Goal: Complete application form: Complete application form

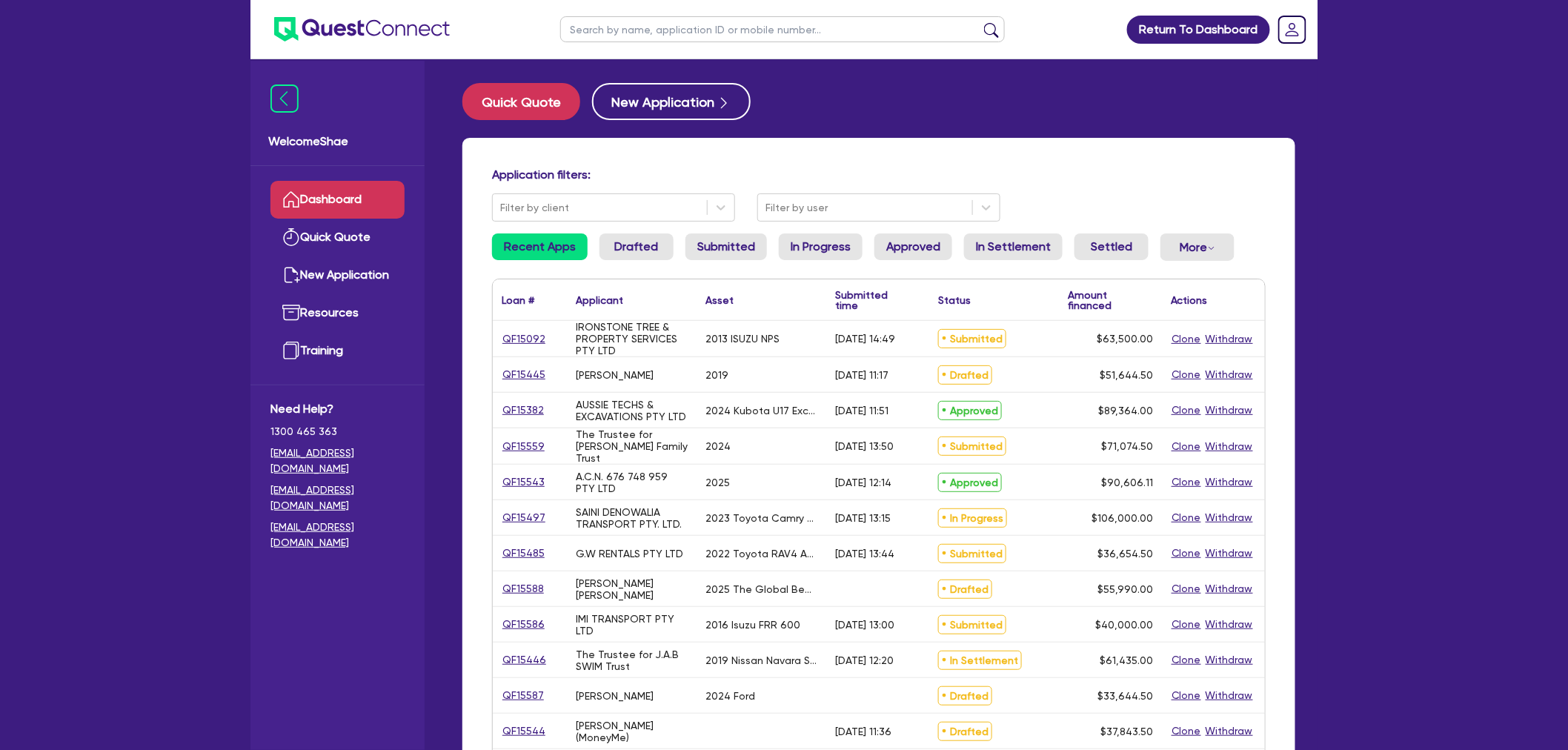
click at [591, 13] on ul at bounding box center [782, 29] width 474 height 59
click at [596, 22] on input "text" at bounding box center [782, 29] width 445 height 26
paste input "QF15559"
type input "QF15559"
click at [980, 22] on button "submit" at bounding box center [991, 33] width 24 height 21
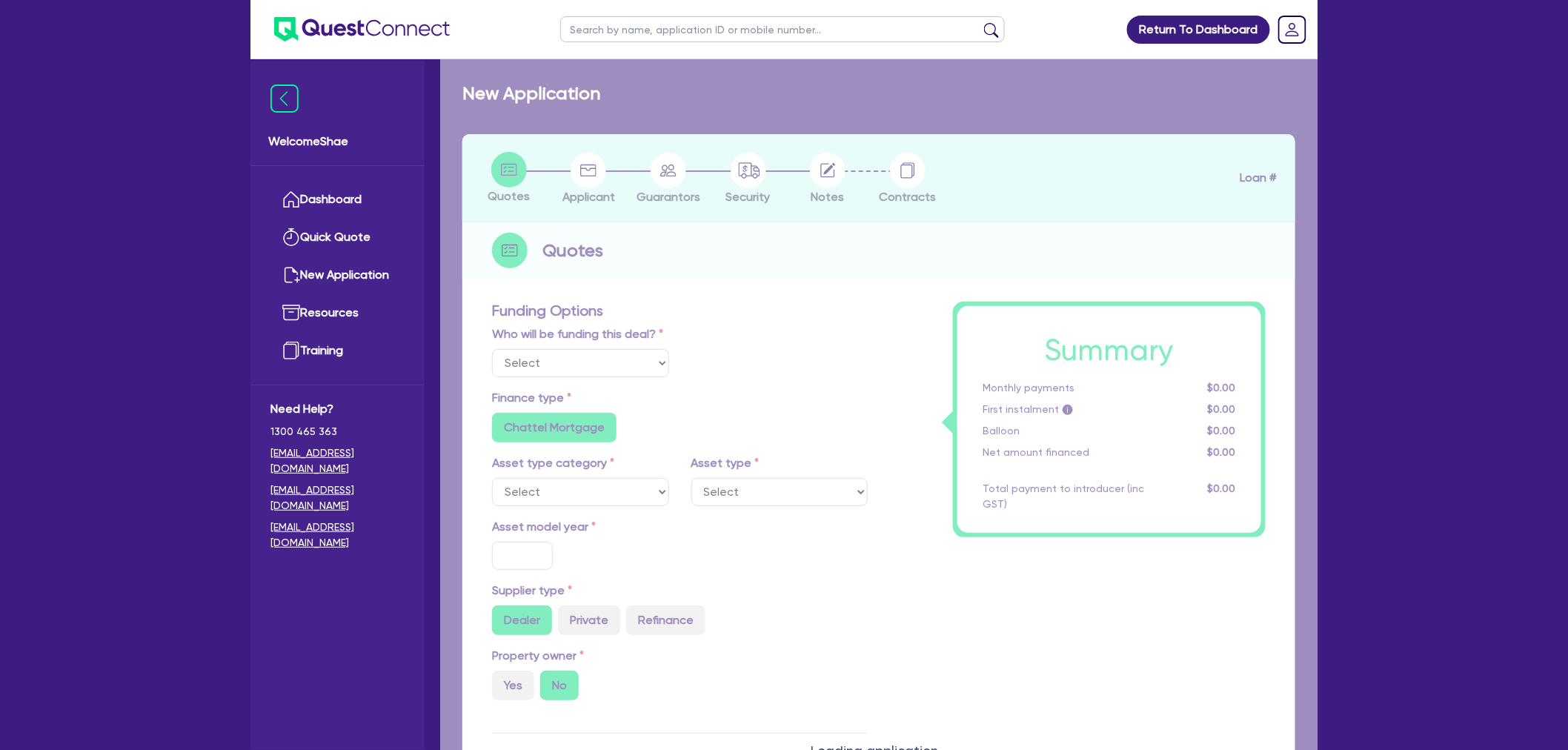
select select "Other"
select select "CARS_AND_LIGHT_TRUCKS"
type input "2024"
type input "94,000"
type input "10,000"
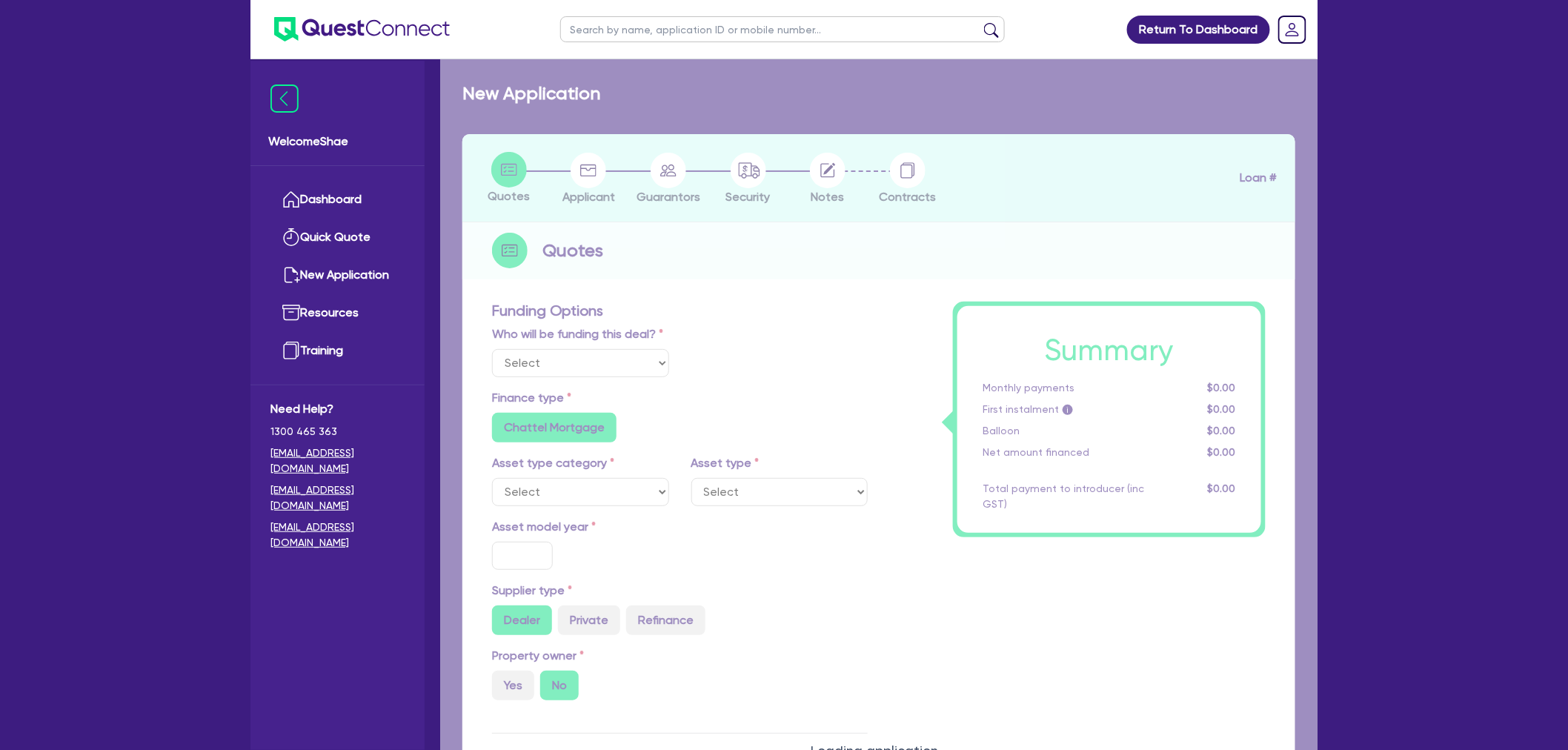
type input "16,000"
type input "35"
type input "32,900"
radio input "false"
type input "7.15"
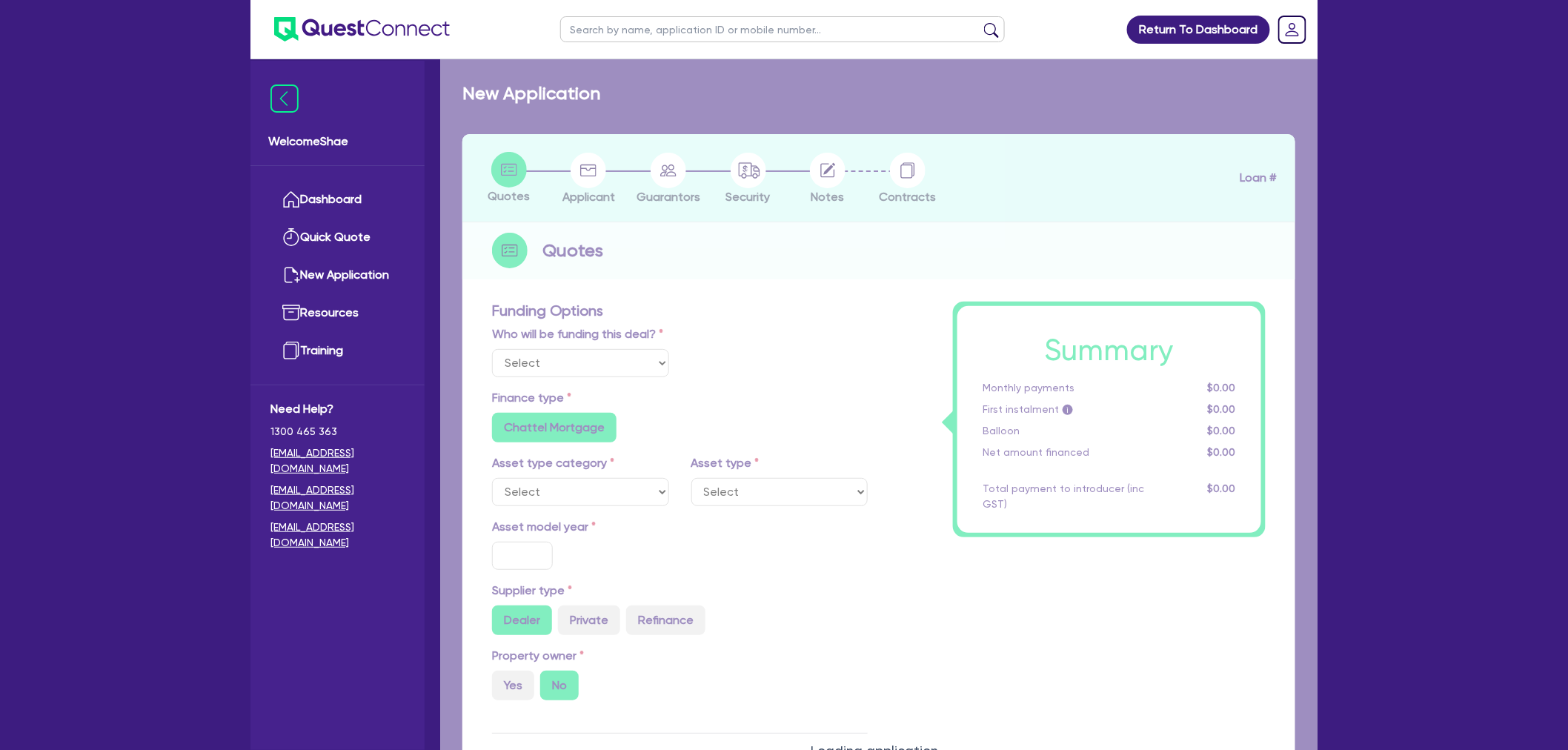
radio input "false"
type input "2,200"
radio input "true"
select select "PASSENGER_VEHICLES"
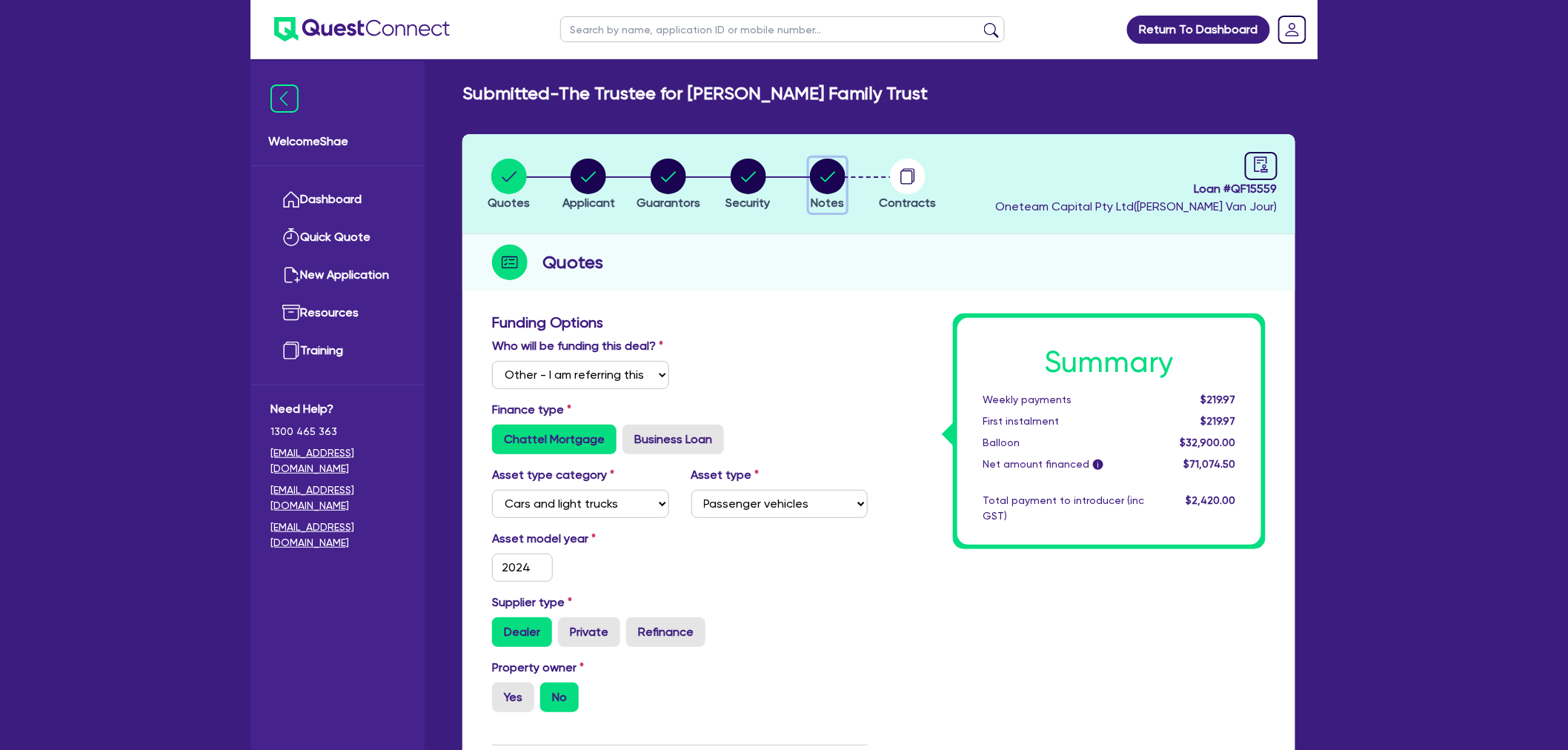
click at [834, 174] on circle "button" at bounding box center [828, 177] width 36 height 36
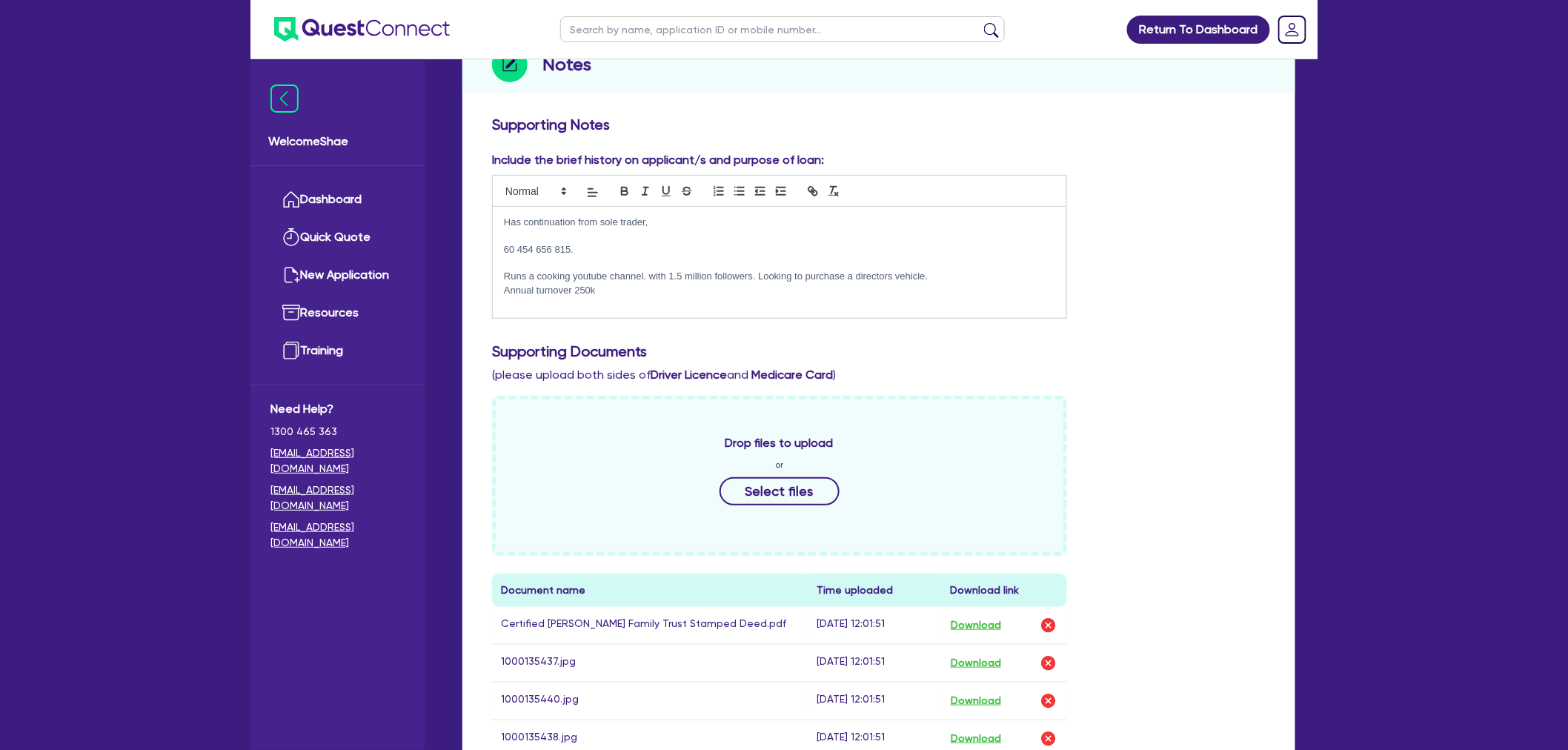
scroll to position [576, 0]
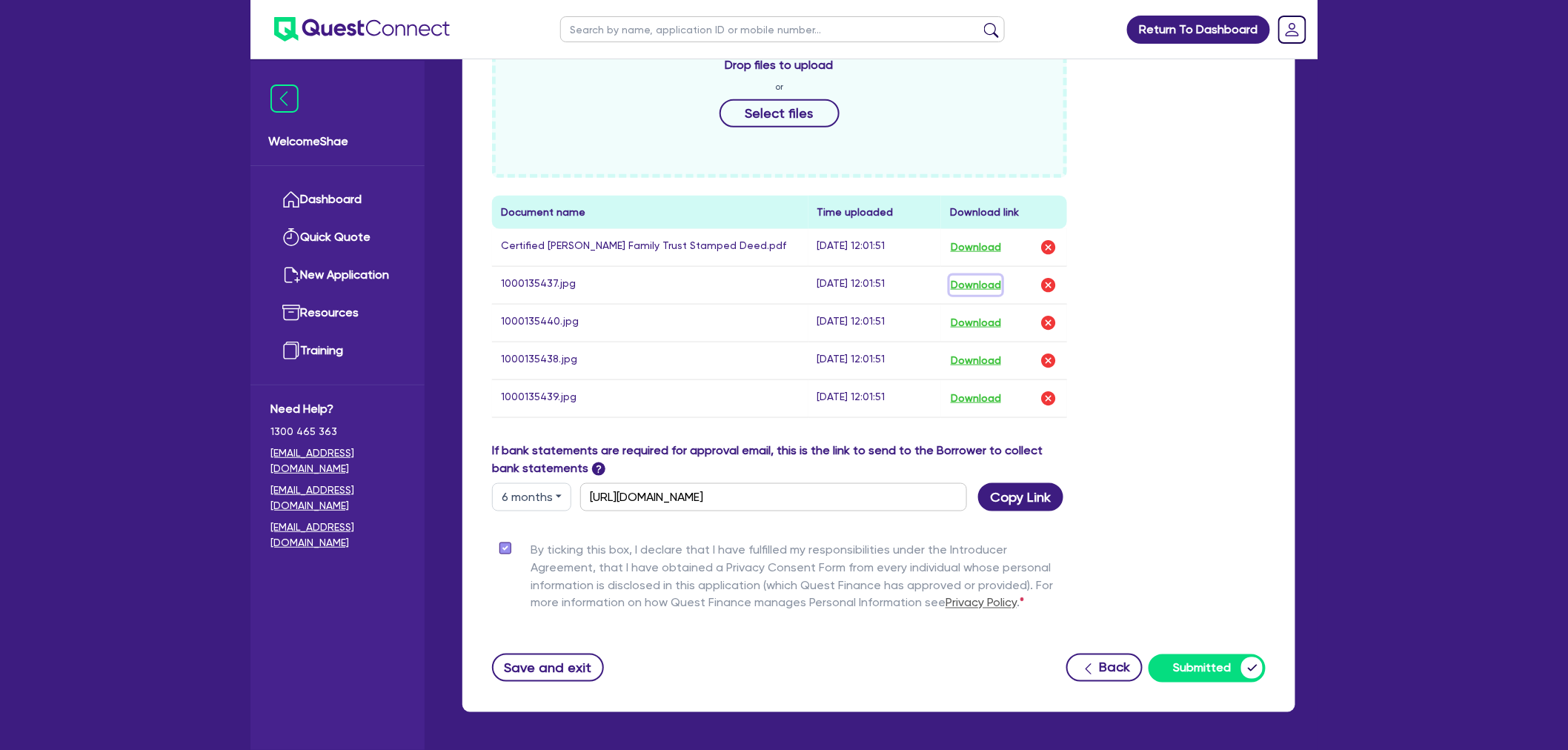
click at [965, 286] on button "Download" at bounding box center [976, 286] width 52 height 20
click at [973, 317] on button "Download" at bounding box center [976, 324] width 52 height 20
click at [973, 355] on button "Download" at bounding box center [976, 361] width 52 height 20
click at [968, 399] on button "Download" at bounding box center [976, 399] width 52 height 20
click at [86, 380] on div "Return To Dashboard Edit Profile Logout Welcome Shae Dashboard Quick Quote New …" at bounding box center [784, 113] width 1568 height 1379
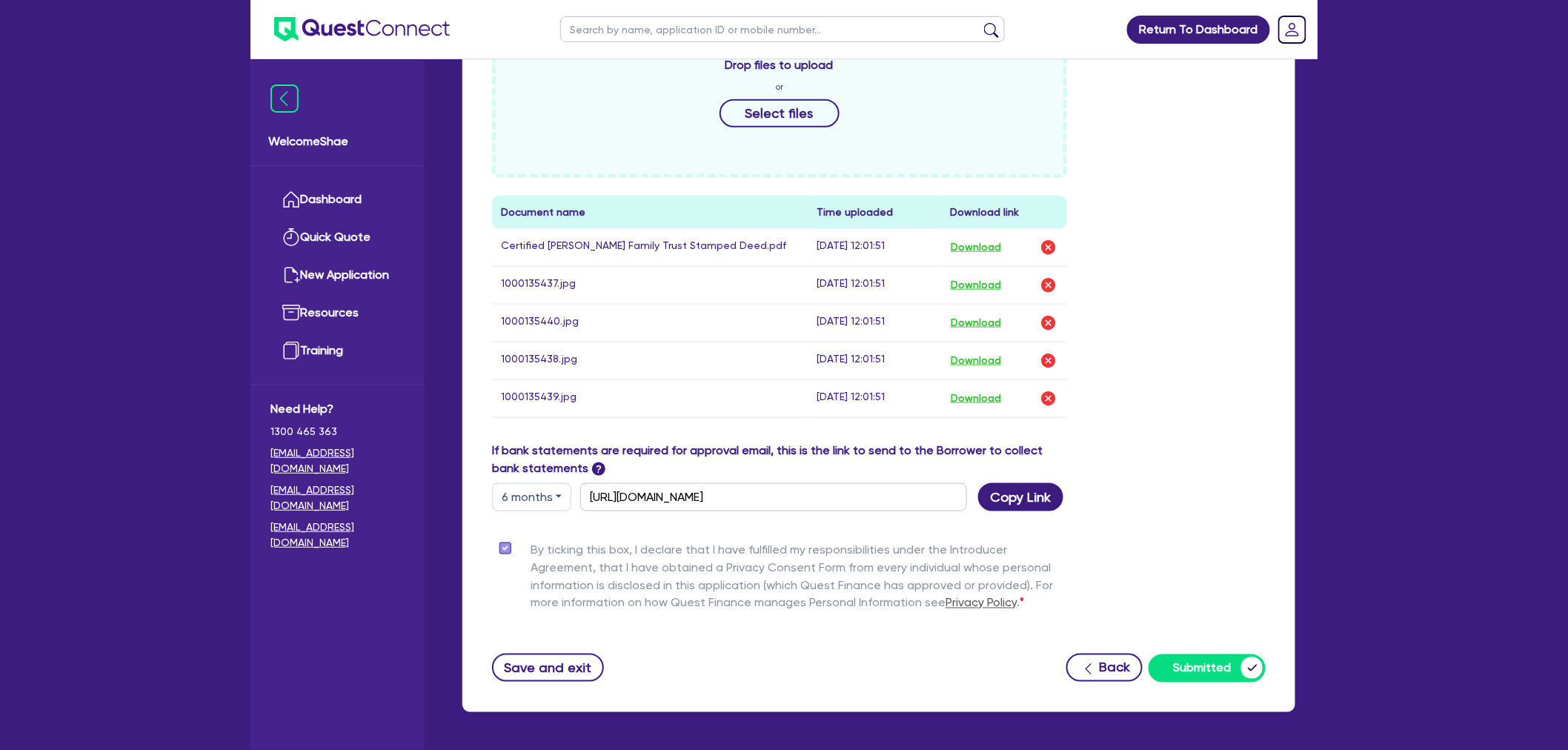
click at [638, 26] on input "text" at bounding box center [782, 29] width 445 height 26
paste input "QF14777"
type input "QF14777"
click button "submit" at bounding box center [991, 33] width 24 height 21
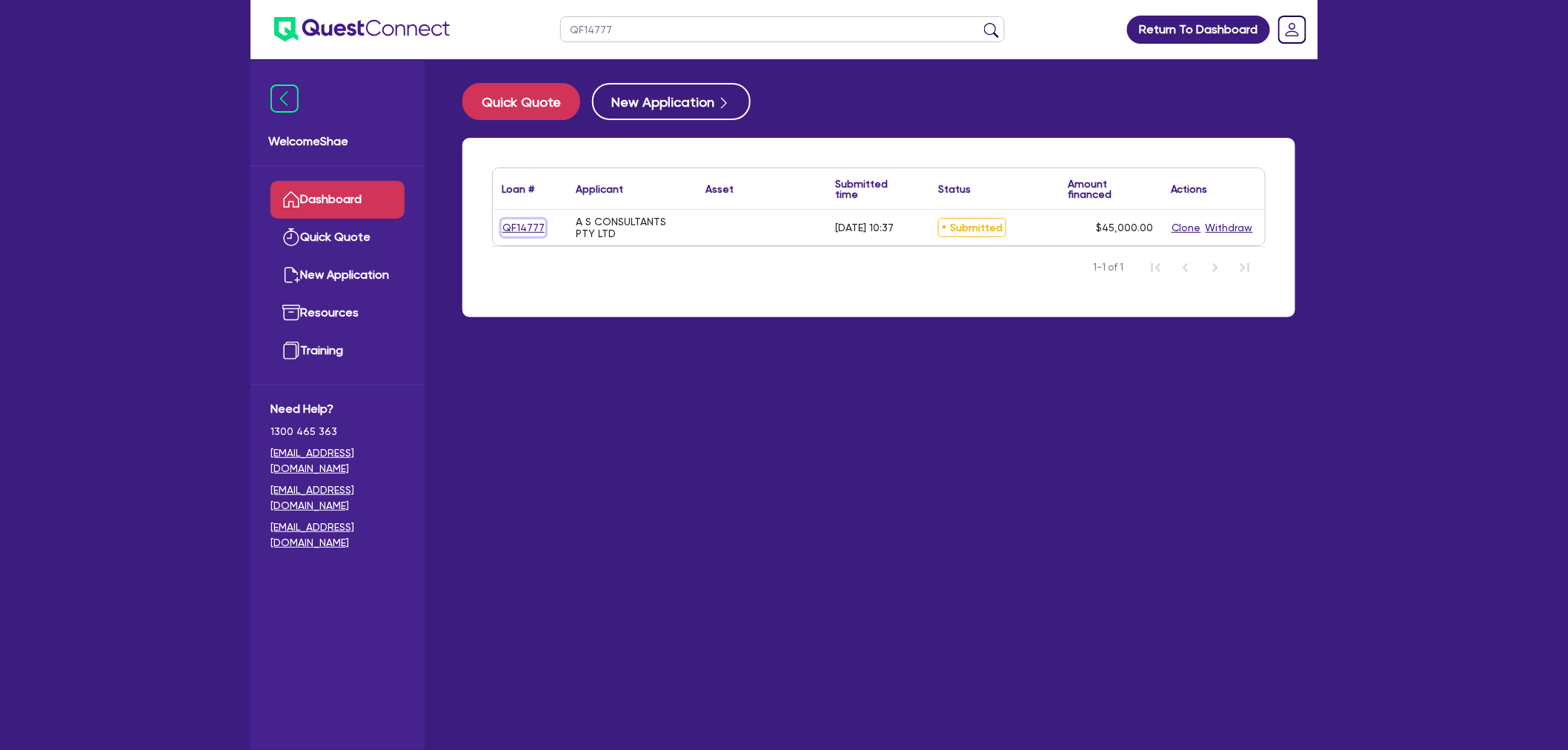
click at [507, 220] on link "QF14777" at bounding box center [524, 228] width 44 height 17
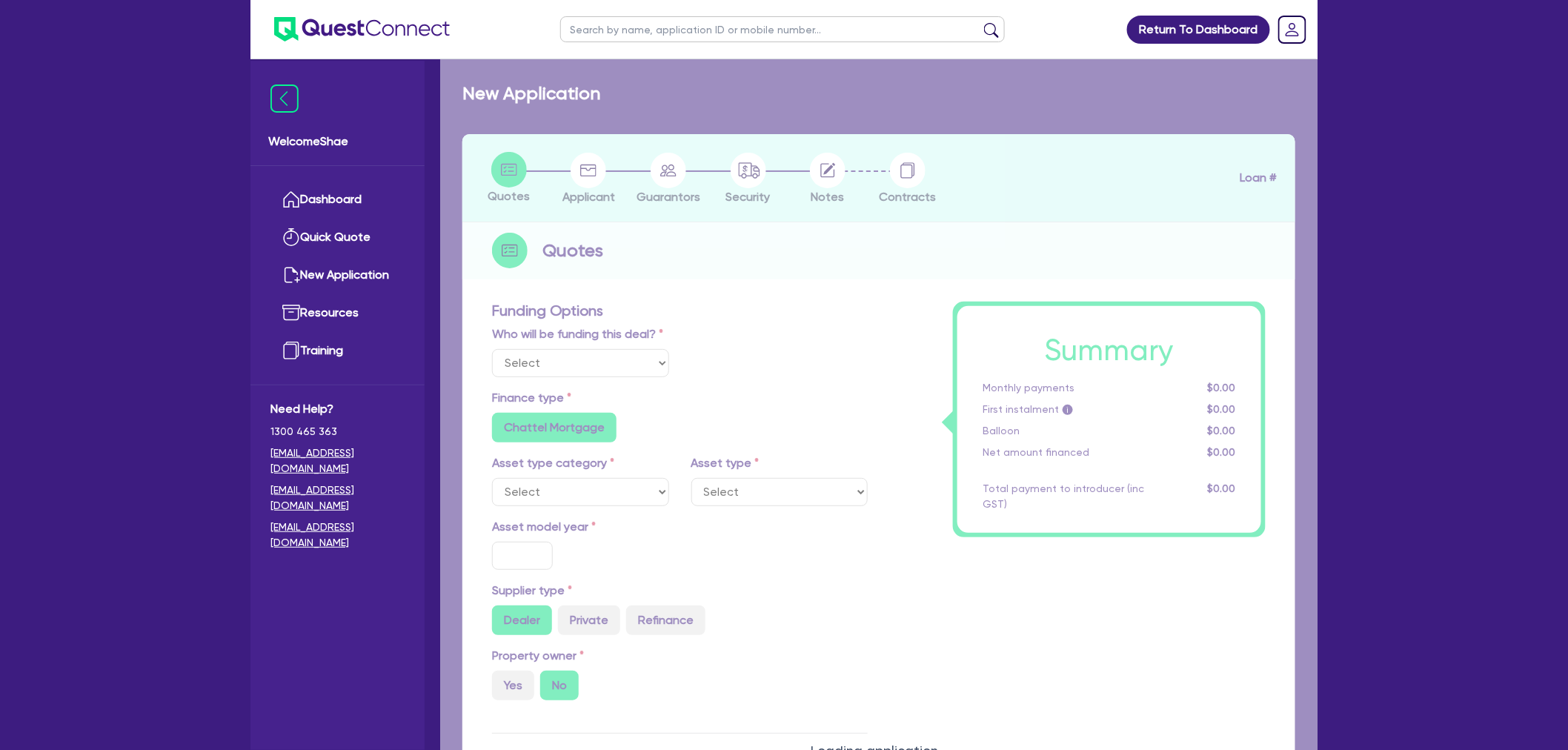
select select "Other"
radio input "false"
radio input "true"
type input "45,000"
type input "4"
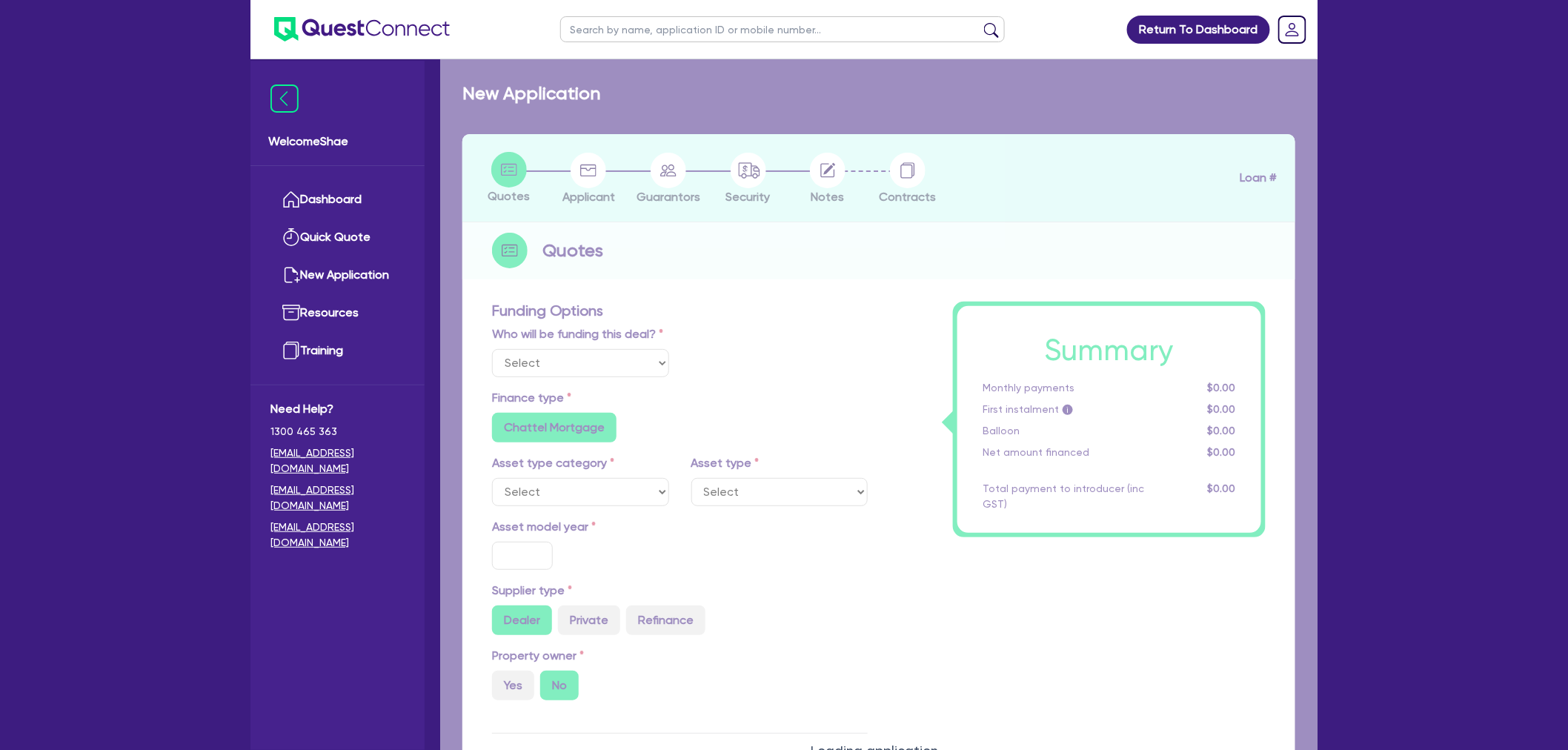
type input "1,800"
type input "6.49"
type input "550"
radio input "false"
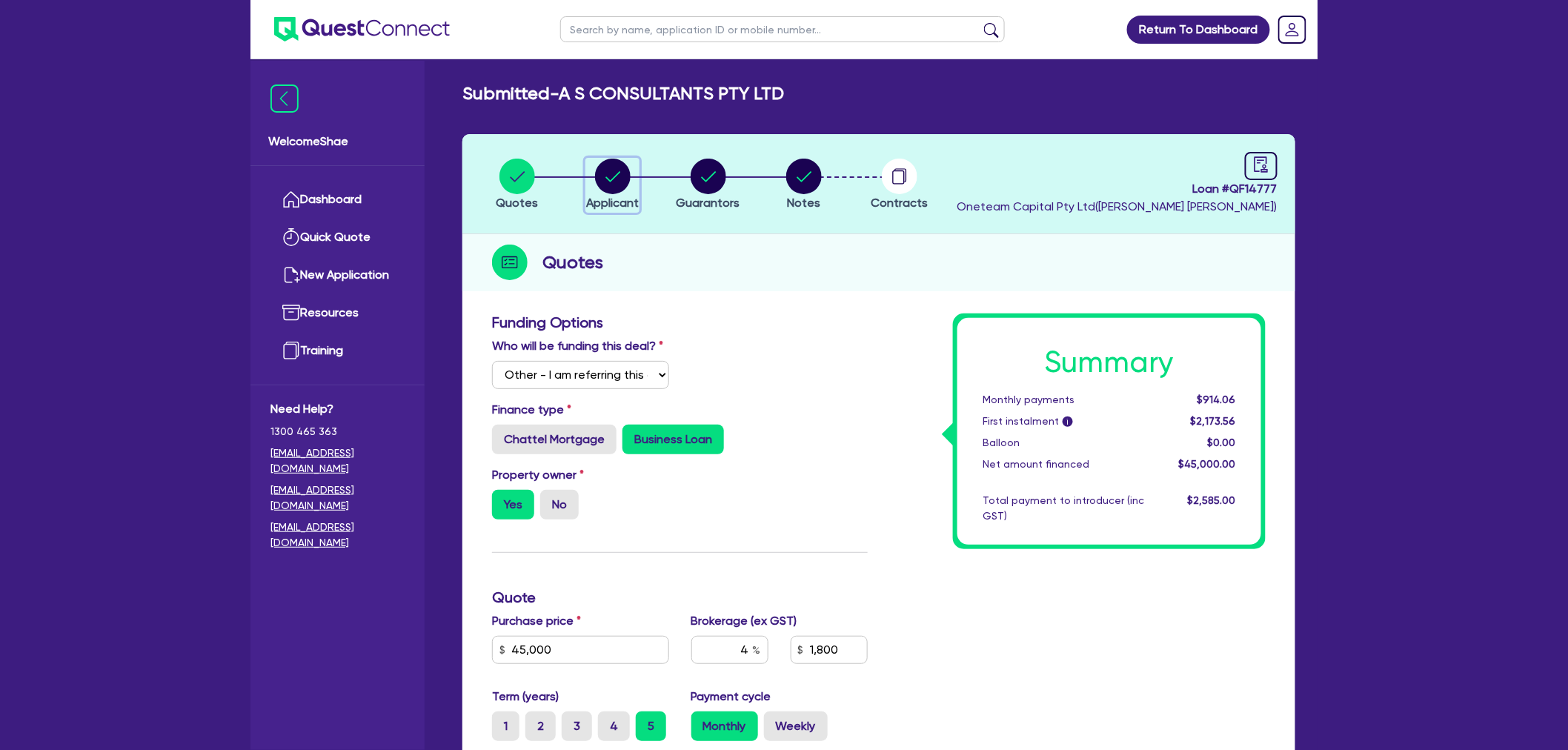
click at [614, 168] on circle "button" at bounding box center [613, 177] width 36 height 36
select select "COMPANY"
select select "PROFESSIONAL"
select select "ENGINEERS"
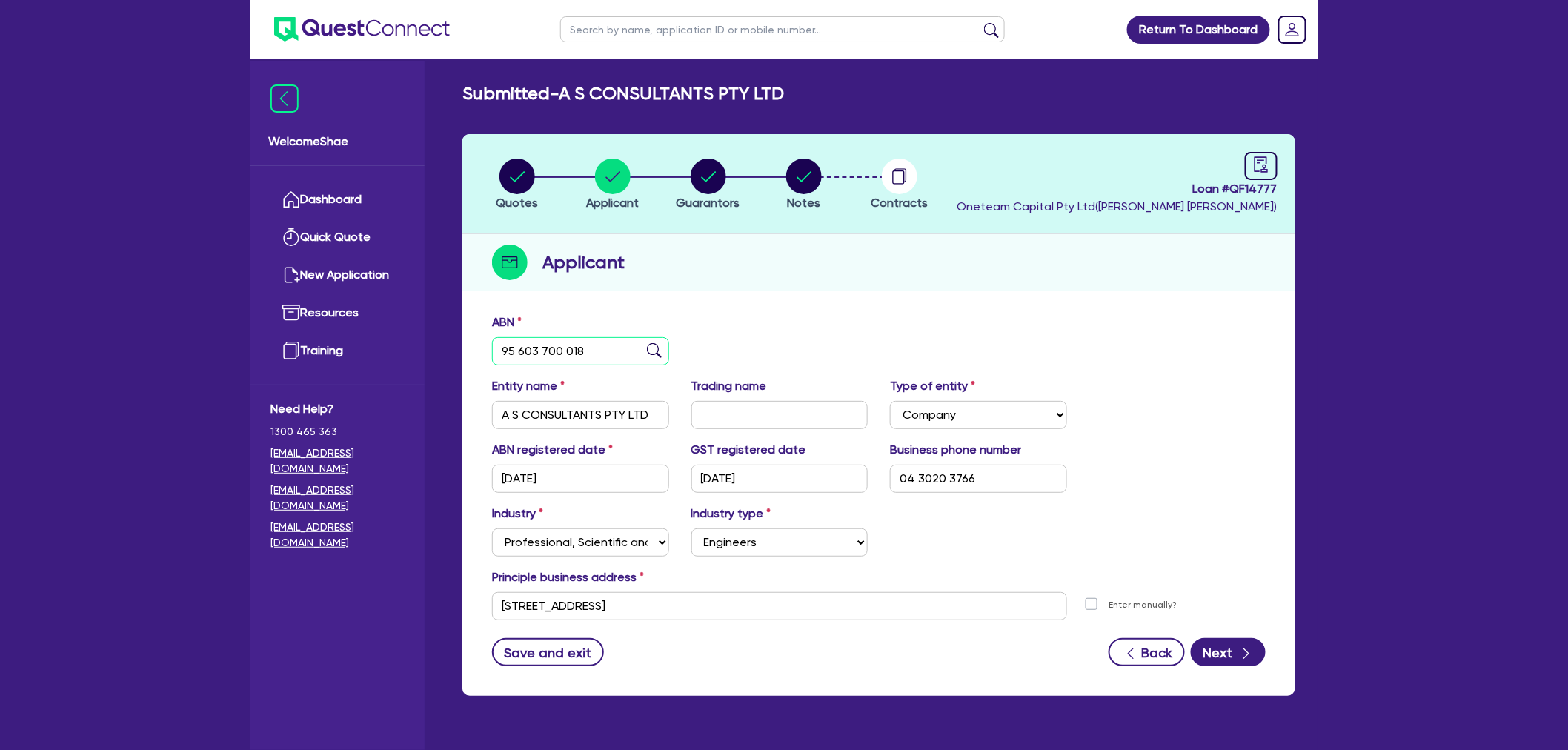
click at [535, 354] on input "95 603 700 018" at bounding box center [581, 351] width 177 height 28
click at [529, 183] on circle "button" at bounding box center [517, 177] width 36 height 36
select select "Other"
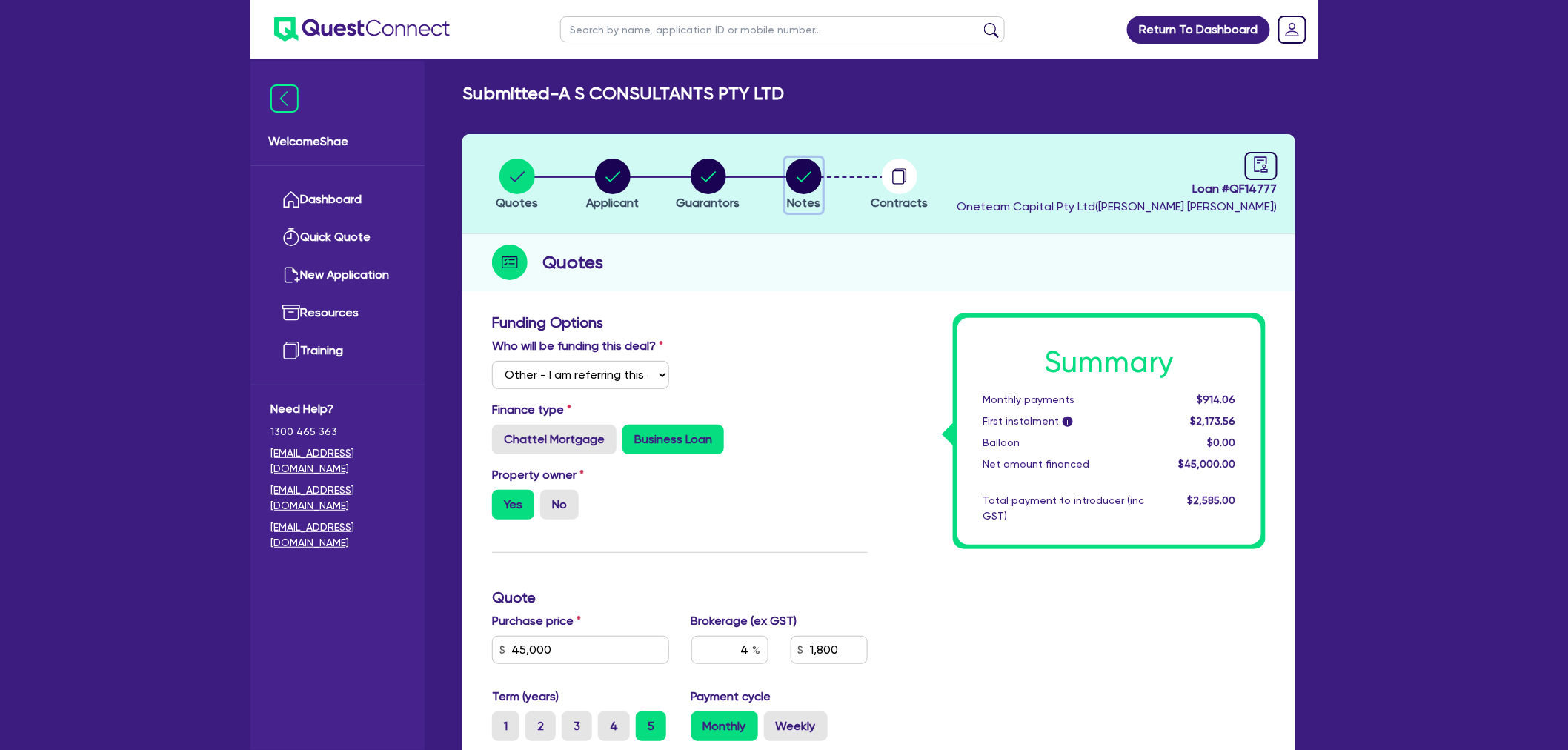
click at [814, 160] on icon "button" at bounding box center [804, 177] width 36 height 36
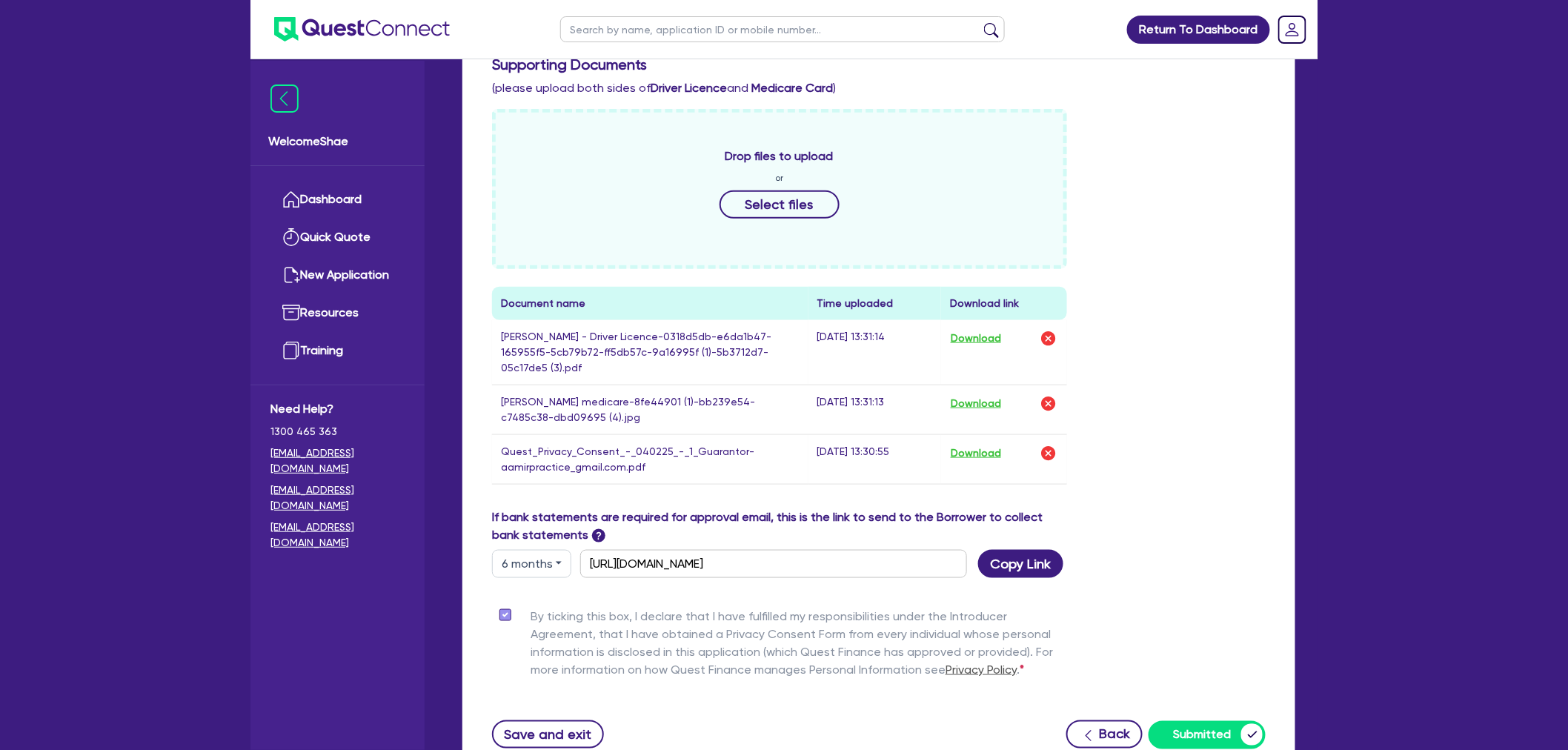
scroll to position [494, 0]
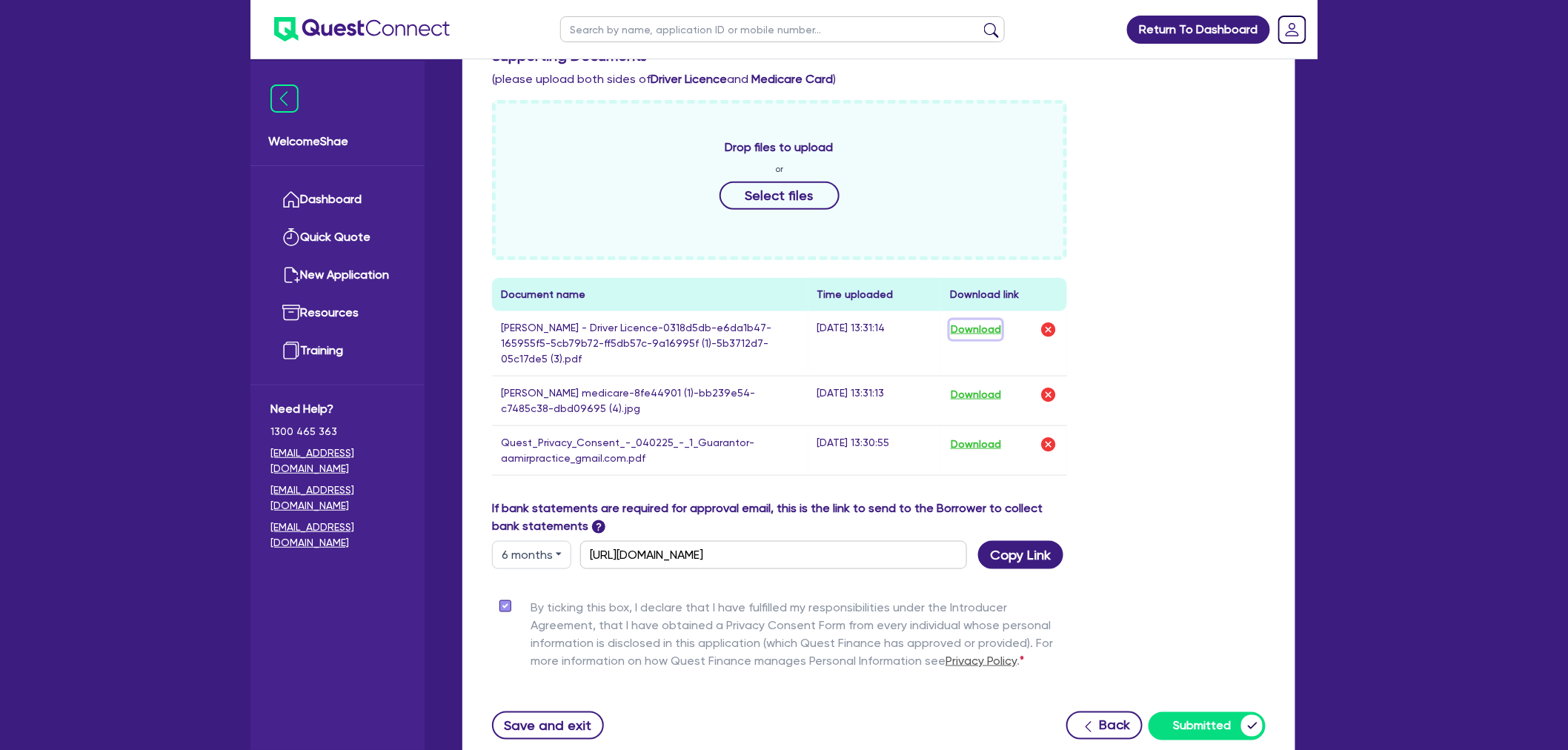
click at [983, 322] on button "Download" at bounding box center [976, 330] width 52 height 20
click at [975, 387] on button "Download" at bounding box center [976, 395] width 52 height 20
click at [974, 436] on button "Download" at bounding box center [976, 445] width 52 height 20
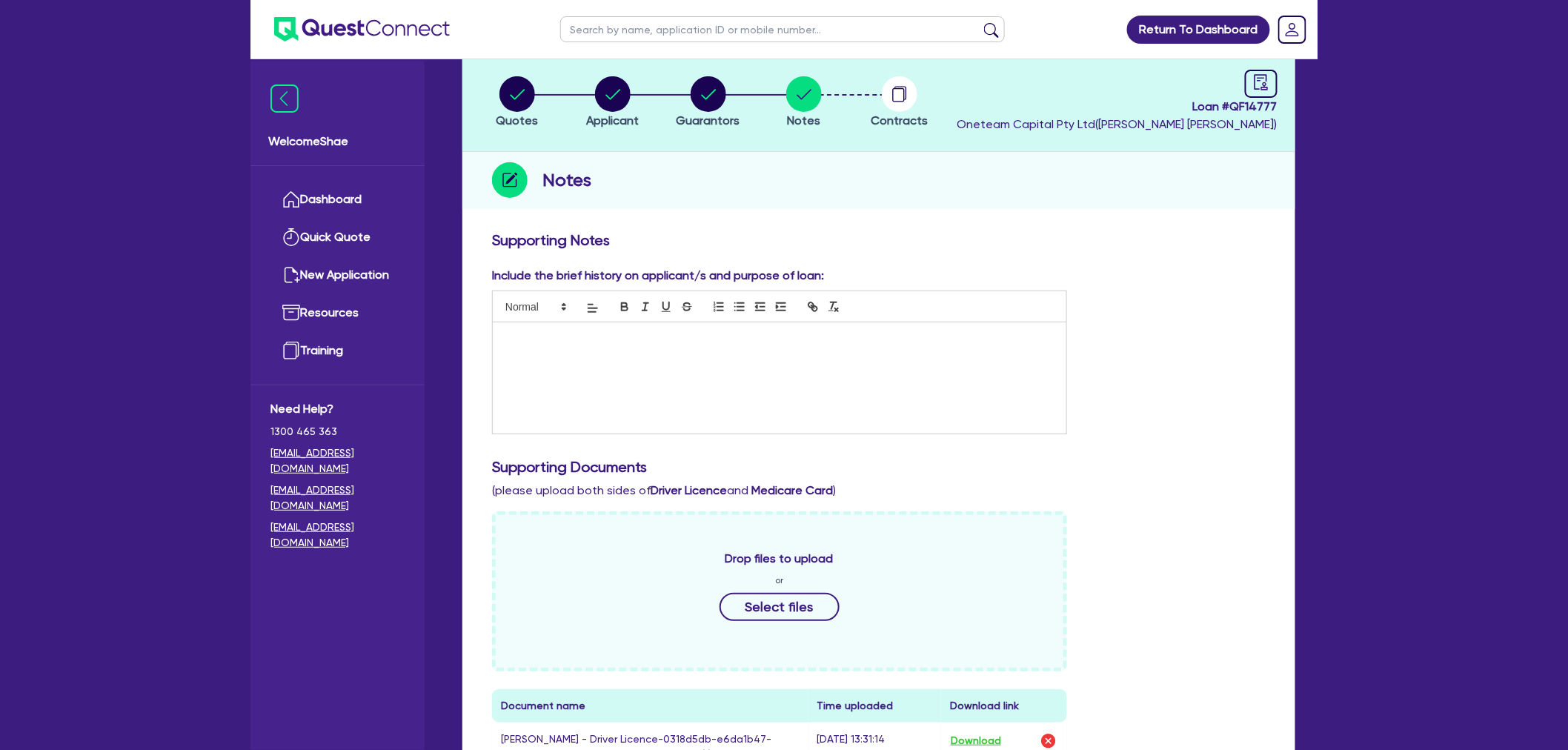
scroll to position [0, 0]
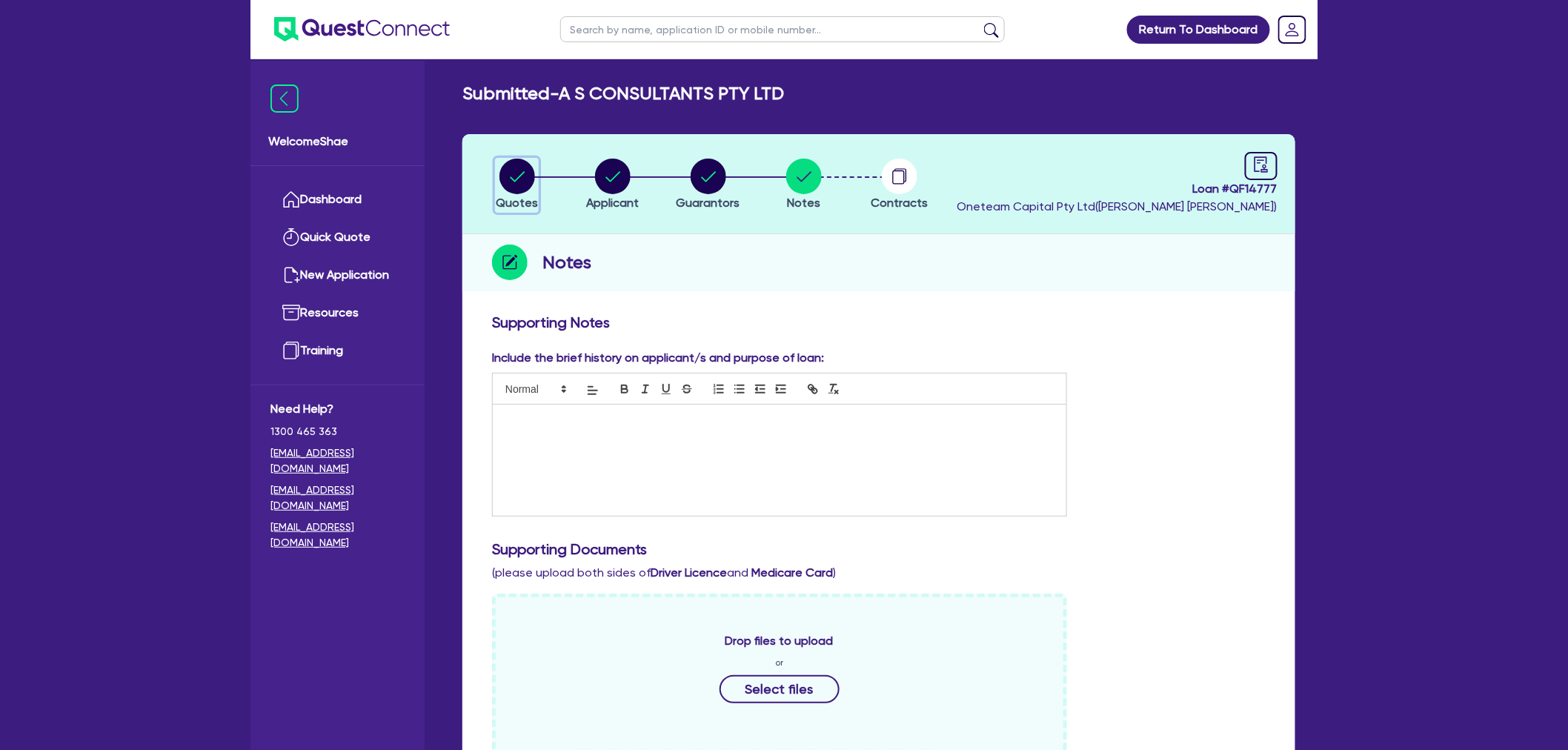
click at [532, 171] on div "button" at bounding box center [517, 177] width 42 height 36
select select "Other"
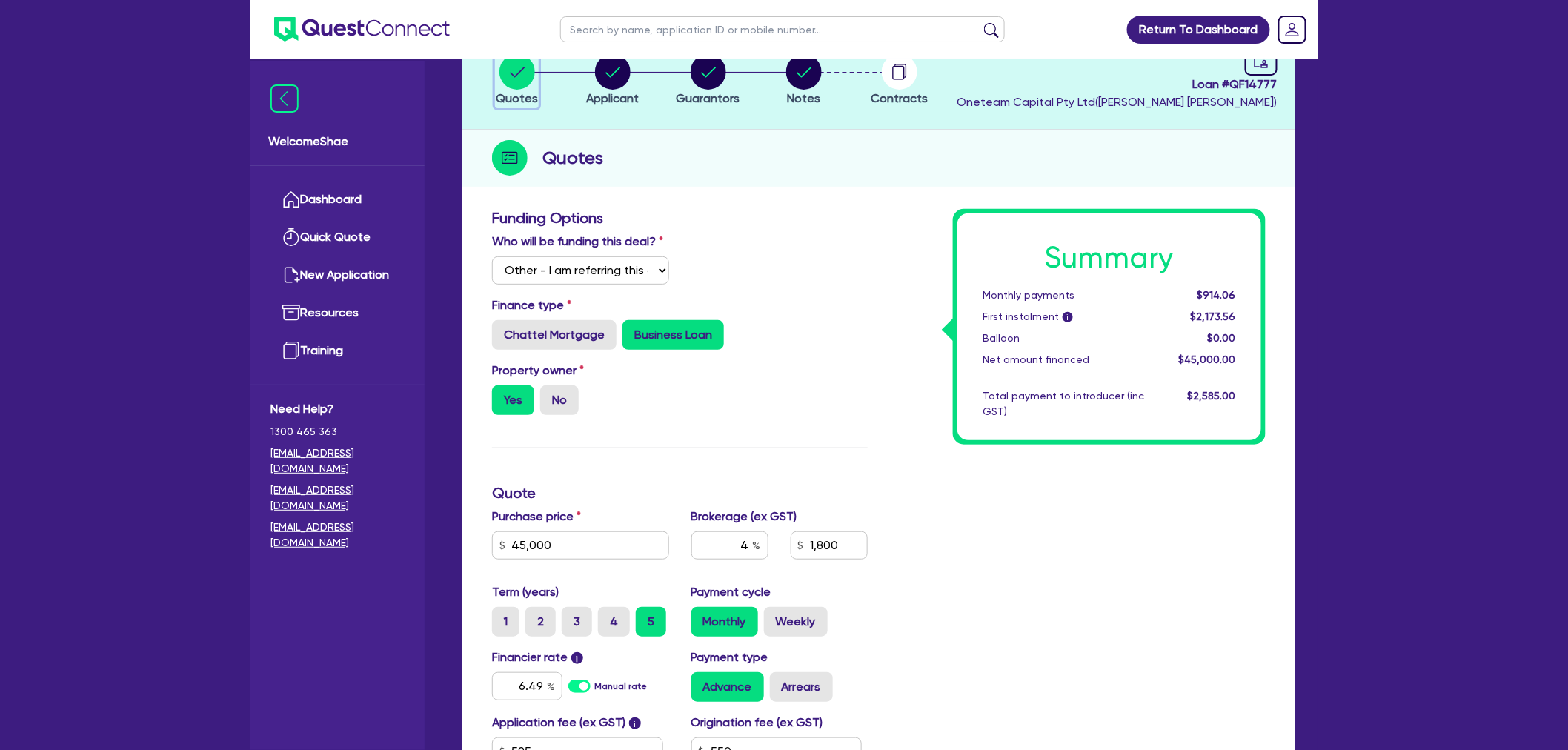
scroll to position [361, 0]
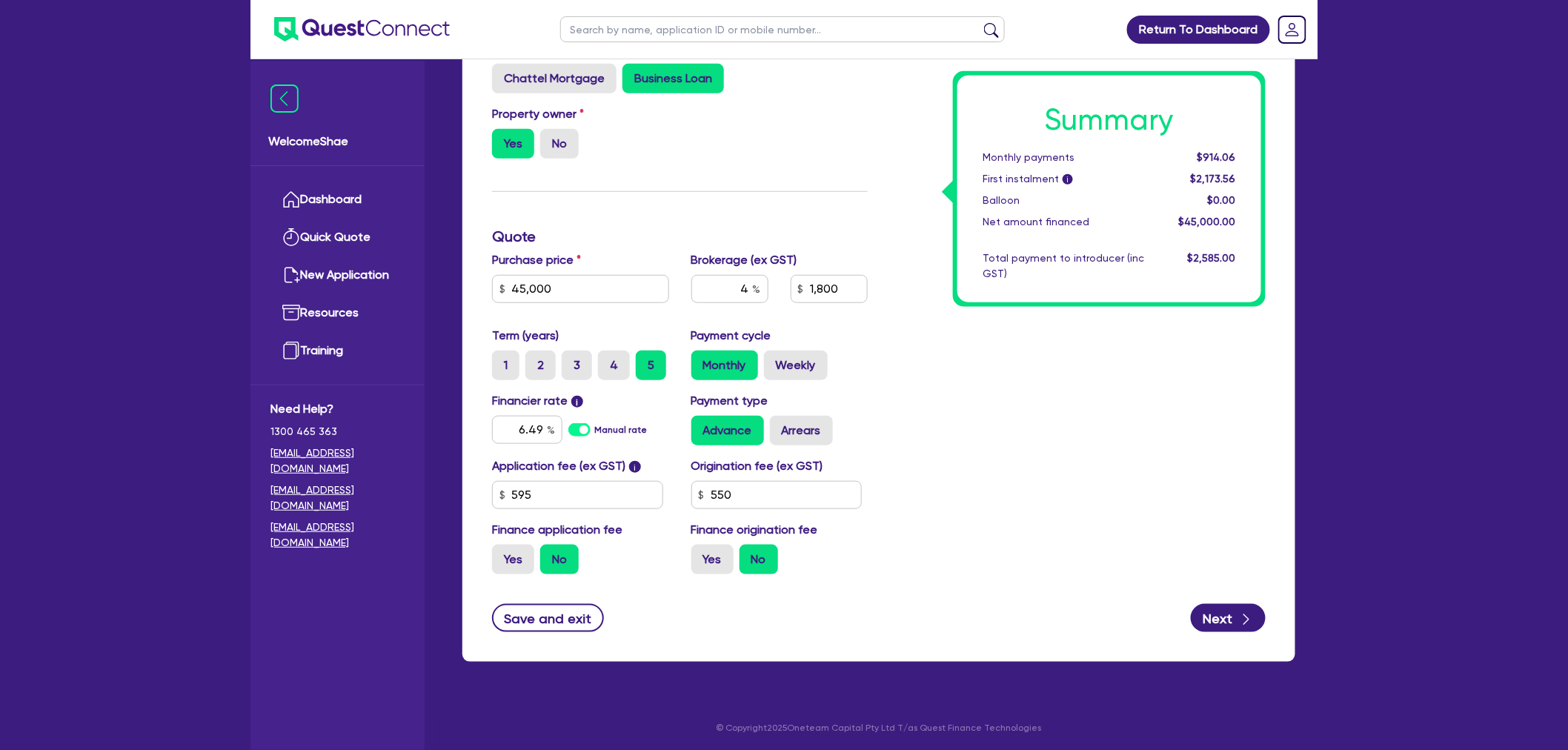
drag, startPoint x: 250, startPoint y: 655, endPoint x: 315, endPoint y: 613, distance: 77.4
click at [250, 655] on div "Welcome Shae Dashboard Quick Quote New Application Ref Company Ref Salesperson …" at bounding box center [338, 406] width 174 height 690
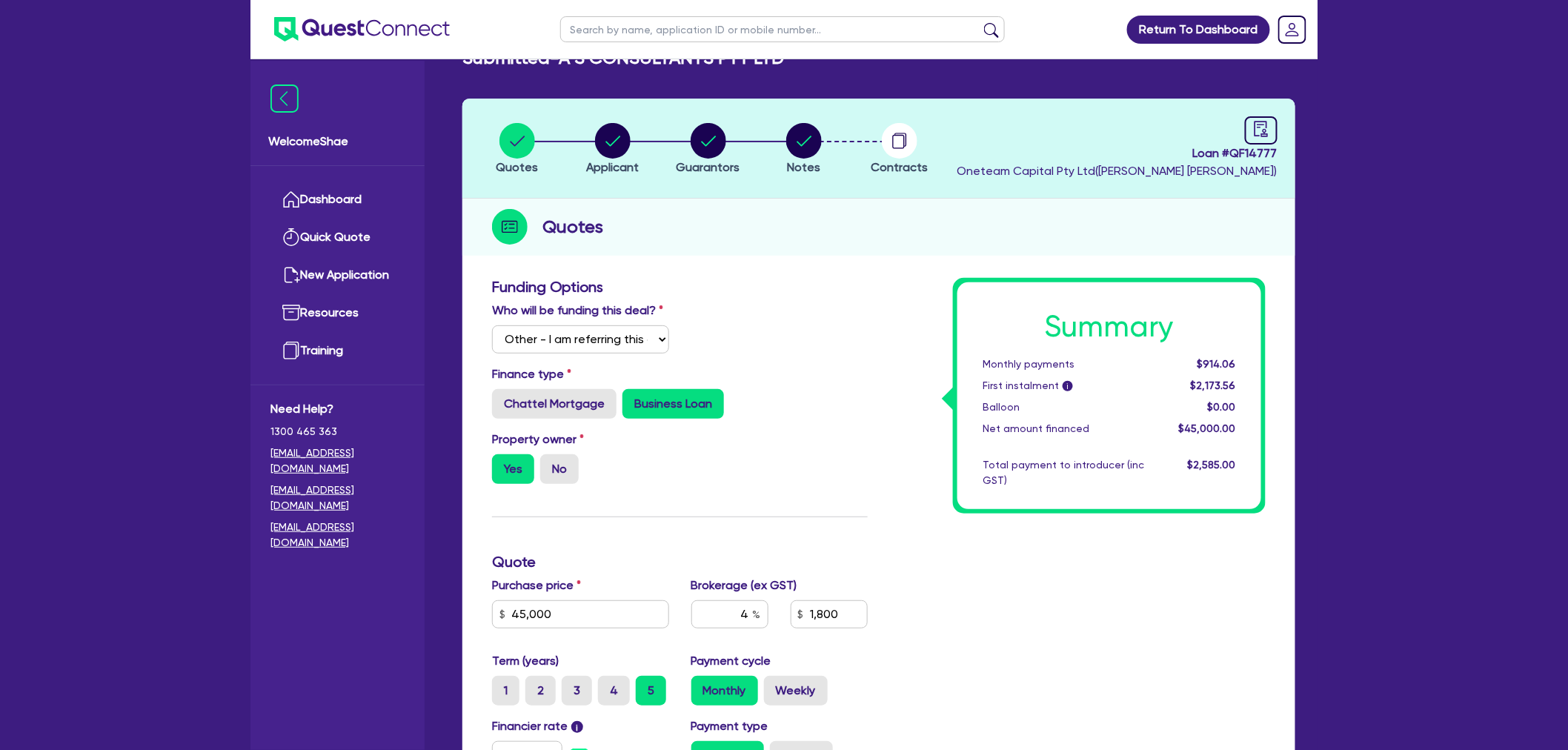
scroll to position [0, 0]
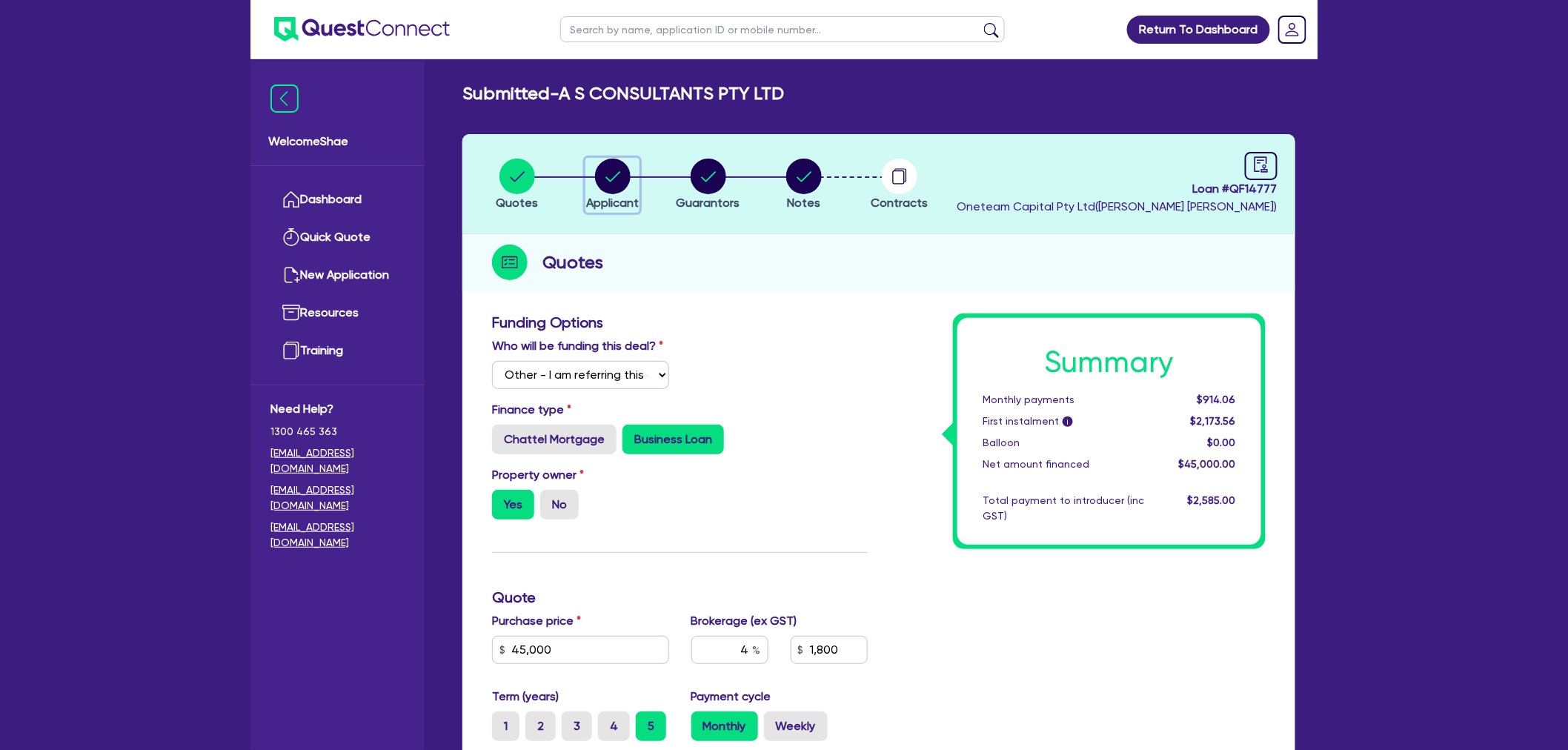
click at [608, 186] on circle "button" at bounding box center [613, 177] width 36 height 36
select select "COMPANY"
select select "PROFESSIONAL"
select select "ENGINEERS"
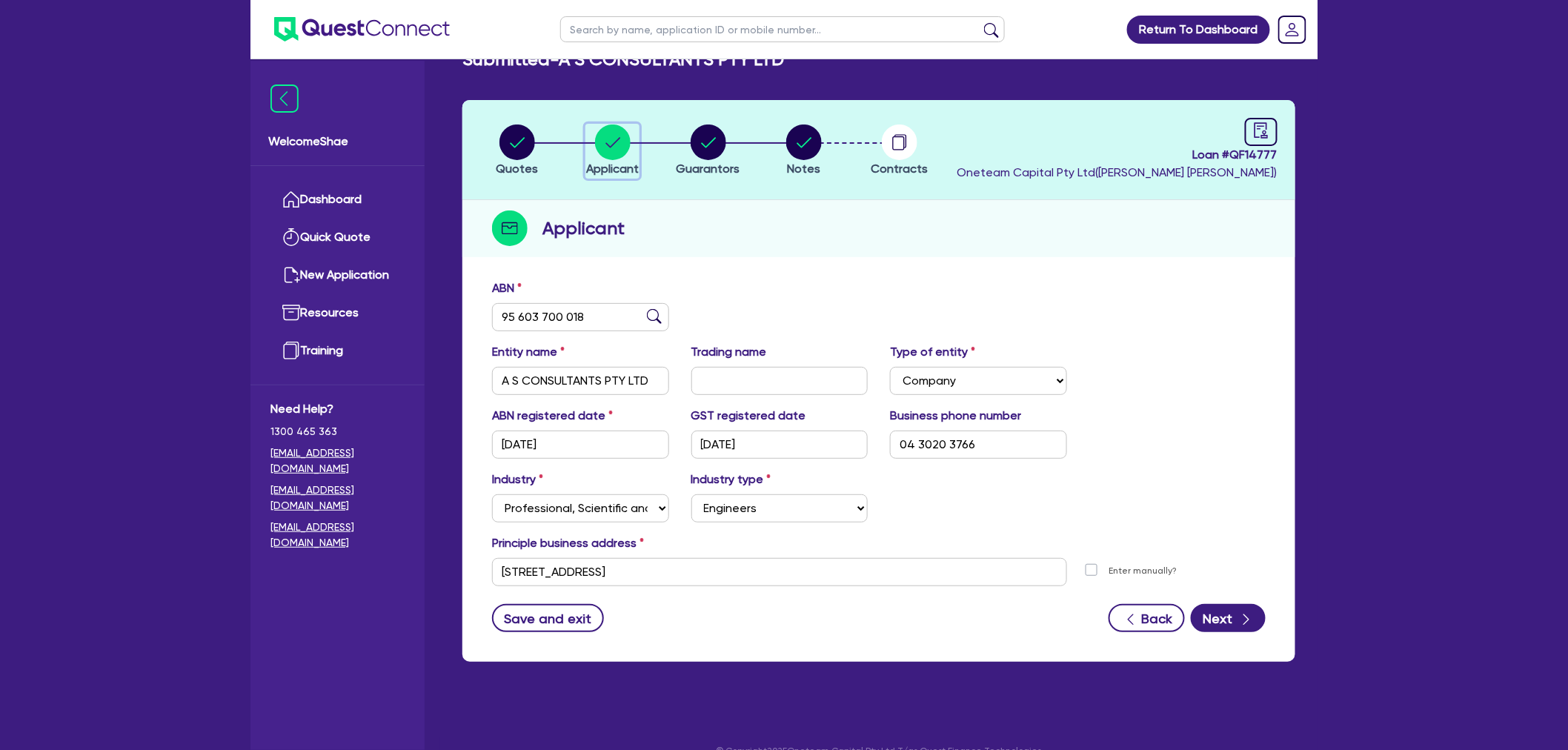
scroll to position [59, 0]
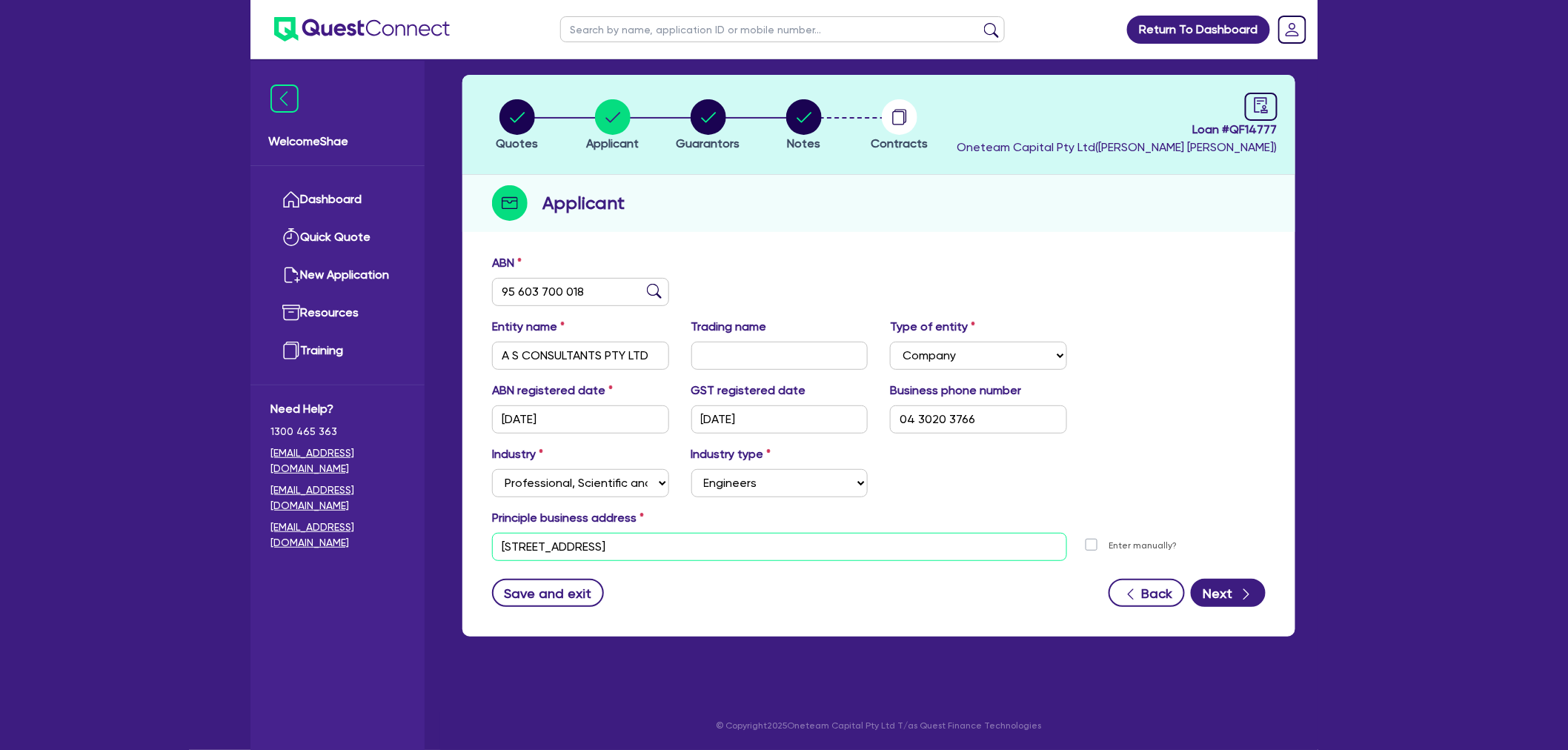
click at [653, 553] on input "321 Stoney Creek Rd Kingsgrove NSW 2220" at bounding box center [779, 547] width 575 height 28
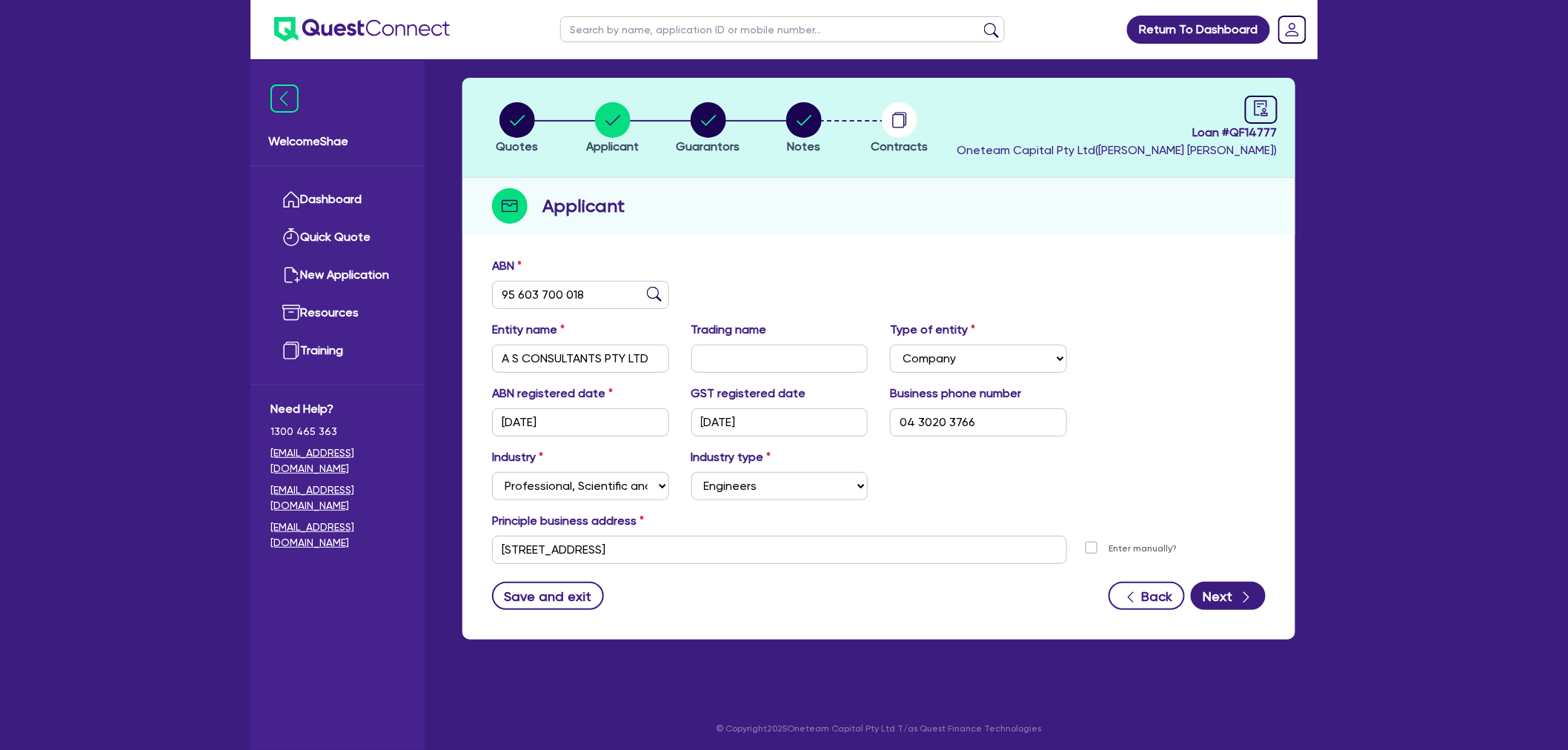
scroll to position [0, 0]
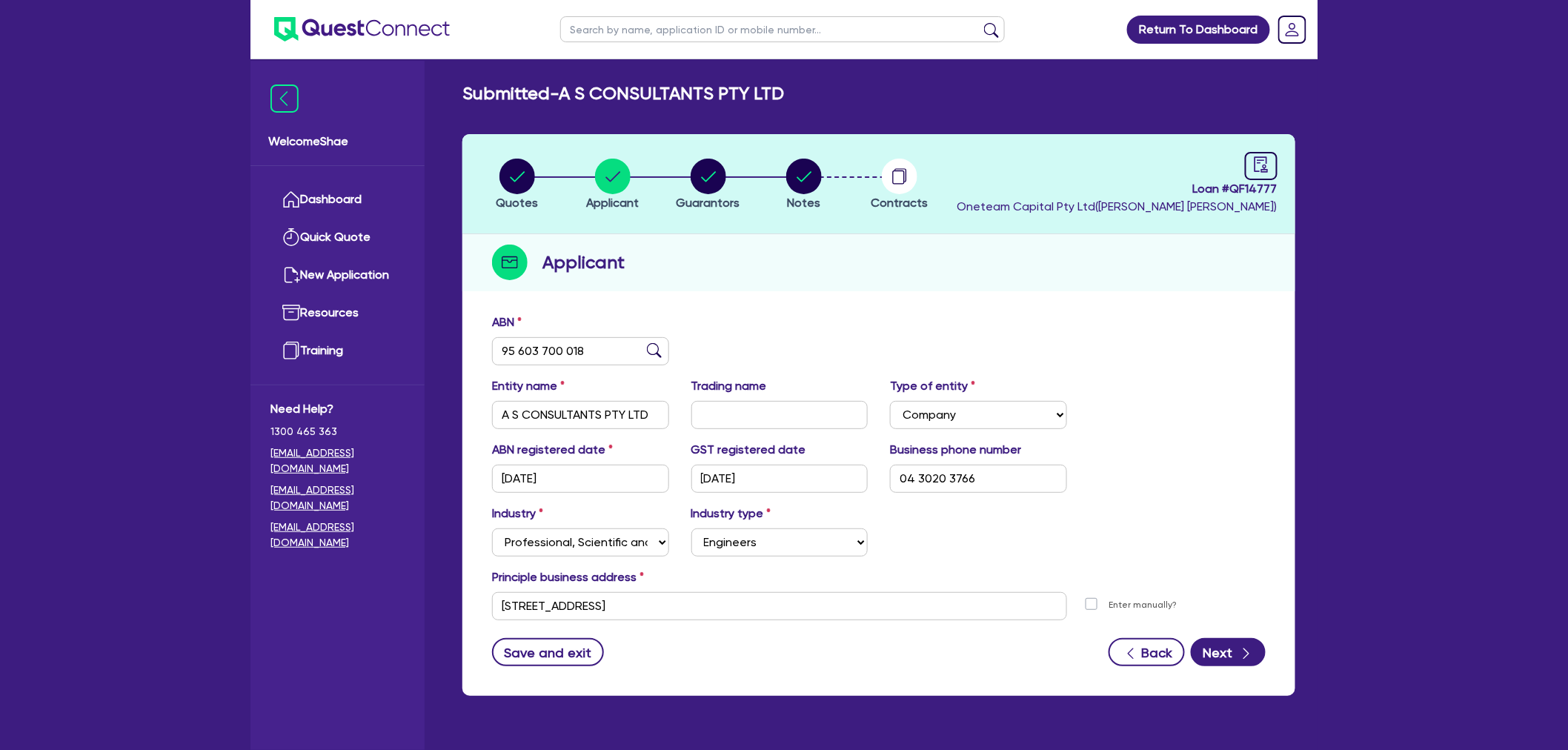
click at [748, 184] on li "Guarantors" at bounding box center [708, 184] width 96 height 52
click at [712, 179] on circle "button" at bounding box center [708, 177] width 36 height 36
select select "MR"
select select "NSW"
select select "MARRIED"
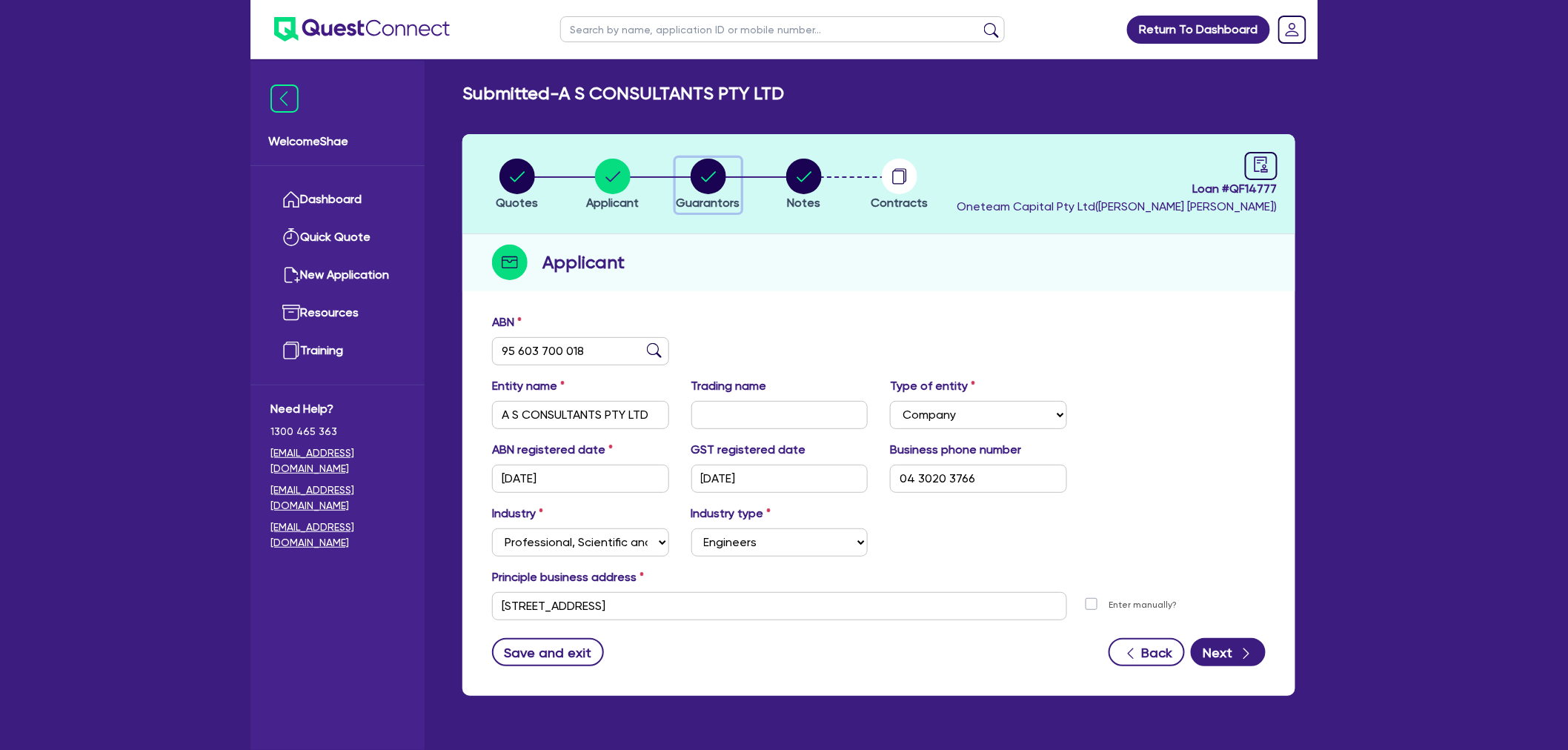
select select "PROPERTY"
select select "VEHICLE"
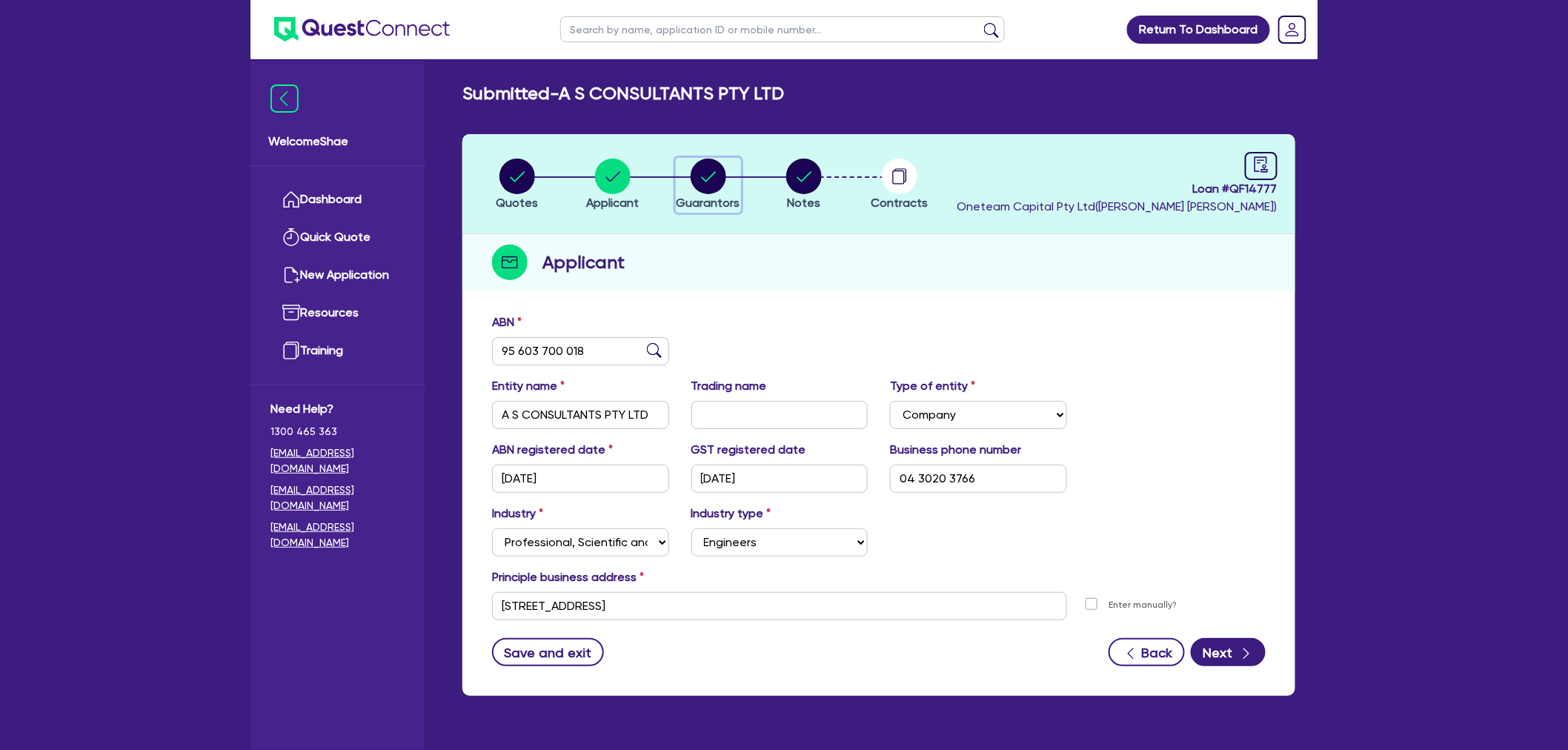
select select "PROPERTY"
select select "MORTGAGE"
select select "VEHICLE_LOAN"
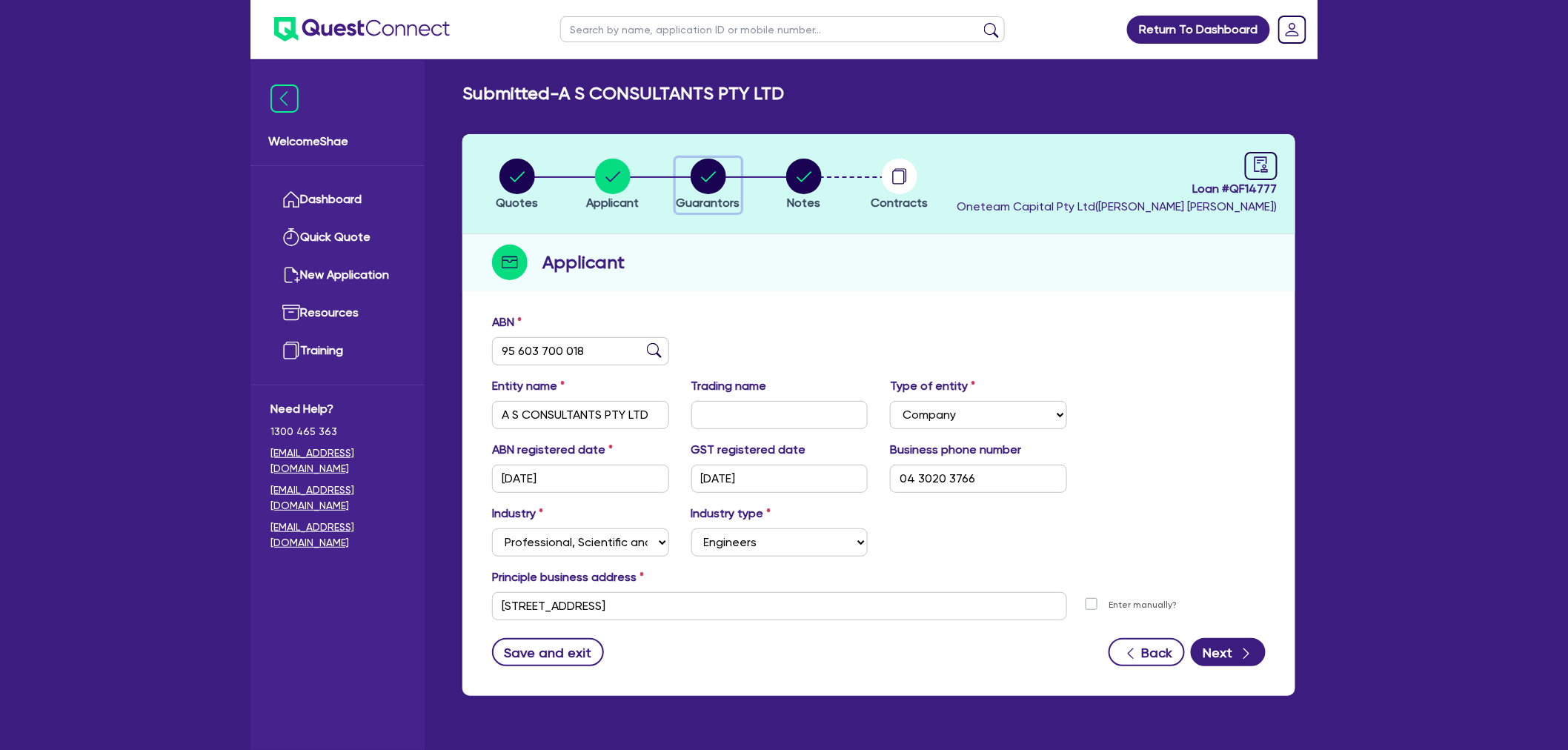
select select "VEHICLE_LOAN"
select select "MORTGAGE"
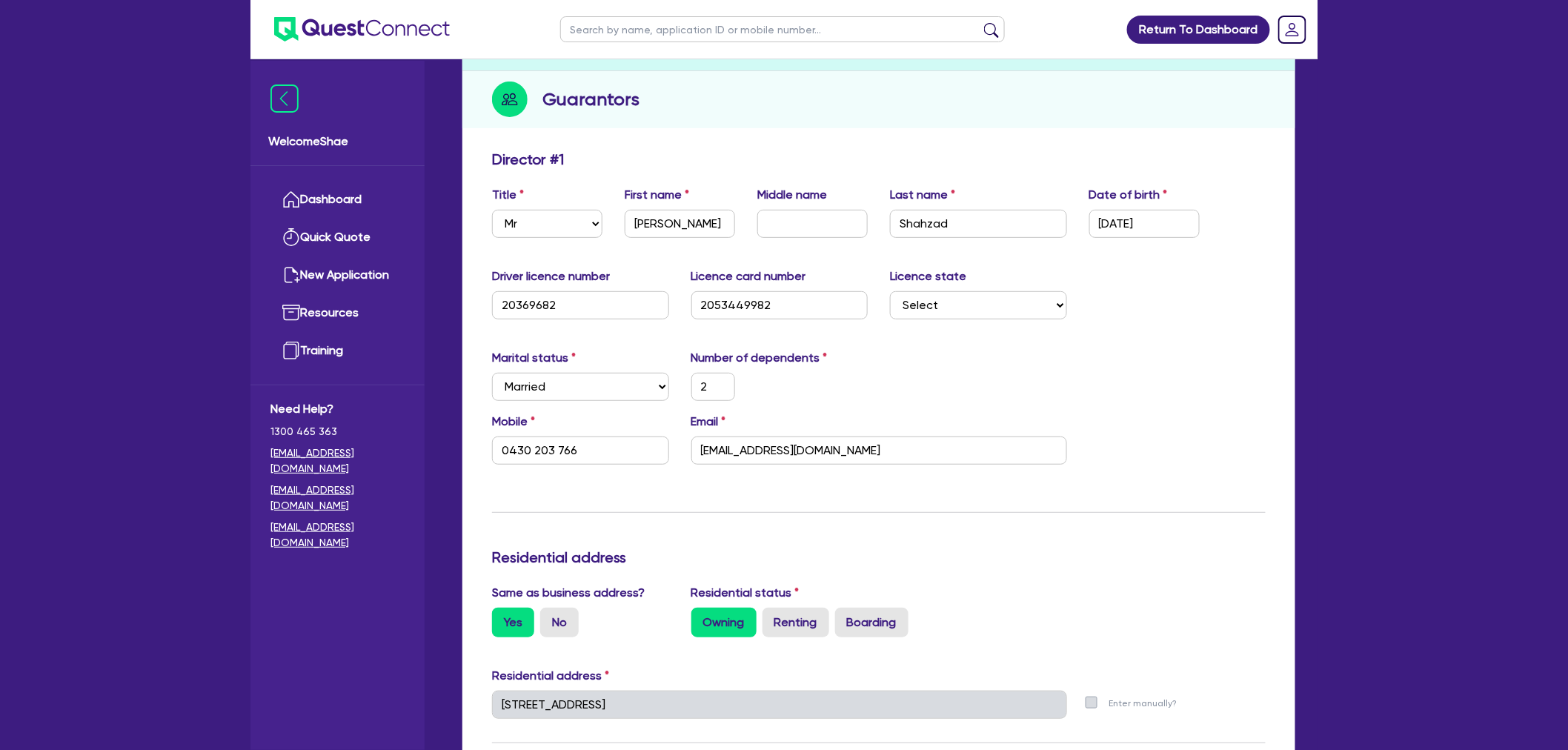
scroll to position [164, 0]
drag, startPoint x: 590, startPoint y: 439, endPoint x: 423, endPoint y: 443, distance: 167.0
click at [789, 451] on input "aamirpractice@gmail.com" at bounding box center [879, 449] width 376 height 28
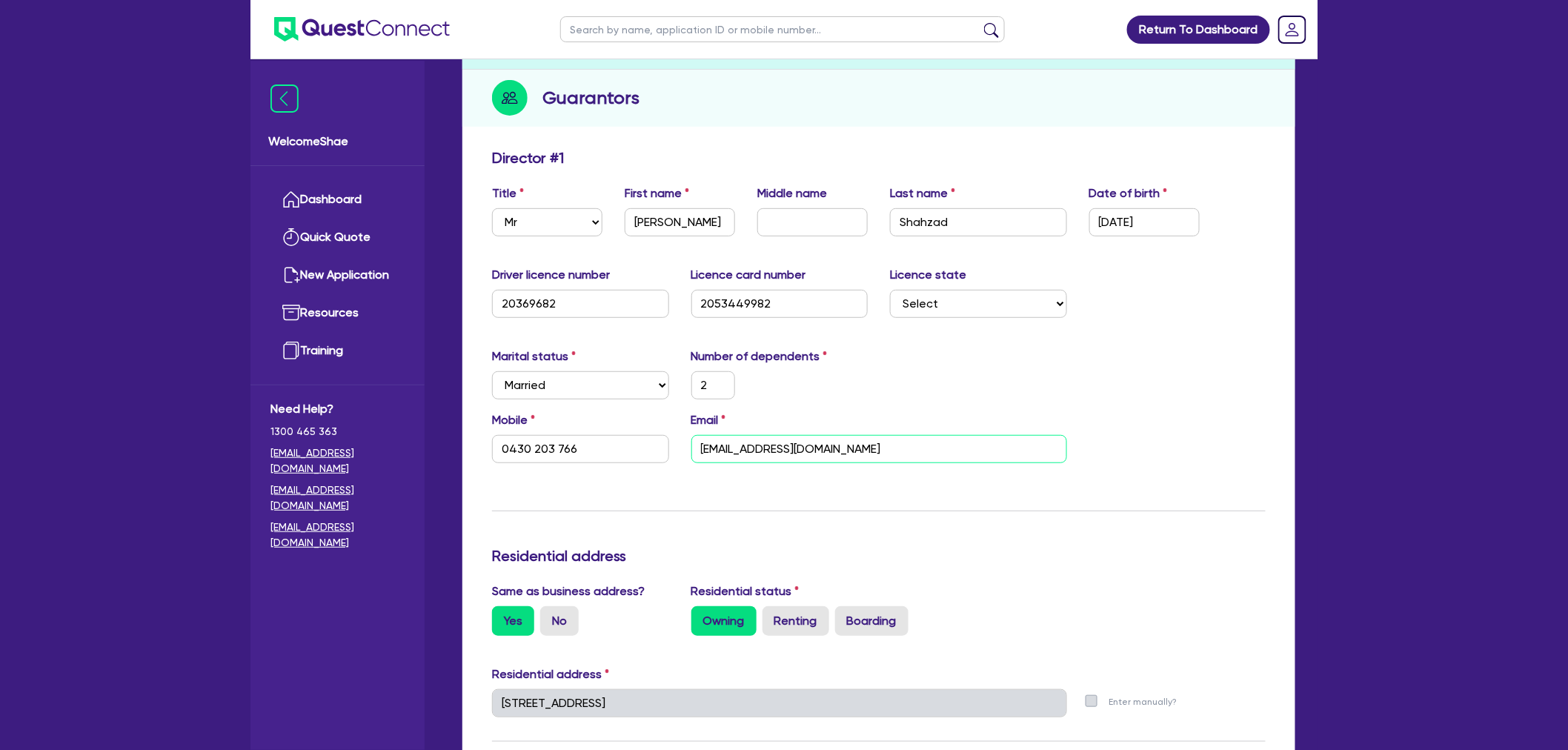
click at [789, 451] on input "aamirpractice@gmail.com" at bounding box center [879, 449] width 376 height 28
click at [290, 679] on div "Welcome Shae Dashboard Quick Quote New Application Ref Company Ref Salesperson …" at bounding box center [338, 406] width 174 height 690
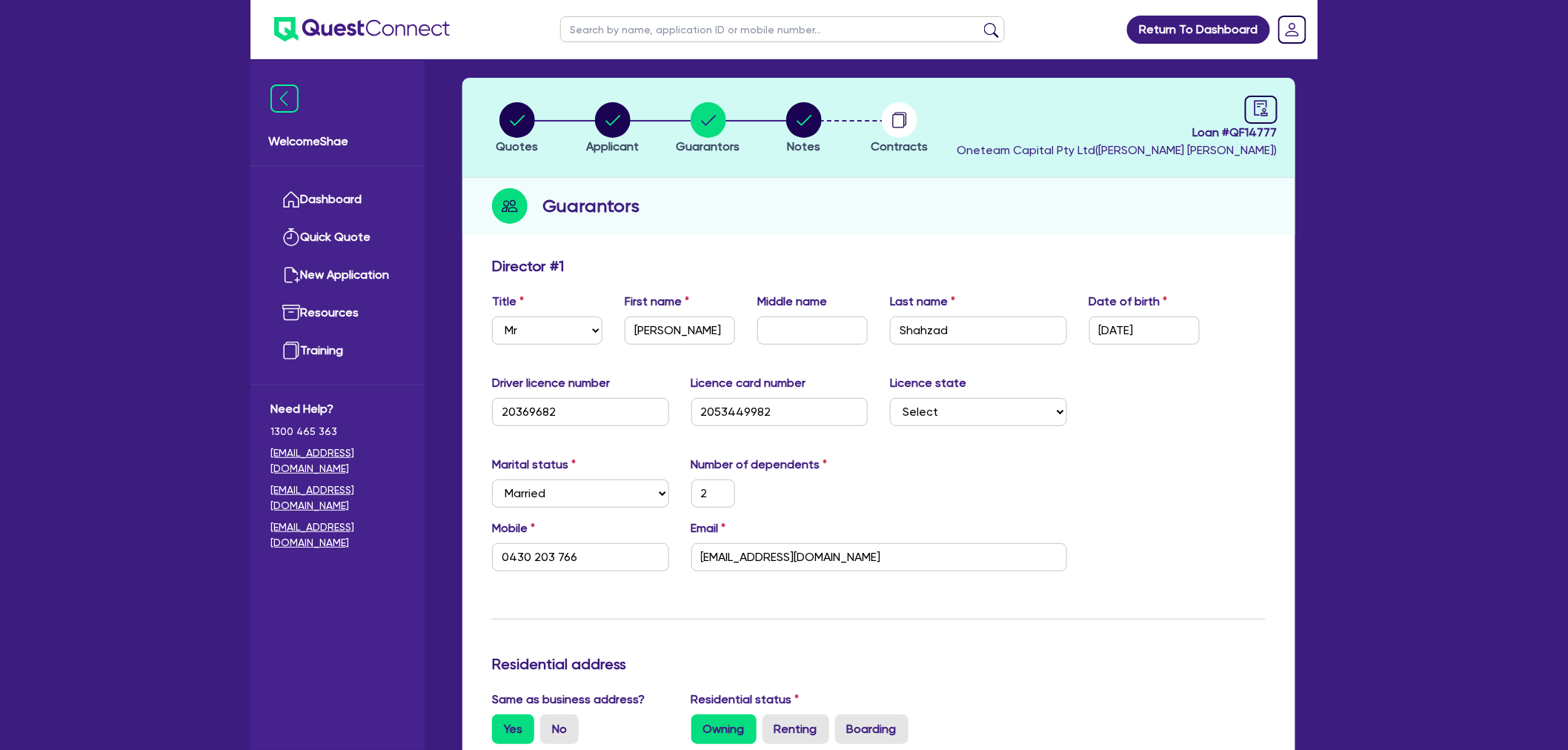
scroll to position [0, 0]
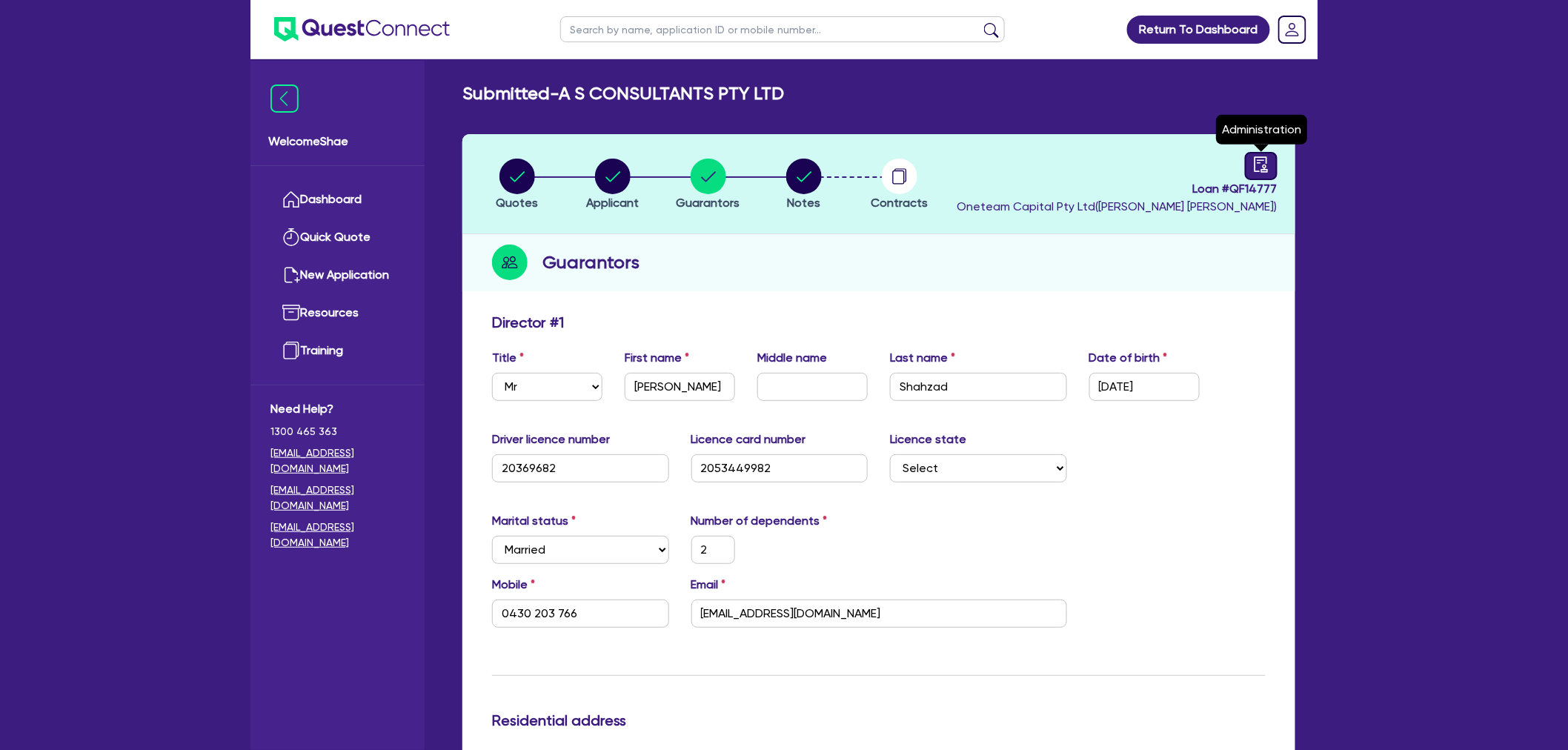
click at [1262, 174] on div at bounding box center [1261, 166] width 33 height 28
select select "SUBMITTED_NEW"
select select "Other"
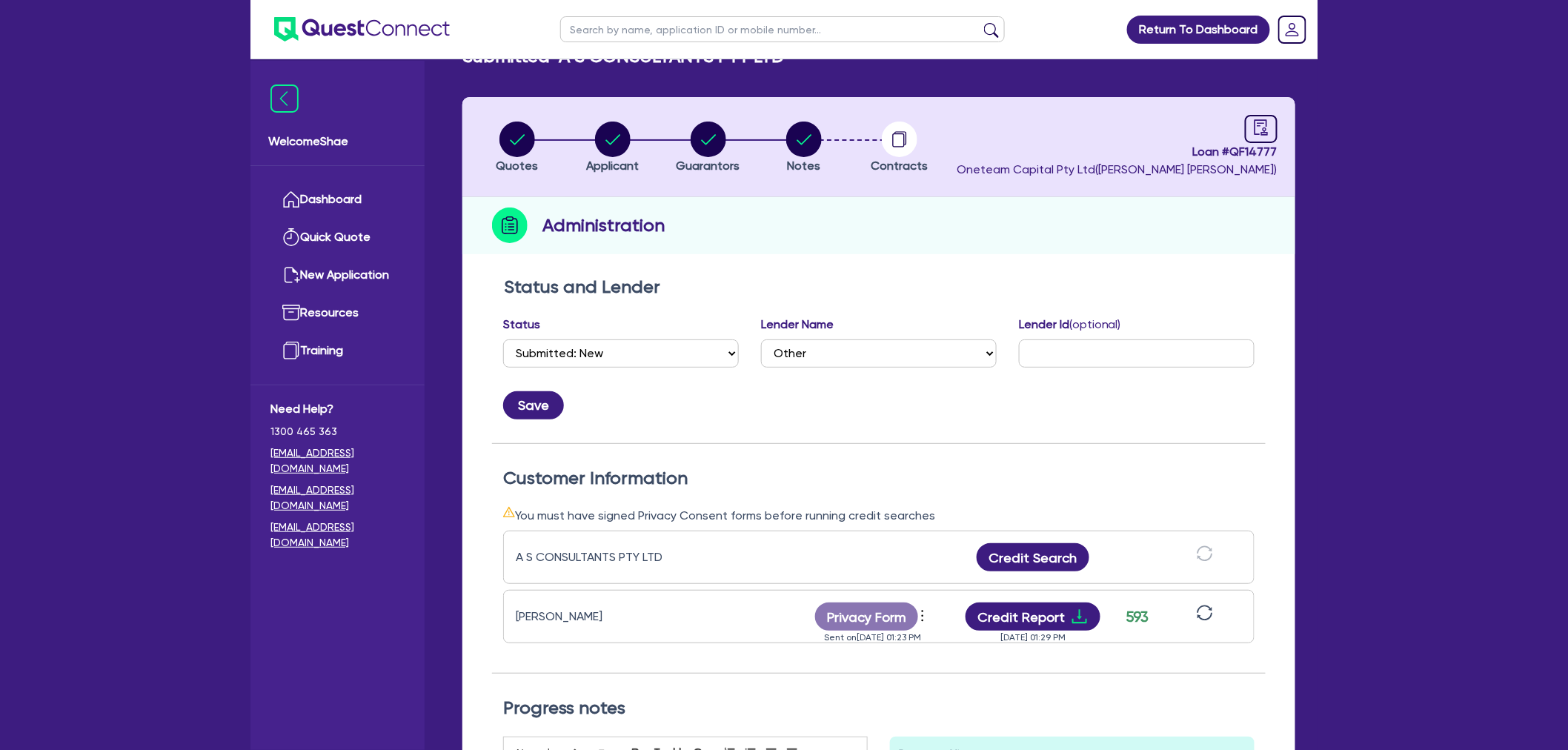
scroll to position [82, 0]
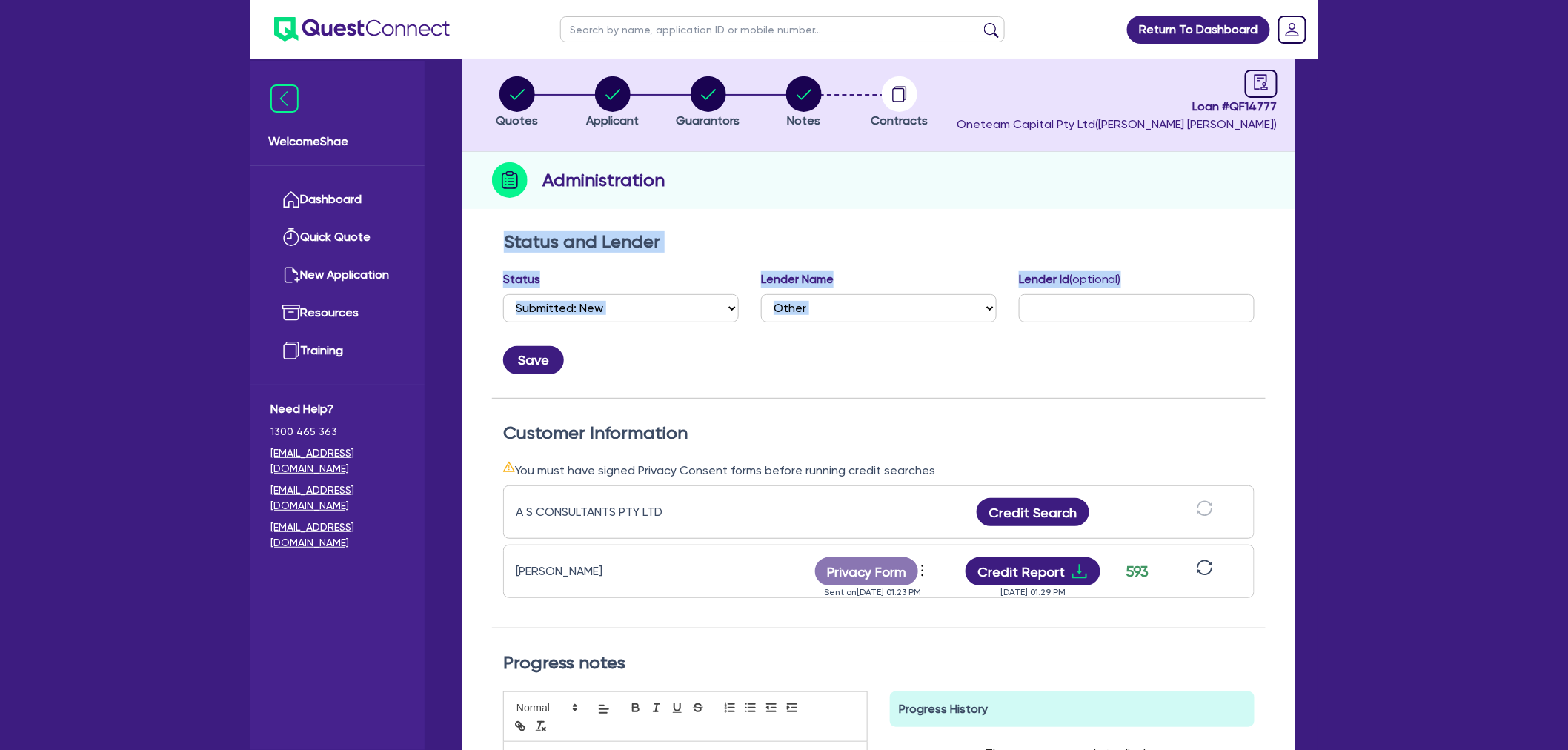
drag, startPoint x: 504, startPoint y: 238, endPoint x: 1143, endPoint y: 282, distance: 640.5
click at [1143, 282] on div "Status and Lender Status Select Quoted Drafted: New Drafted: Amended Submitted:…" at bounding box center [878, 315] width 773 height 168
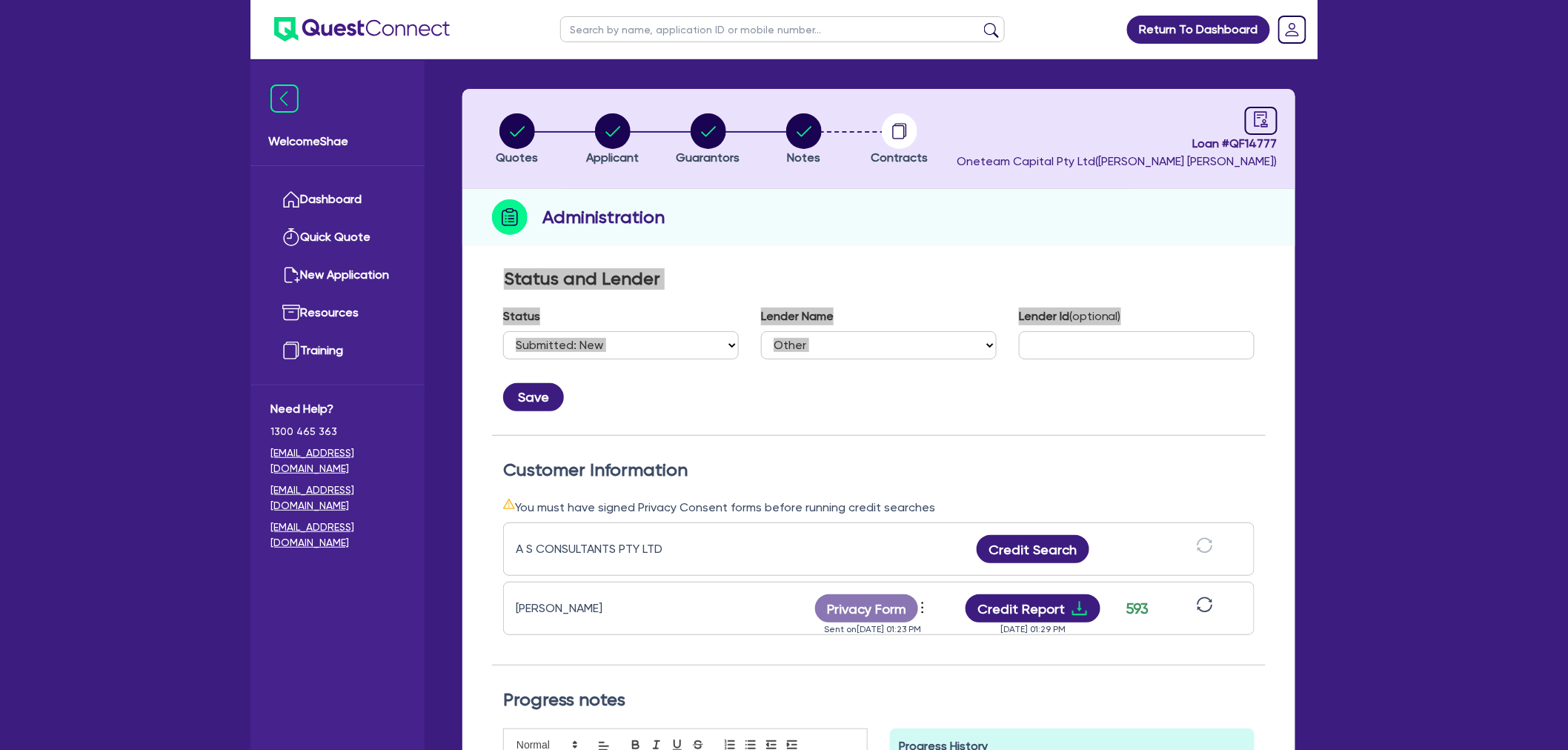
scroll to position [0, 0]
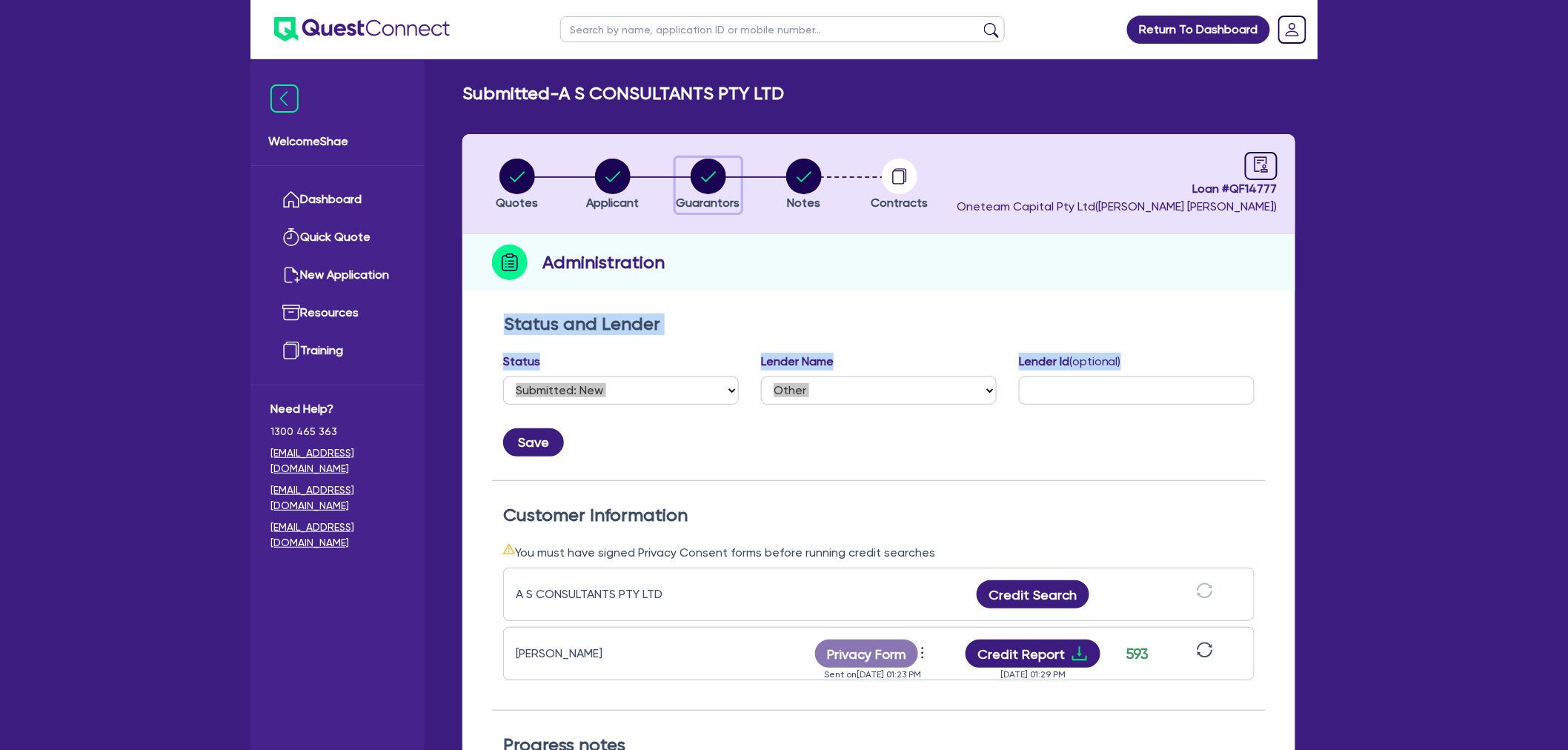
click at [695, 172] on circle "button" at bounding box center [708, 177] width 36 height 36
select select "MR"
select select "NSW"
select select "MARRIED"
select select "PROPERTY"
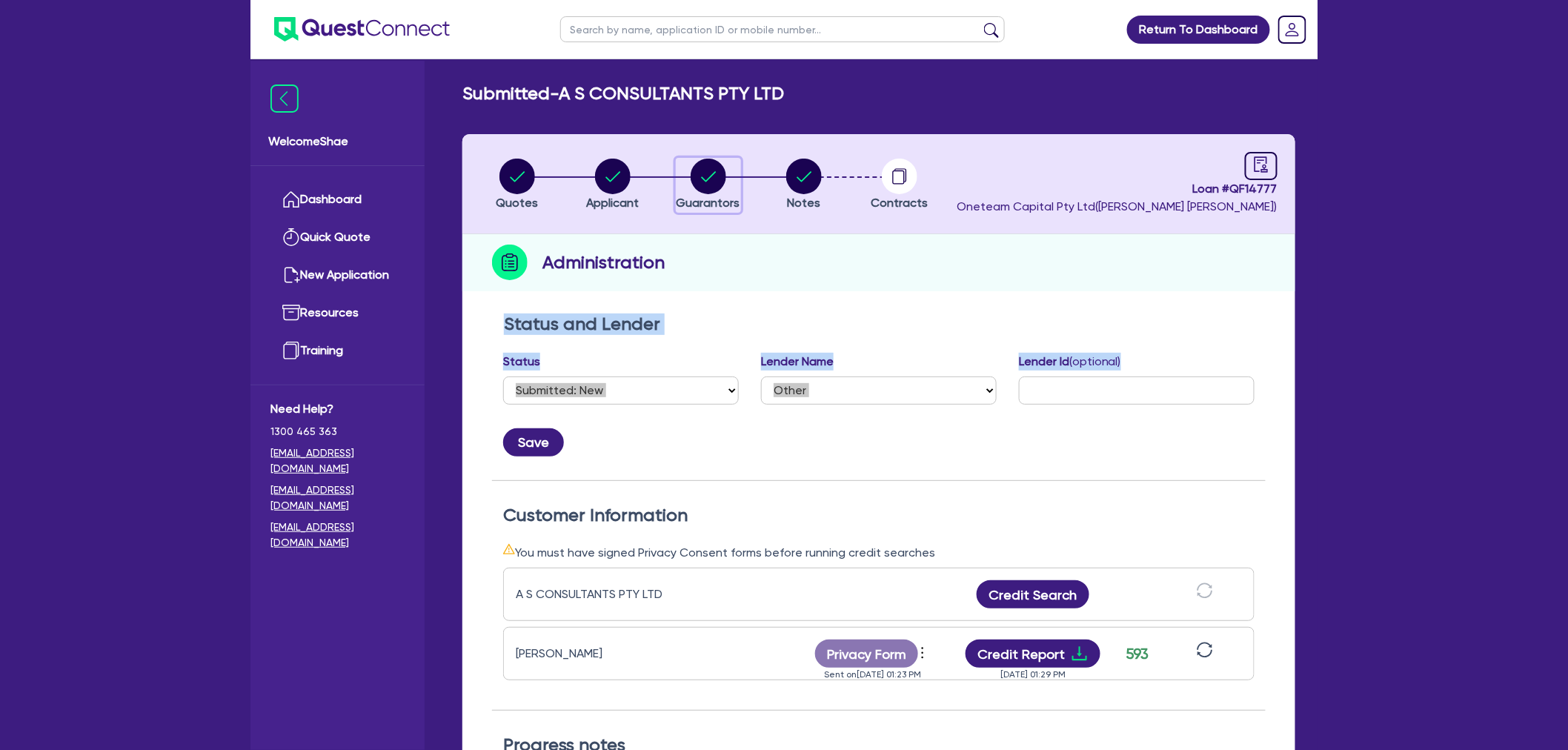
select select "PROPERTY"
select select "VEHICLE"
select select "PROPERTY"
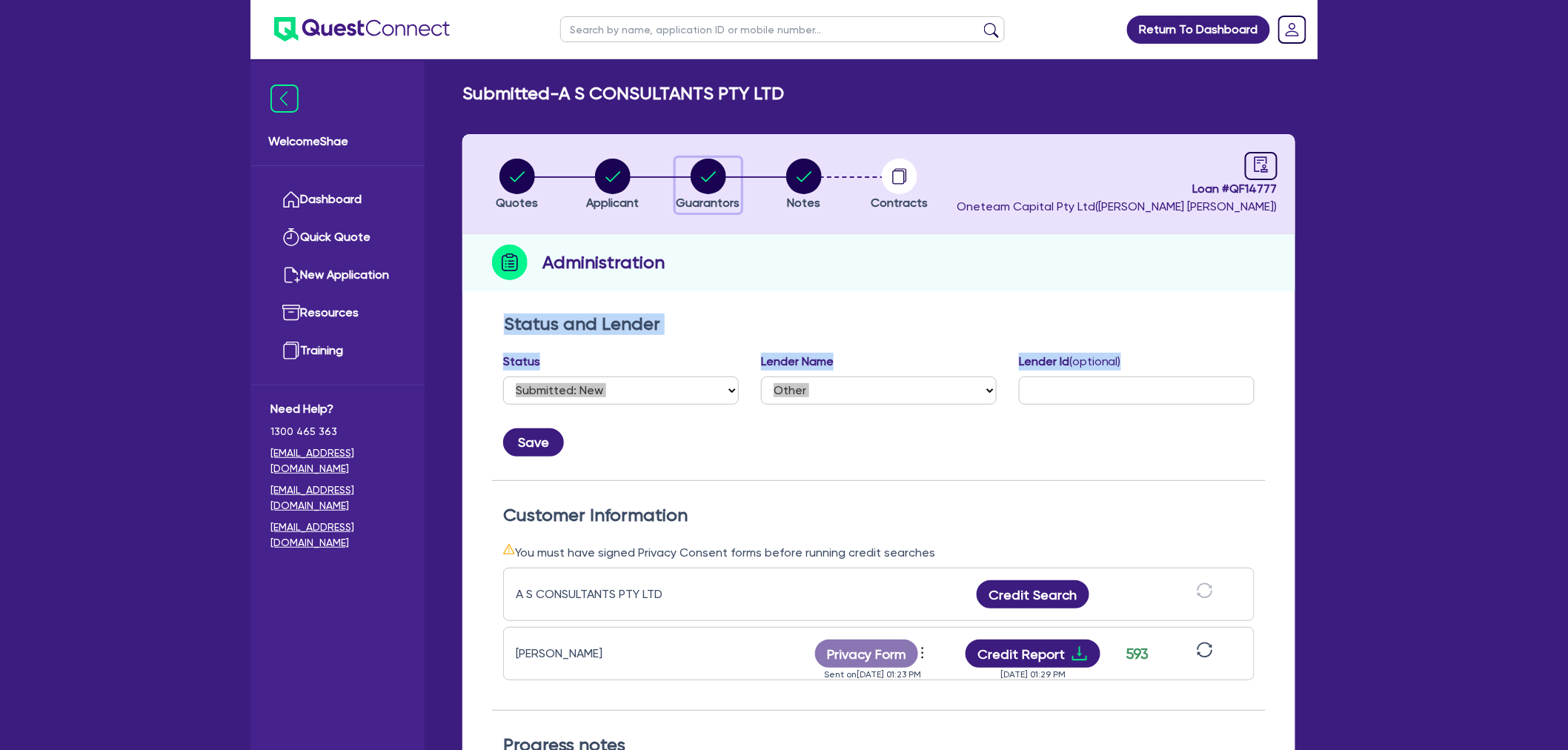
select select "PROPERTY"
select select "MORTGAGE"
select select "VEHICLE_LOAN"
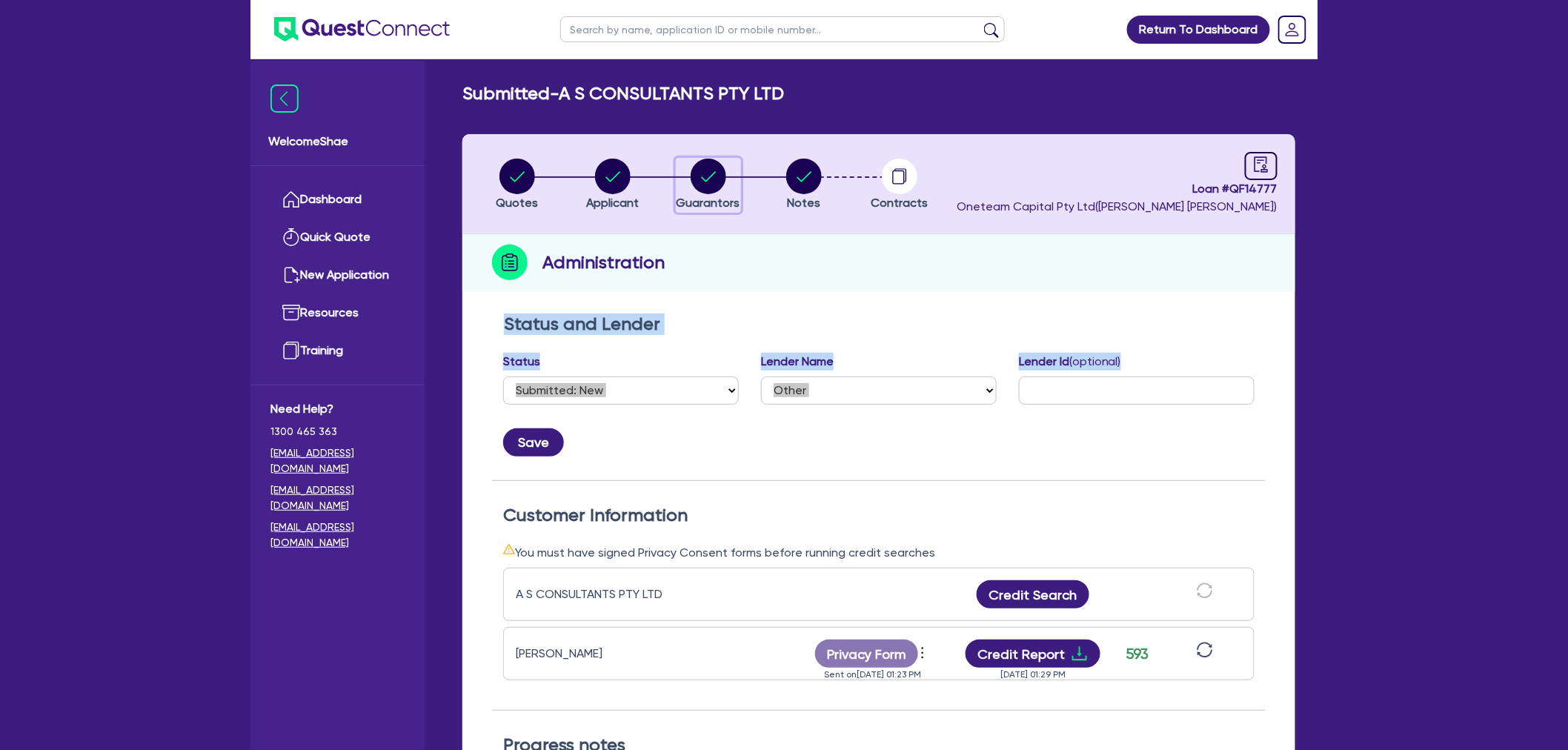
select select "VEHICLE_LOAN"
select select "MORTGAGE"
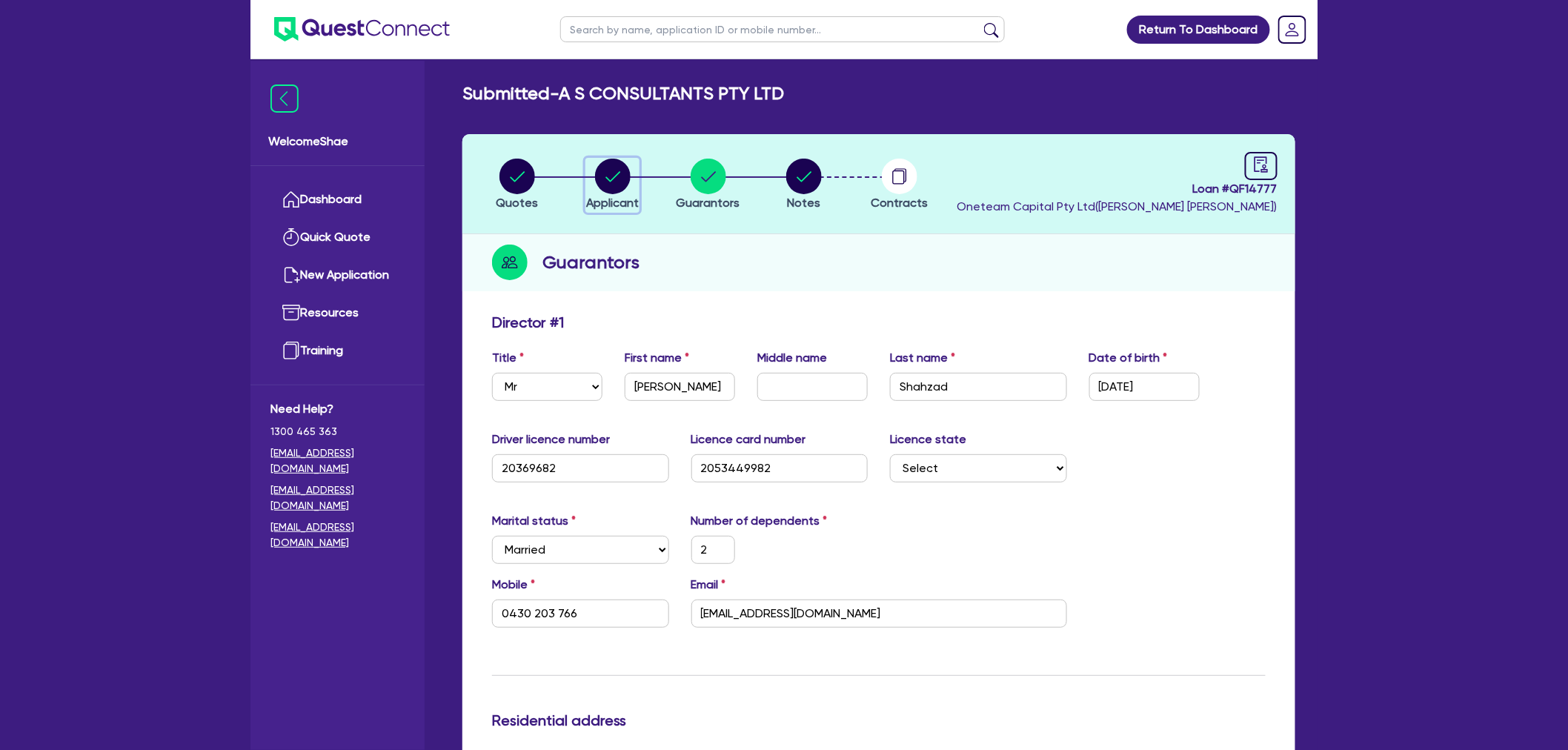
click at [607, 173] on circle "button" at bounding box center [613, 177] width 36 height 36
select select "COMPANY"
select select "PROFESSIONAL"
select select "ENGINEERS"
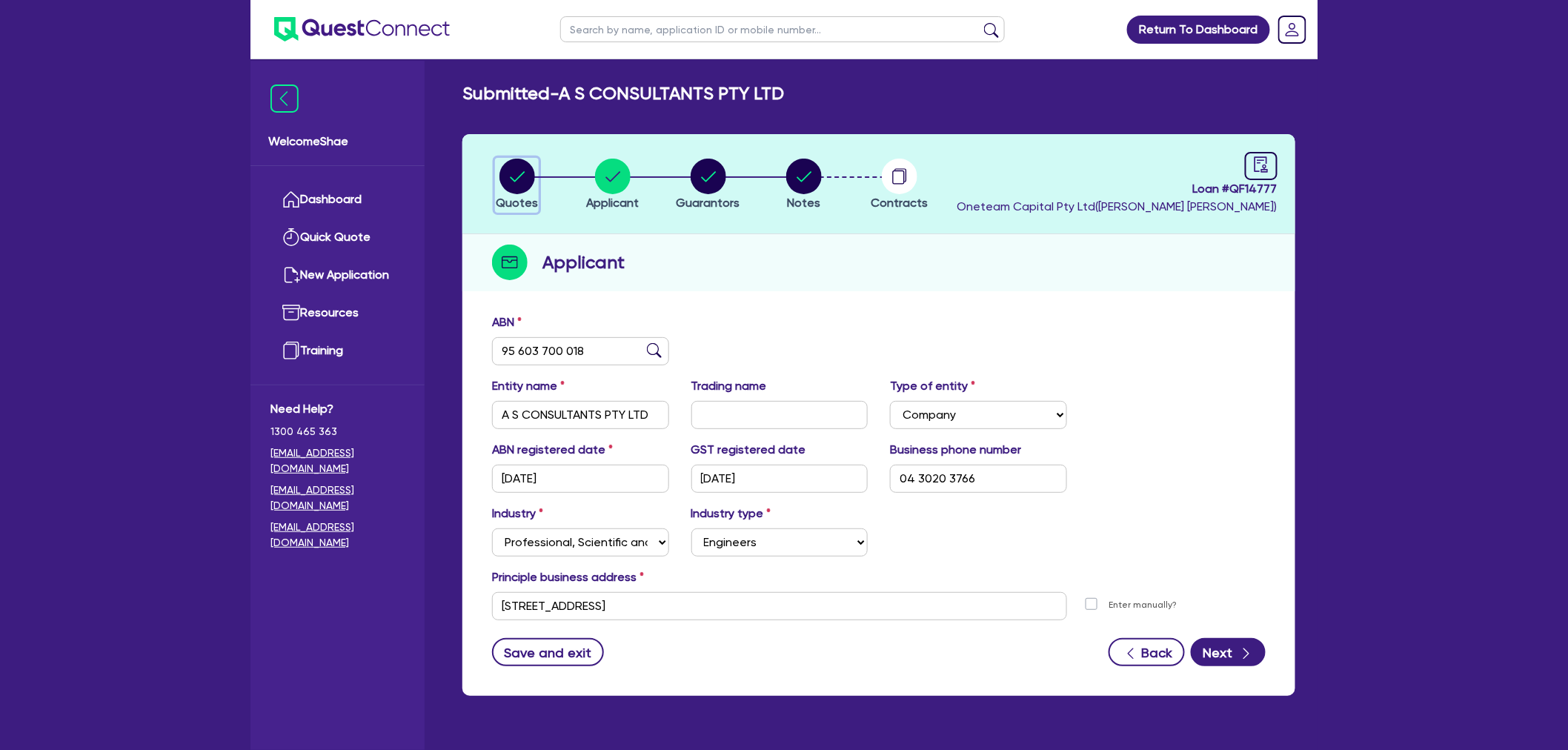
click at [522, 184] on circle "button" at bounding box center [517, 177] width 36 height 36
select select "Other"
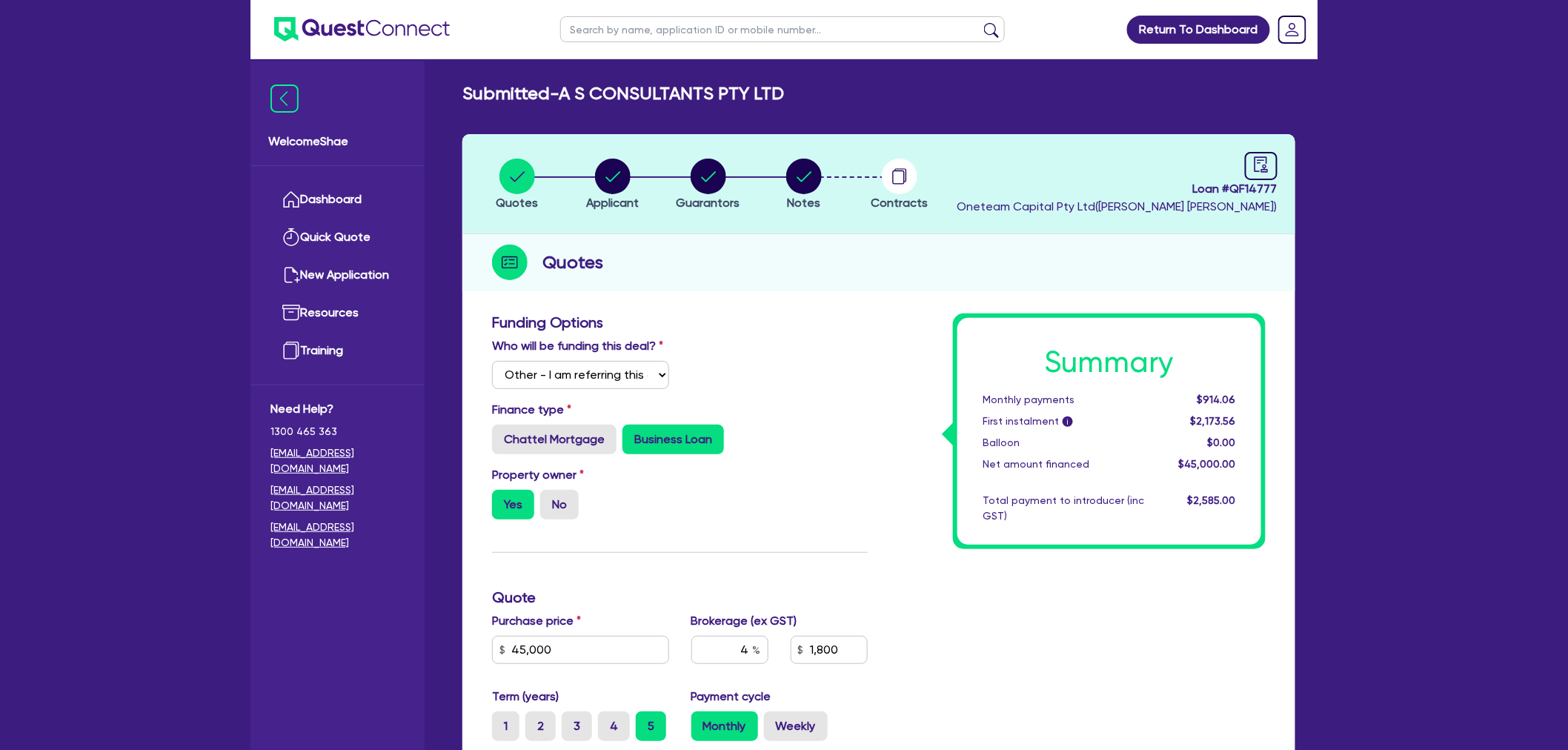
drag, startPoint x: 620, startPoint y: 150, endPoint x: 610, endPoint y: 169, distance: 21.5
click at [619, 154] on header "Quotes Applicant Guarantors Notes Contracts Loan # QF14777 Oneteam Capital Pty …" at bounding box center [879, 184] width 833 height 100
click at [610, 169] on circle "button" at bounding box center [613, 177] width 36 height 36
select select "COMPANY"
select select "PROFESSIONAL"
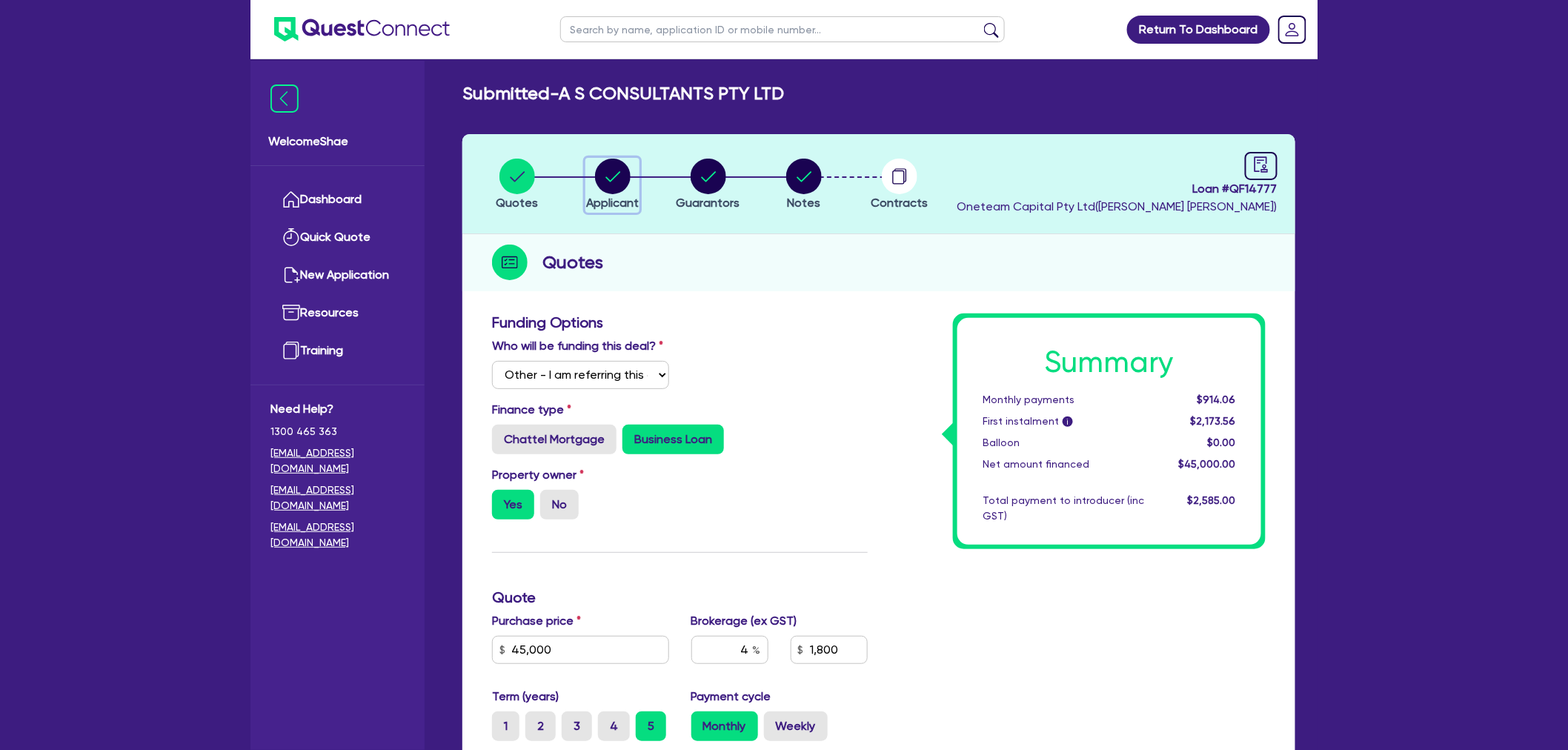
select select "ENGINEERS"
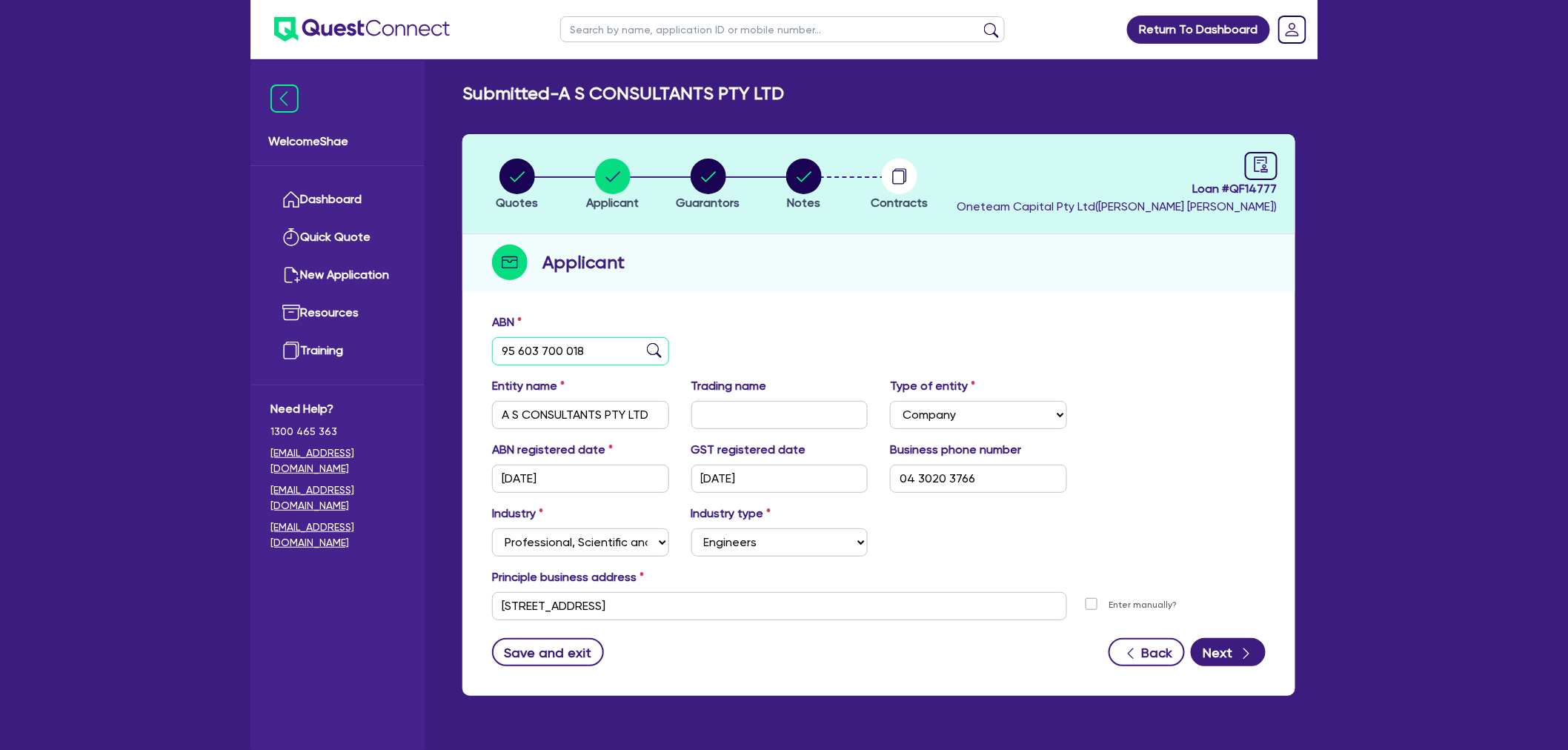
click at [545, 351] on input "95 603 700 018" at bounding box center [581, 351] width 177 height 28
paste input "35 619 346 637"
type input "35 619 346 637"
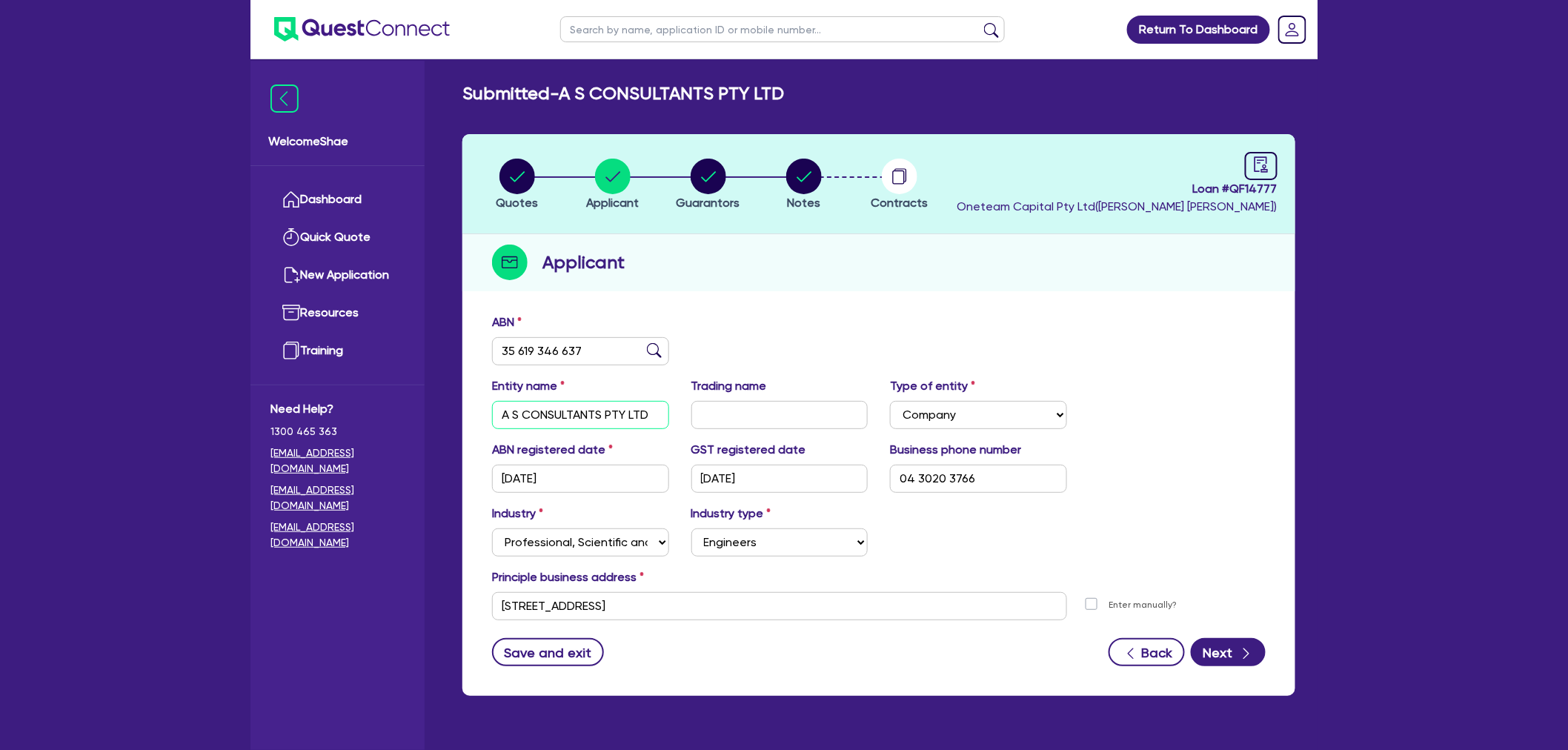
type input "SWIFT ACCOUNTANTS PTY LTD"
type input "25/05/2017"
click at [788, 320] on div "ABN 35 619 346 637" at bounding box center [878, 346] width 796 height 63
click at [542, 651] on button "Save and exit" at bounding box center [548, 652] width 112 height 28
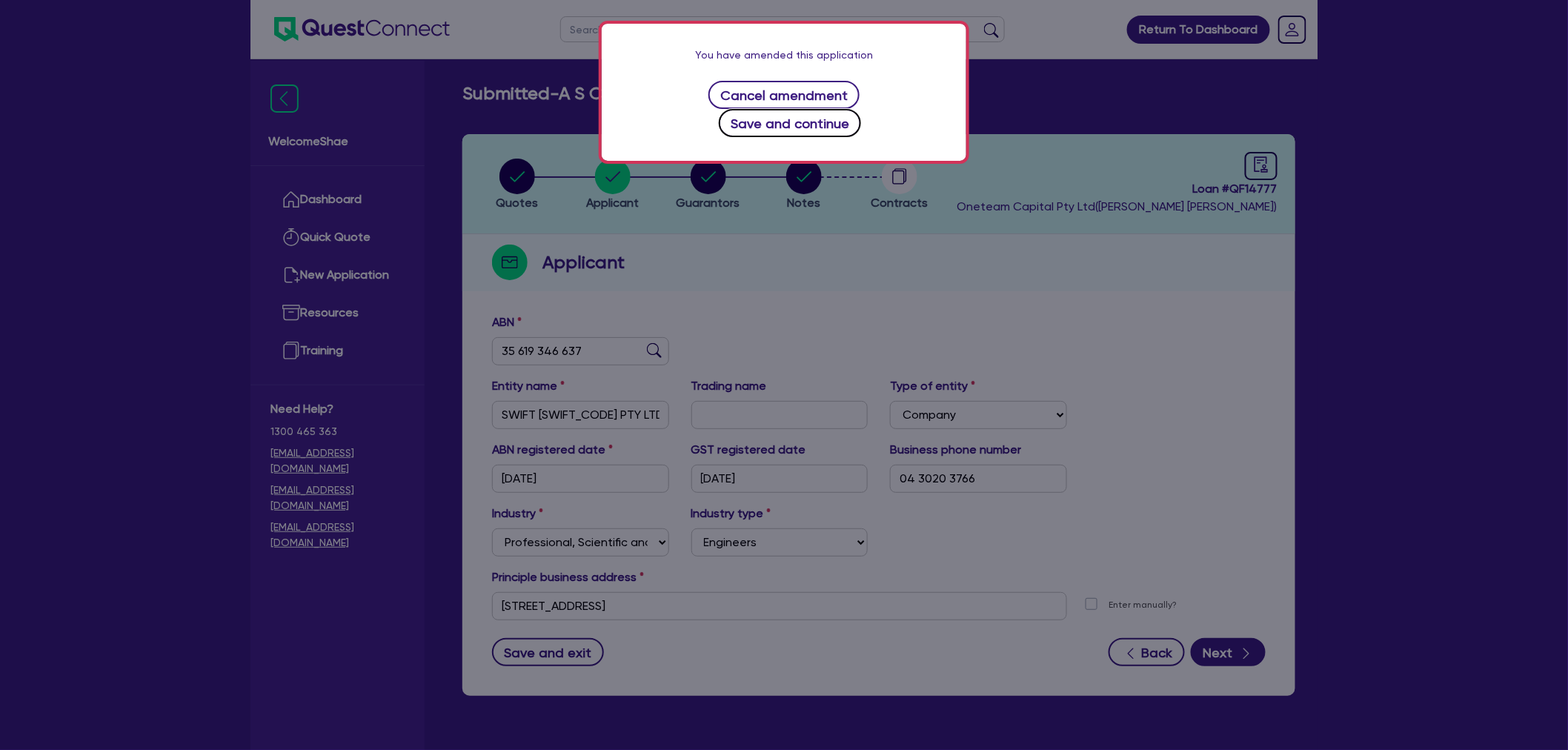
click at [826, 109] on button "Save and continue" at bounding box center [791, 123] width 143 height 28
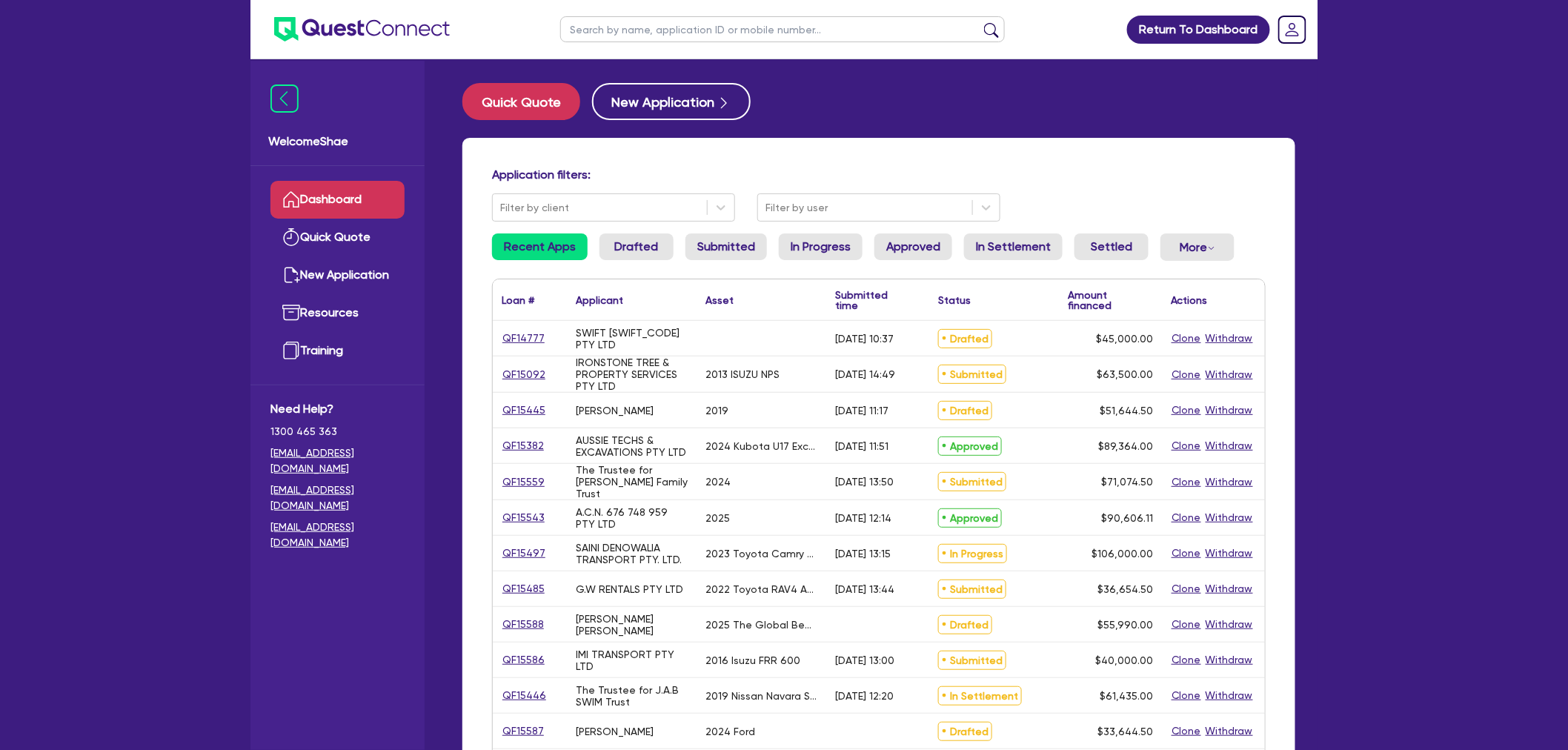
drag, startPoint x: 1526, startPoint y: 502, endPoint x: 1517, endPoint y: 506, distance: 9.8
click at [1526, 502] on div "Return To Dashboard Edit Profile Logout Welcome Shae Dashboard Quick Quote New …" at bounding box center [784, 599] width 1568 height 1197
click at [523, 336] on link "QF14777" at bounding box center [524, 338] width 44 height 17
select select "Other"
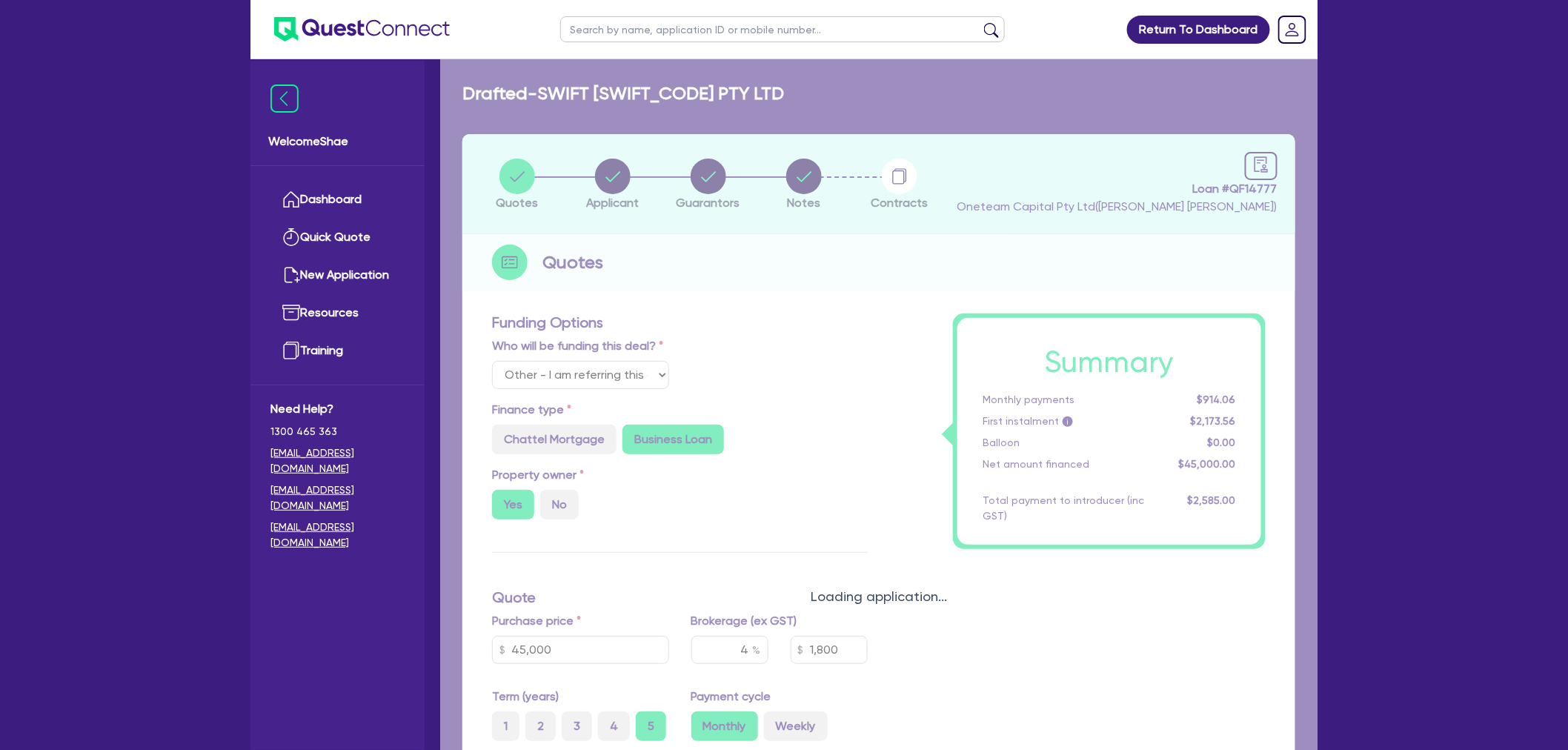
radio input "true"
select select "CARS_AND_LIGHT_TRUCKS"
type input "2025"
type input "45,000"
type input "1,800"
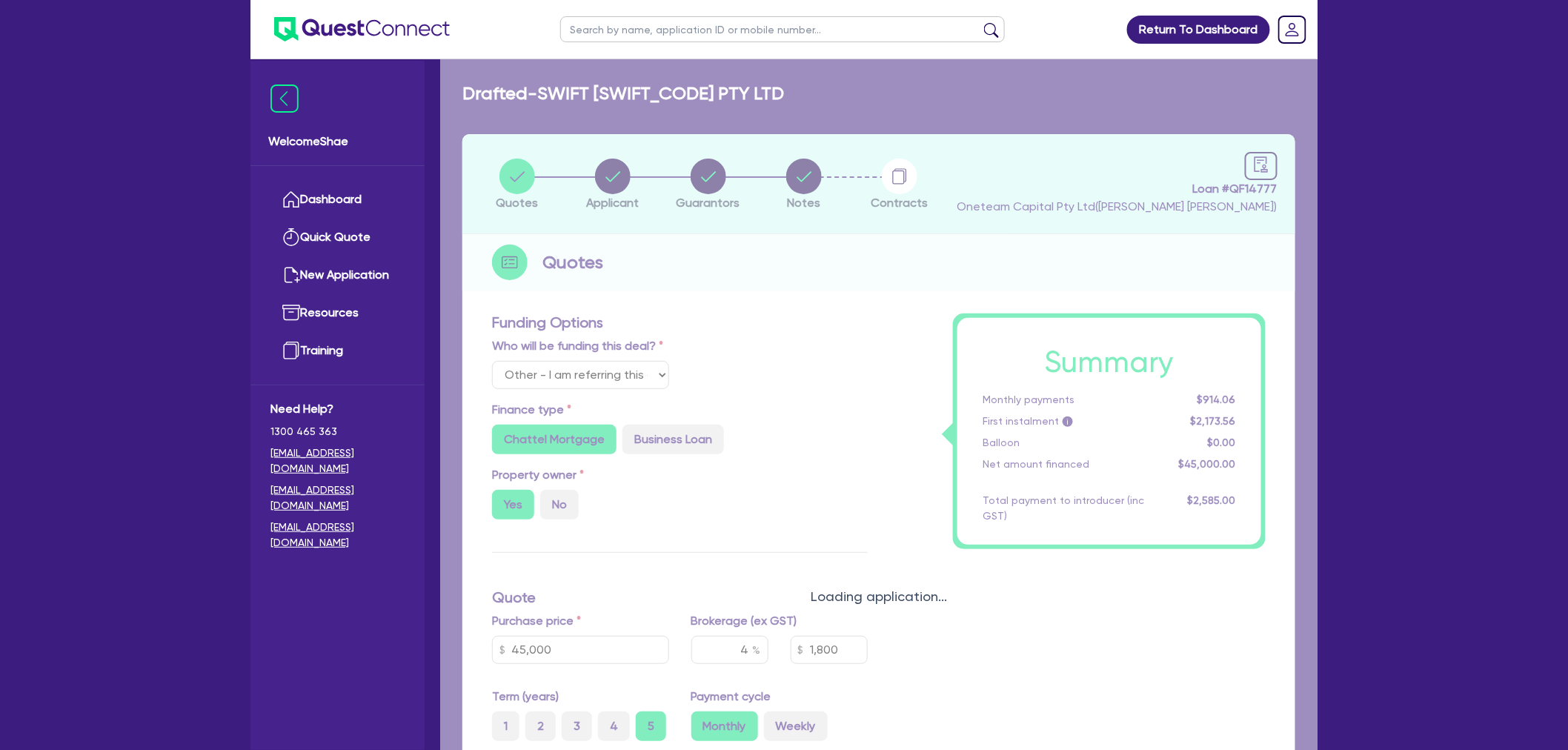
select select "PASSENGER_VEHICLES"
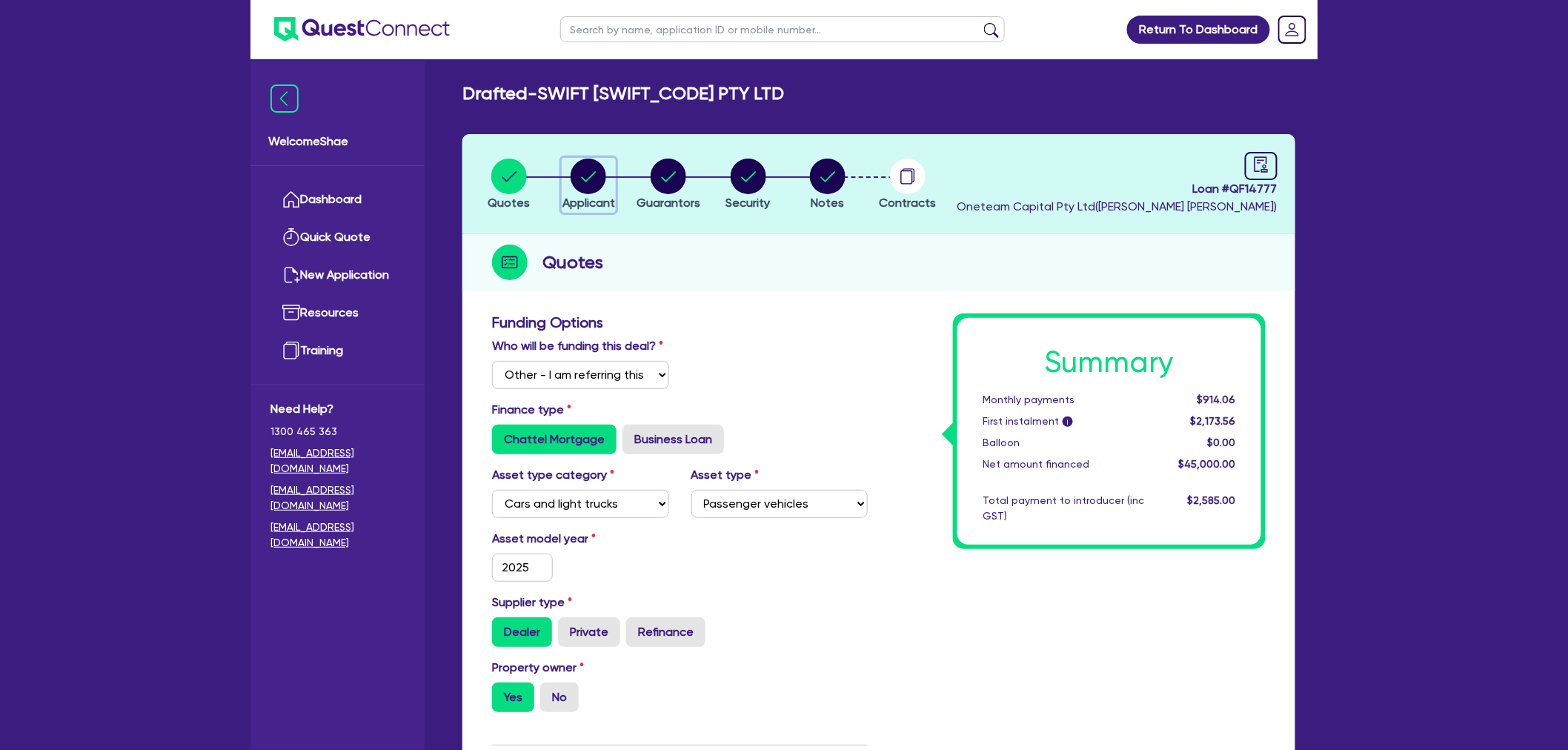
click at [587, 189] on circle "button" at bounding box center [589, 177] width 36 height 36
select select "COMPANY"
select select "PROFESSIONAL"
select select "ENGINEERS"
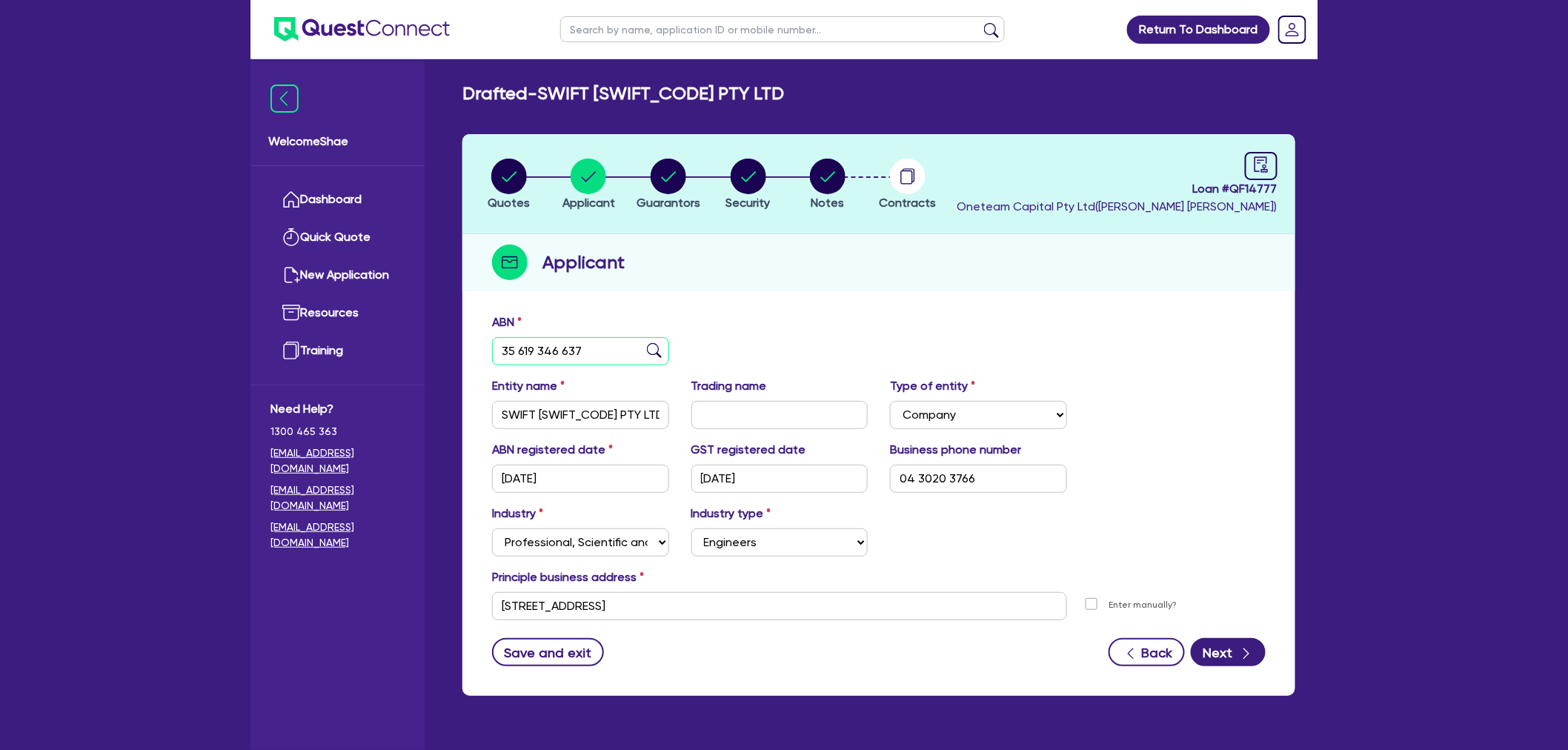
click at [528, 338] on input "35 619 346 637" at bounding box center [581, 351] width 177 height 28
click at [503, 173] on circle "button" at bounding box center [509, 177] width 36 height 36
select select "Other"
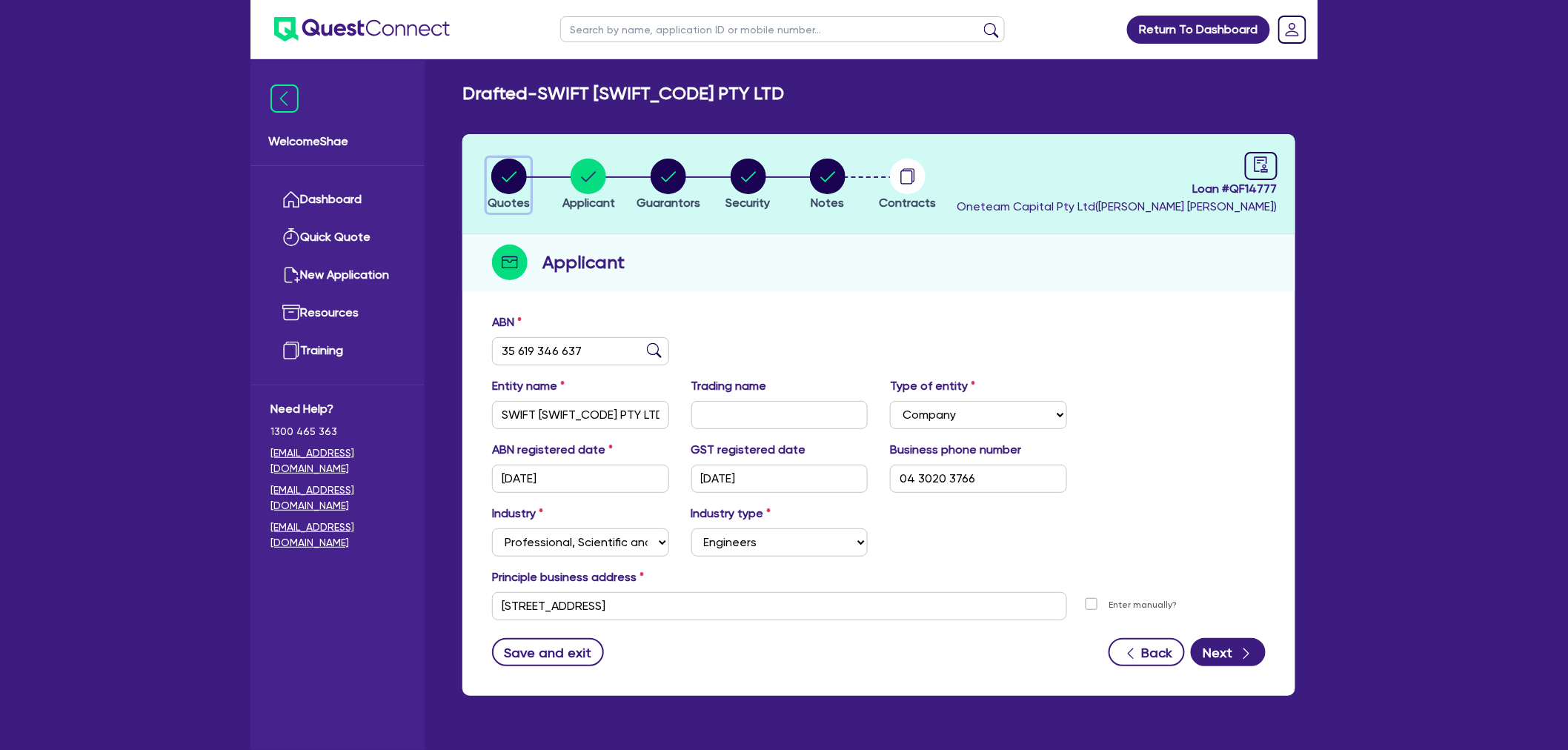
select select "CARS_AND_LIGHT_TRUCKS"
select select "PASSENGER_VEHICLES"
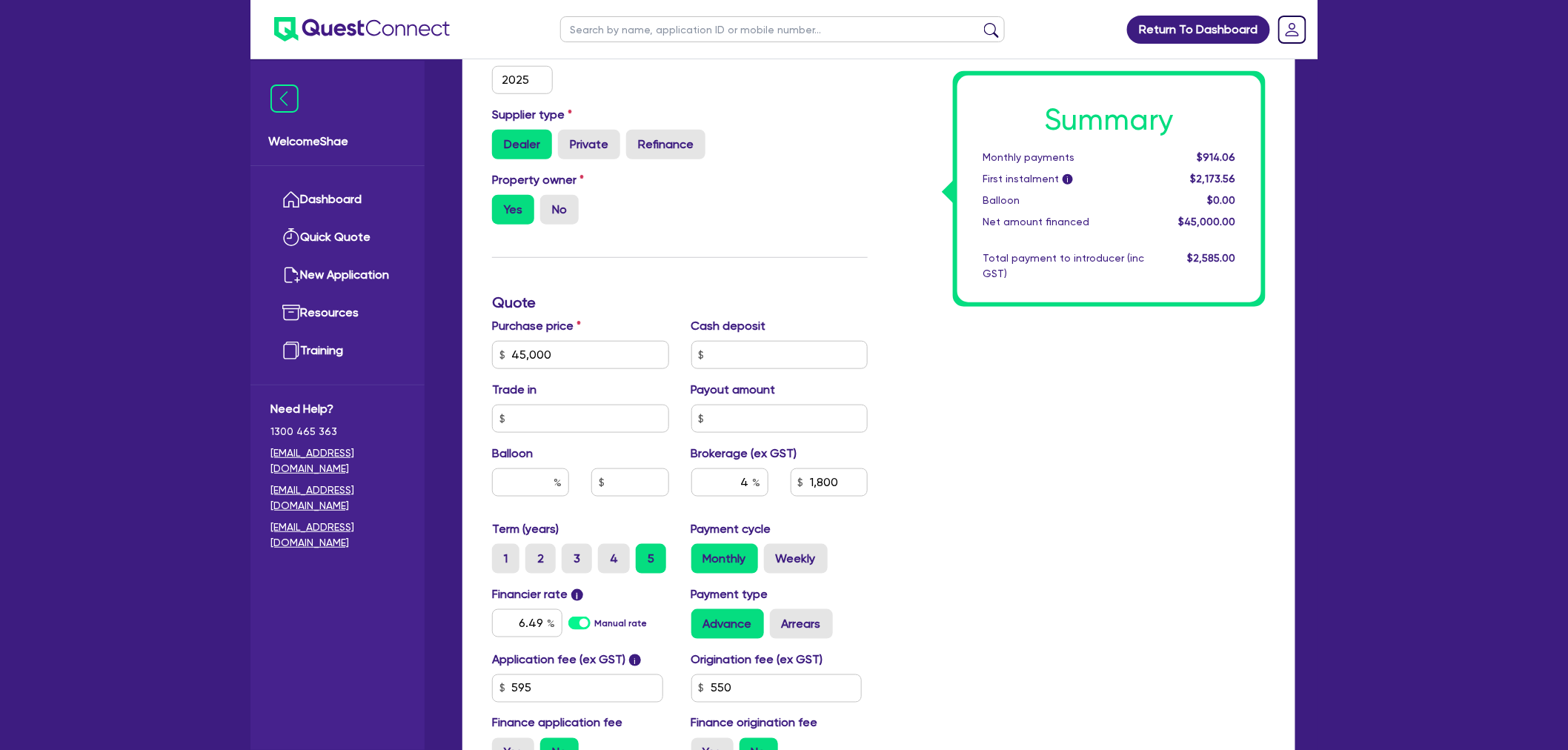
scroll to position [494, 0]
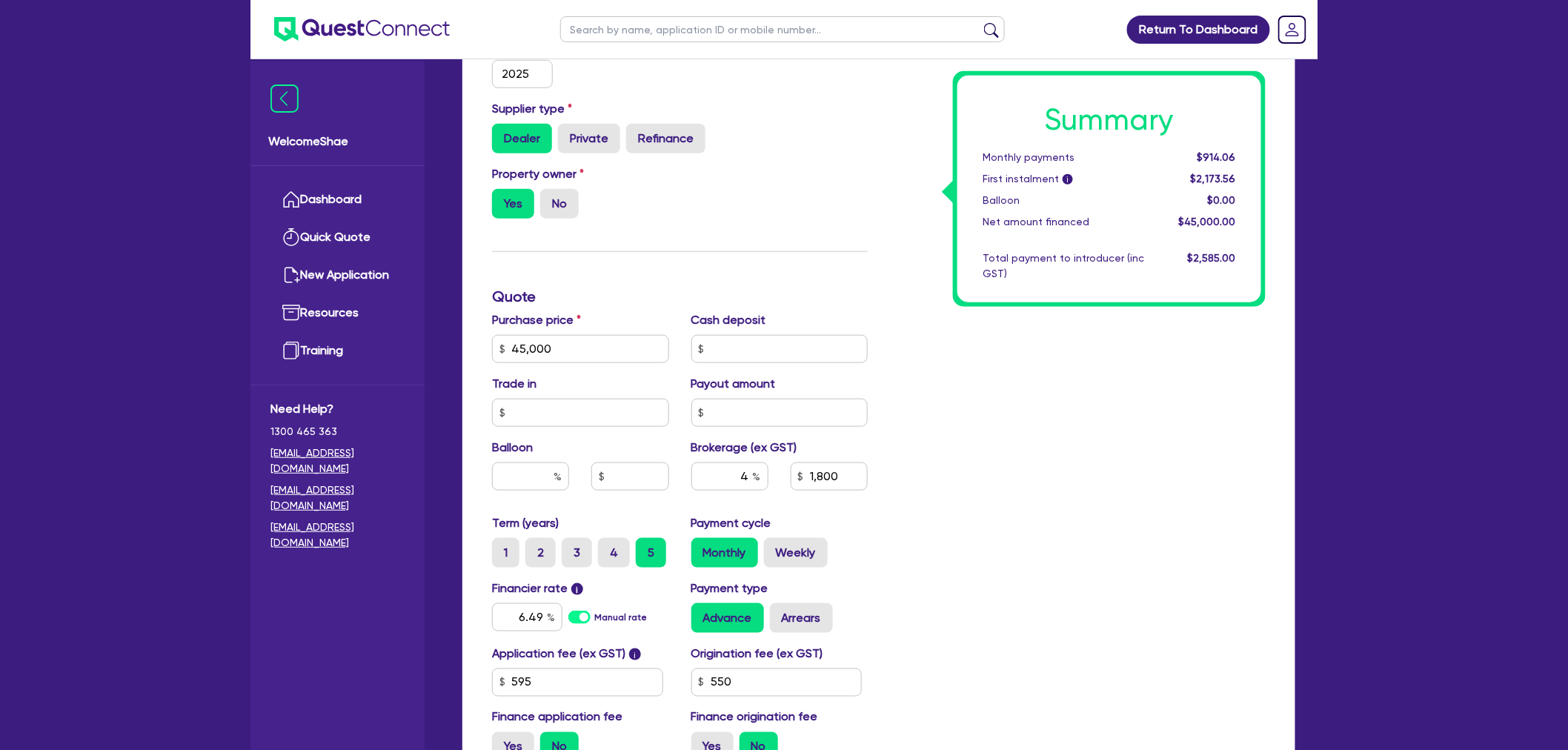
click at [379, 667] on div "Welcome Shae Dashboard Quick Quote New Application Ref Company Ref Salesperson …" at bounding box center [338, 406] width 174 height 690
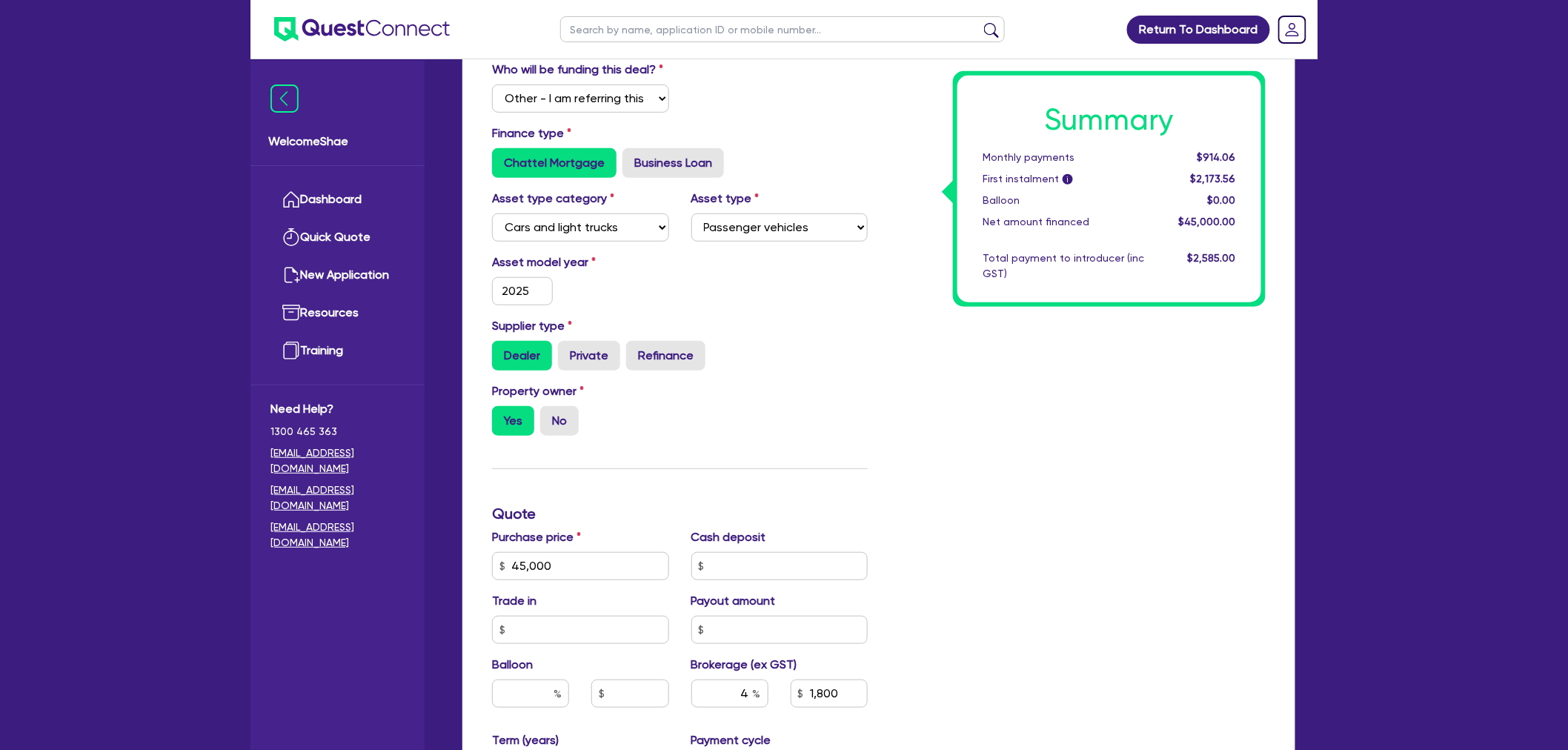
scroll to position [0, 0]
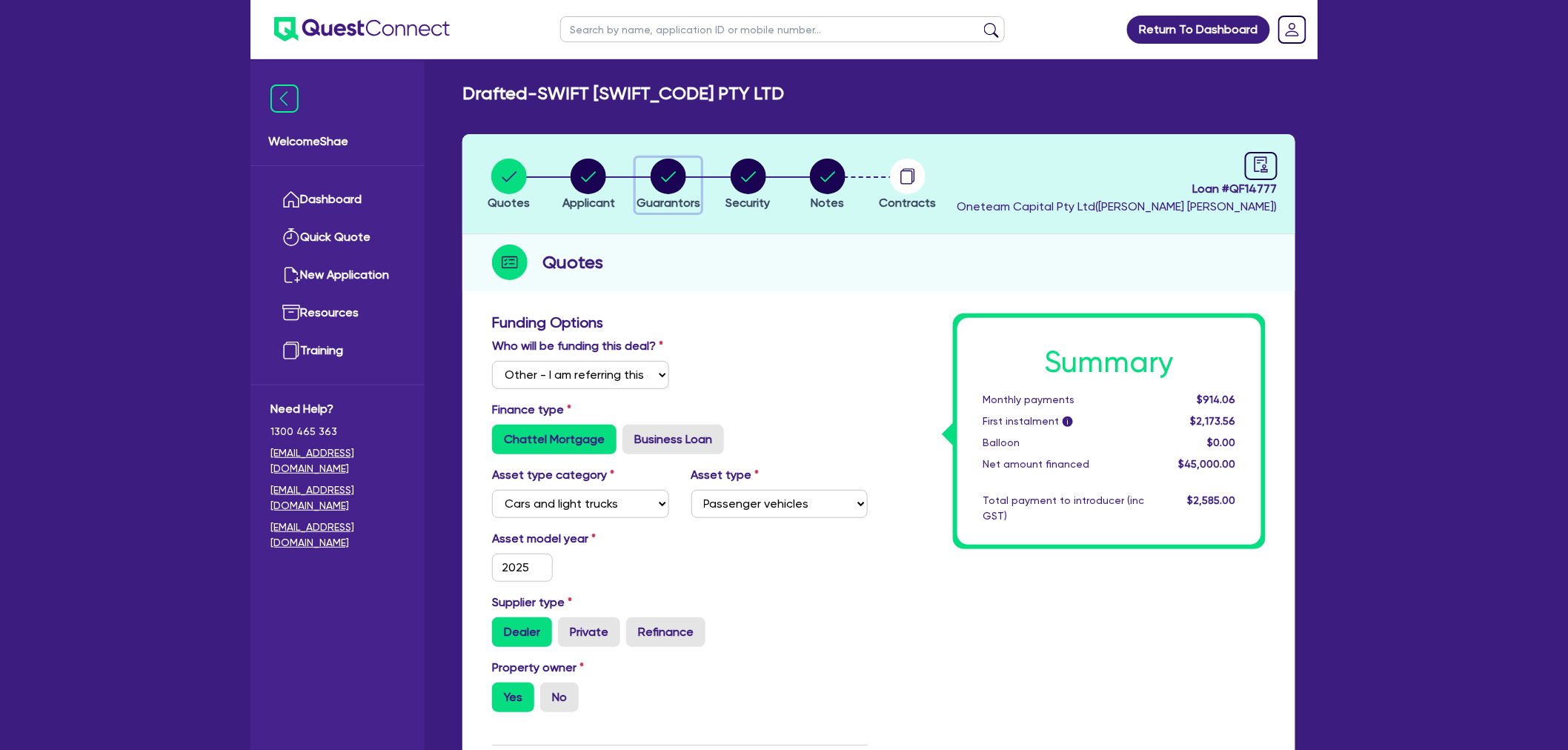
click at [680, 185] on circle "button" at bounding box center [669, 177] width 36 height 36
select select "MR"
select select "NSW"
select select "MARRIED"
select select "PROPERTY"
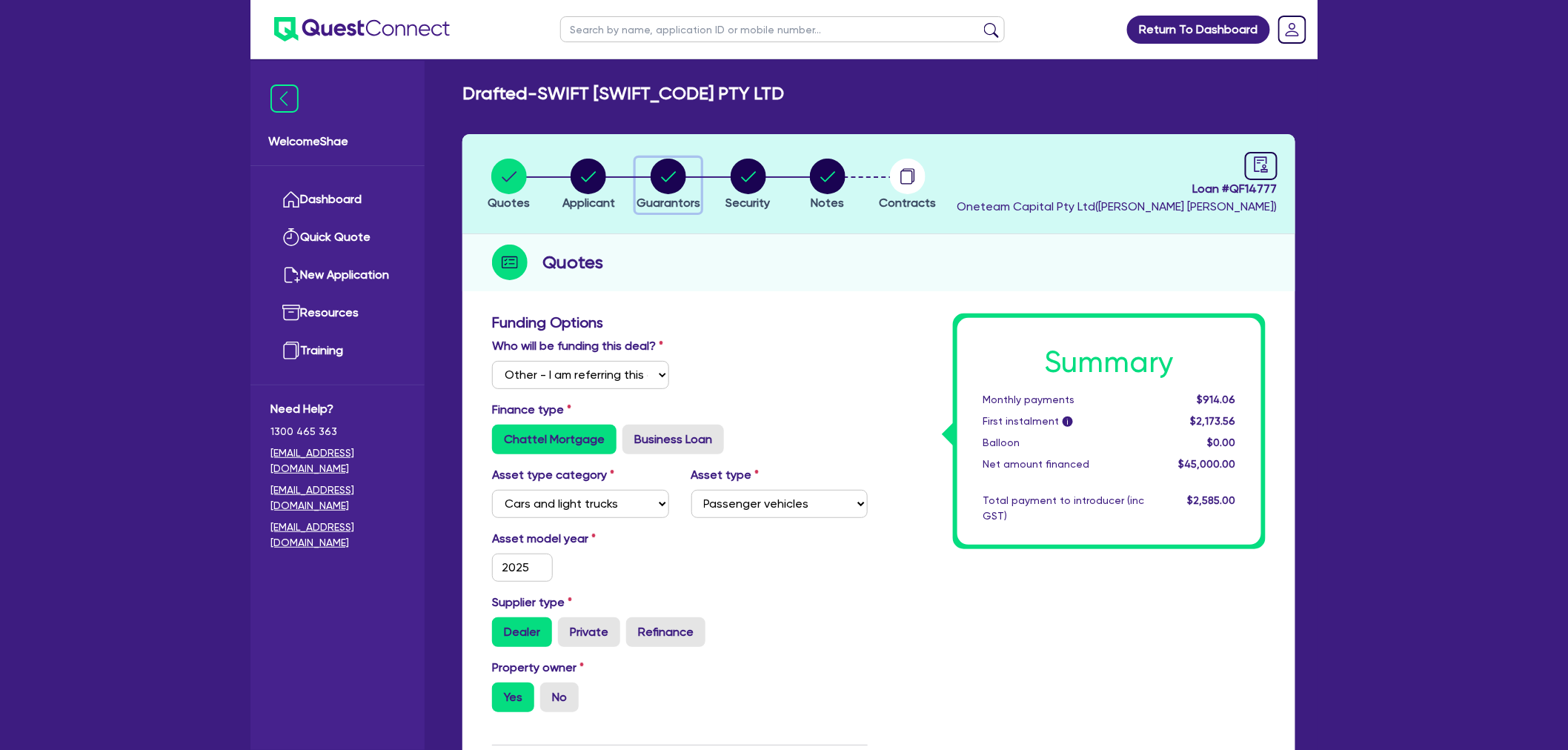
select select "PROPERTY"
select select "VEHICLE"
select select "PROPERTY"
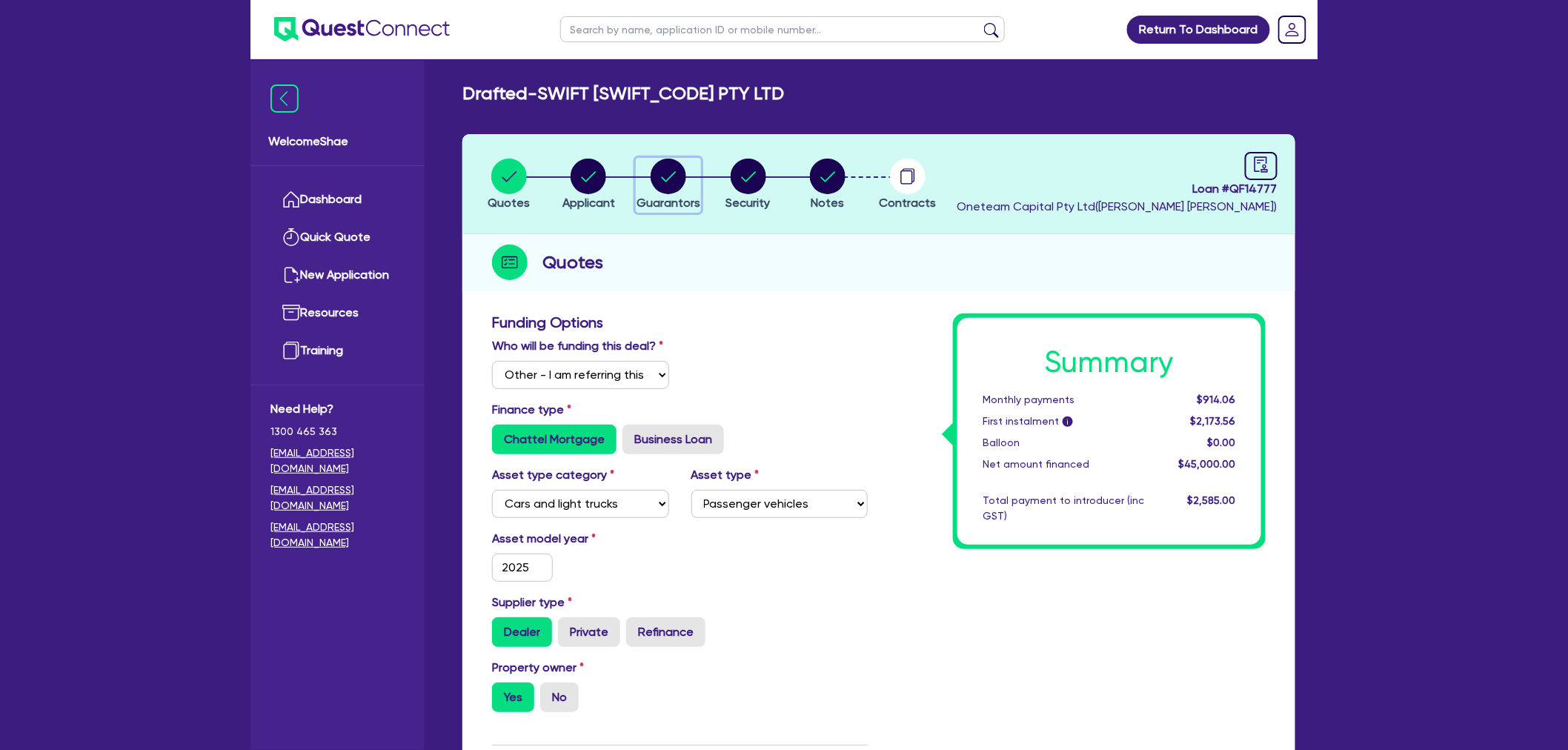
select select "PROPERTY"
select select "MORTGAGE"
select select "VEHICLE_LOAN"
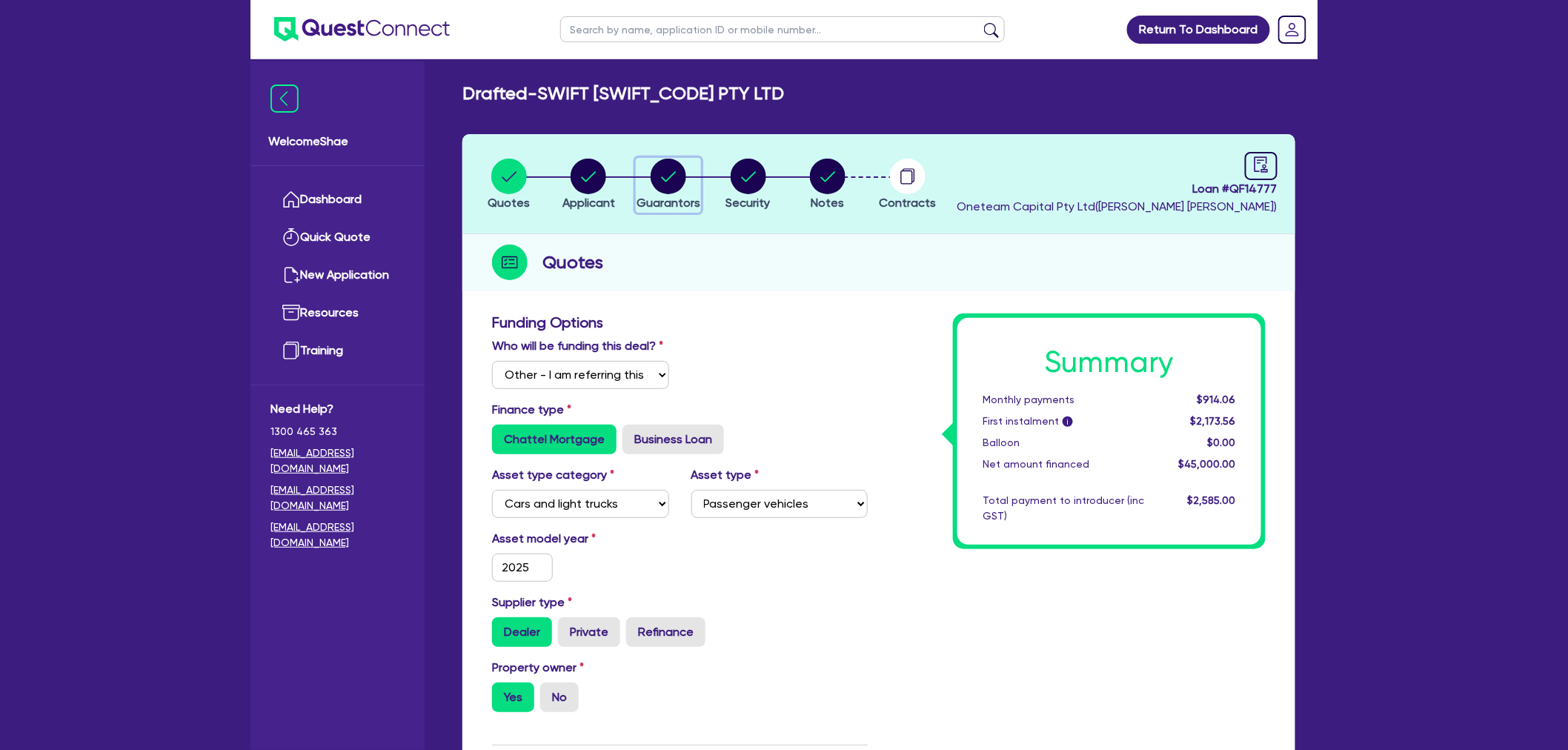
select select "VEHICLE_LOAN"
select select "MORTGAGE"
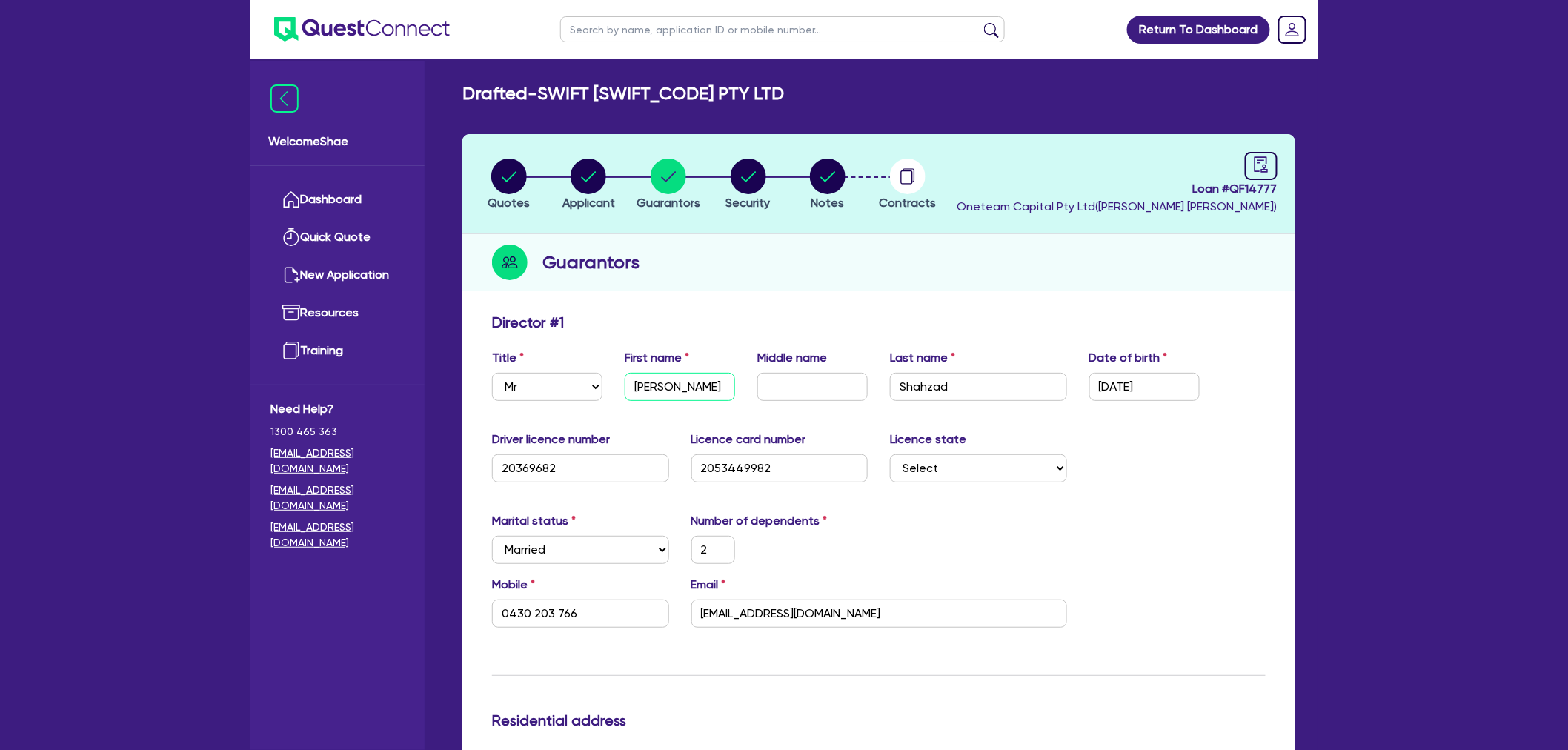
click at [656, 390] on input "Aamir" at bounding box center [680, 386] width 111 height 28
click at [934, 386] on input "Shahzad" at bounding box center [979, 386] width 177 height 28
click at [930, 386] on input "Shahzad" at bounding box center [979, 386] width 177 height 28
drag, startPoint x: 613, startPoint y: 618, endPoint x: 320, endPoint y: 604, distance: 293.3
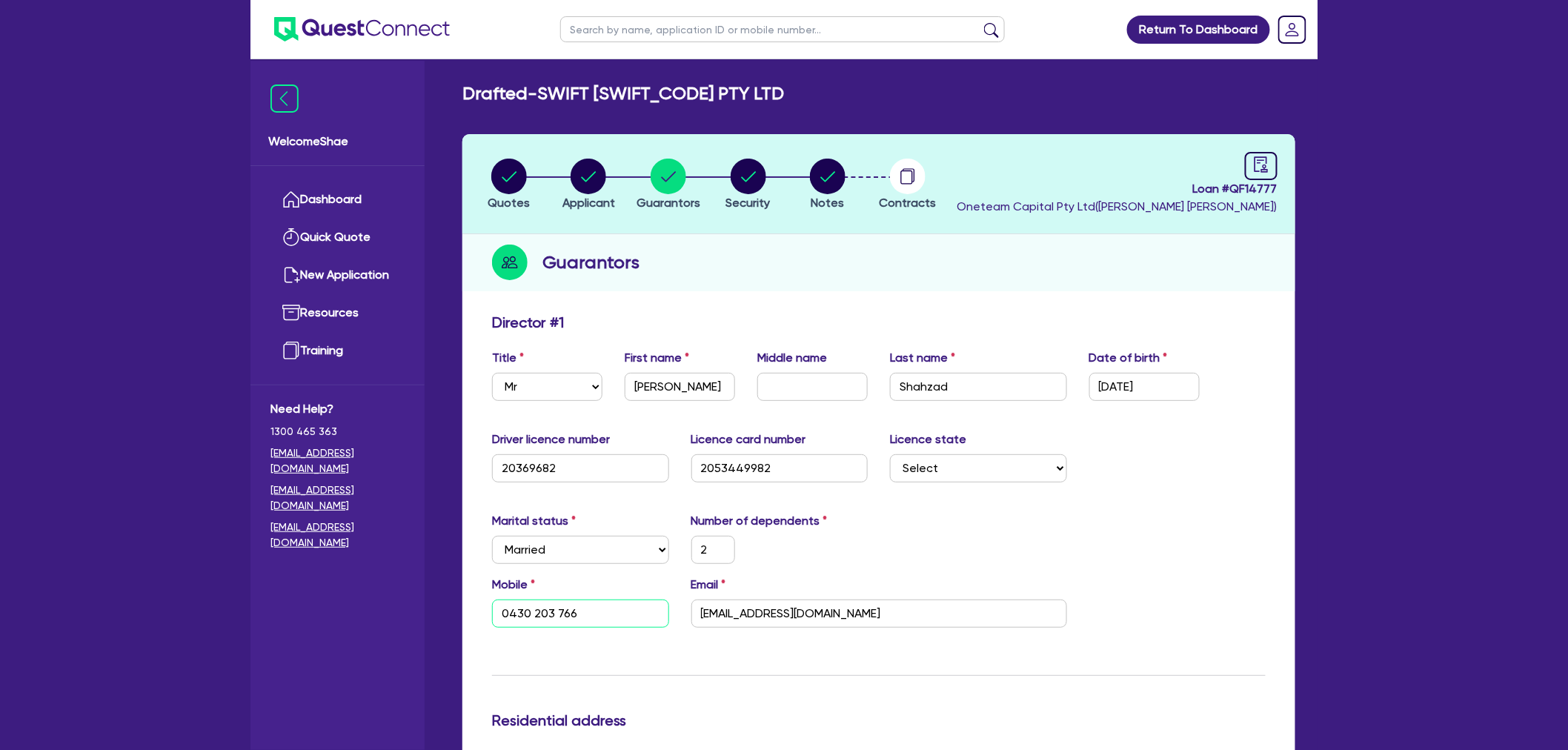
click at [757, 620] on input "aamirpractice@gmail.com" at bounding box center [879, 613] width 376 height 28
click at [599, 23] on input "text" at bounding box center [782, 29] width 445 height 26
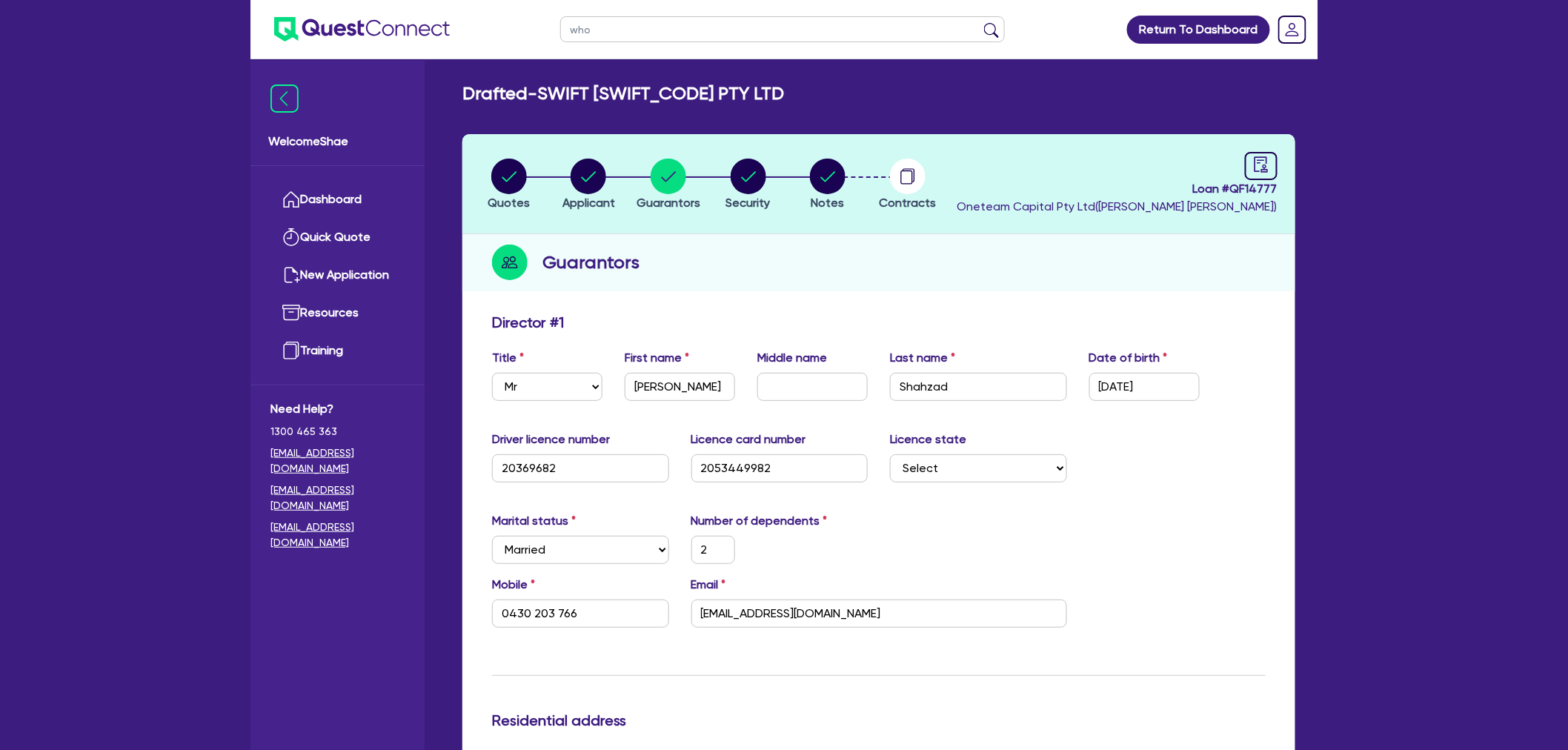
type input "who"
